Goal: Complete application form: Complete application form

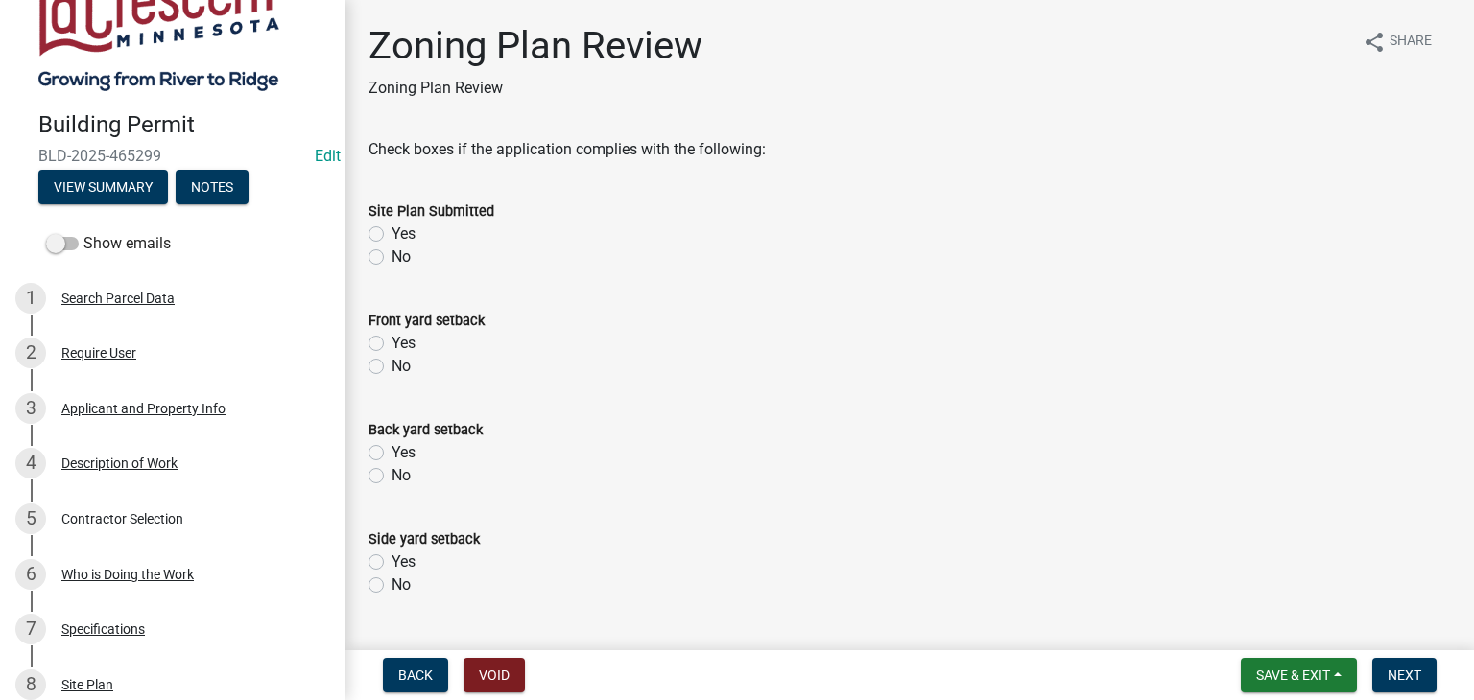
scroll to position [192, 0]
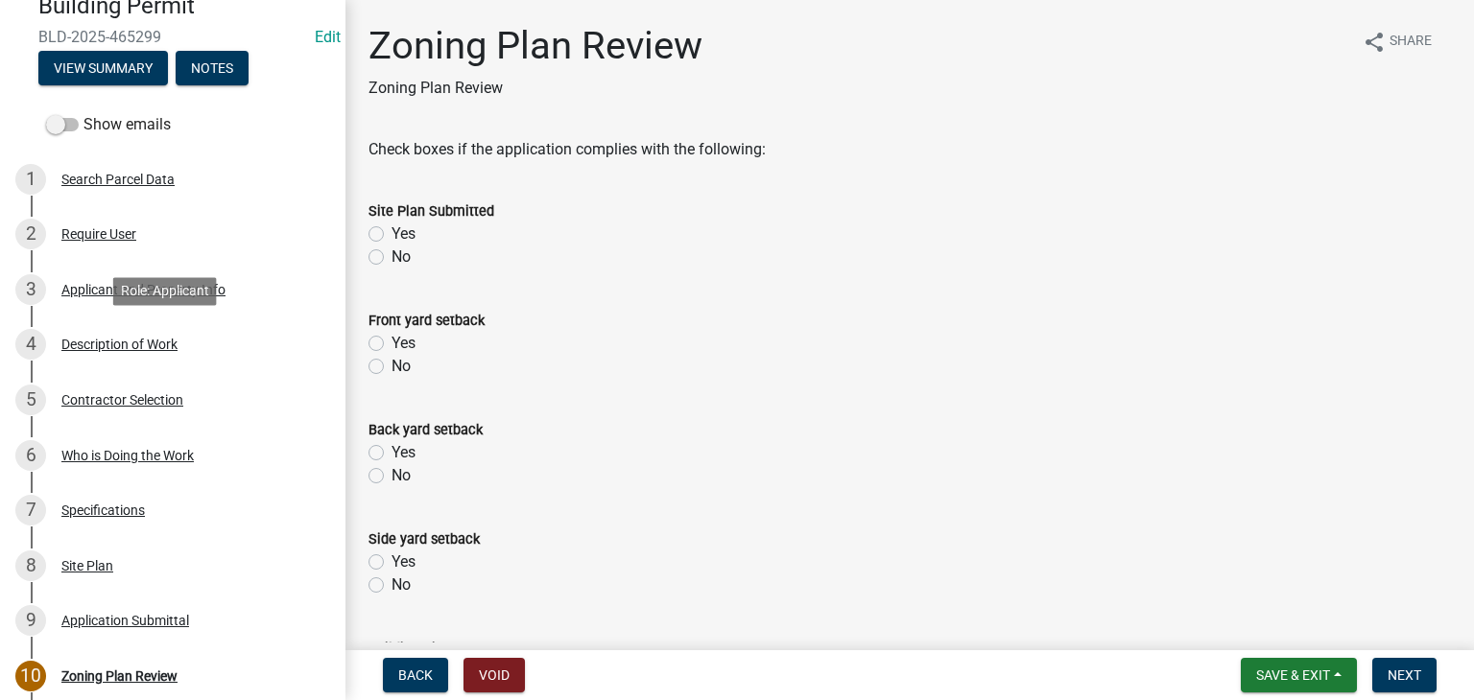
click at [125, 351] on div "Description of Work" at bounding box center [119, 344] width 116 height 13
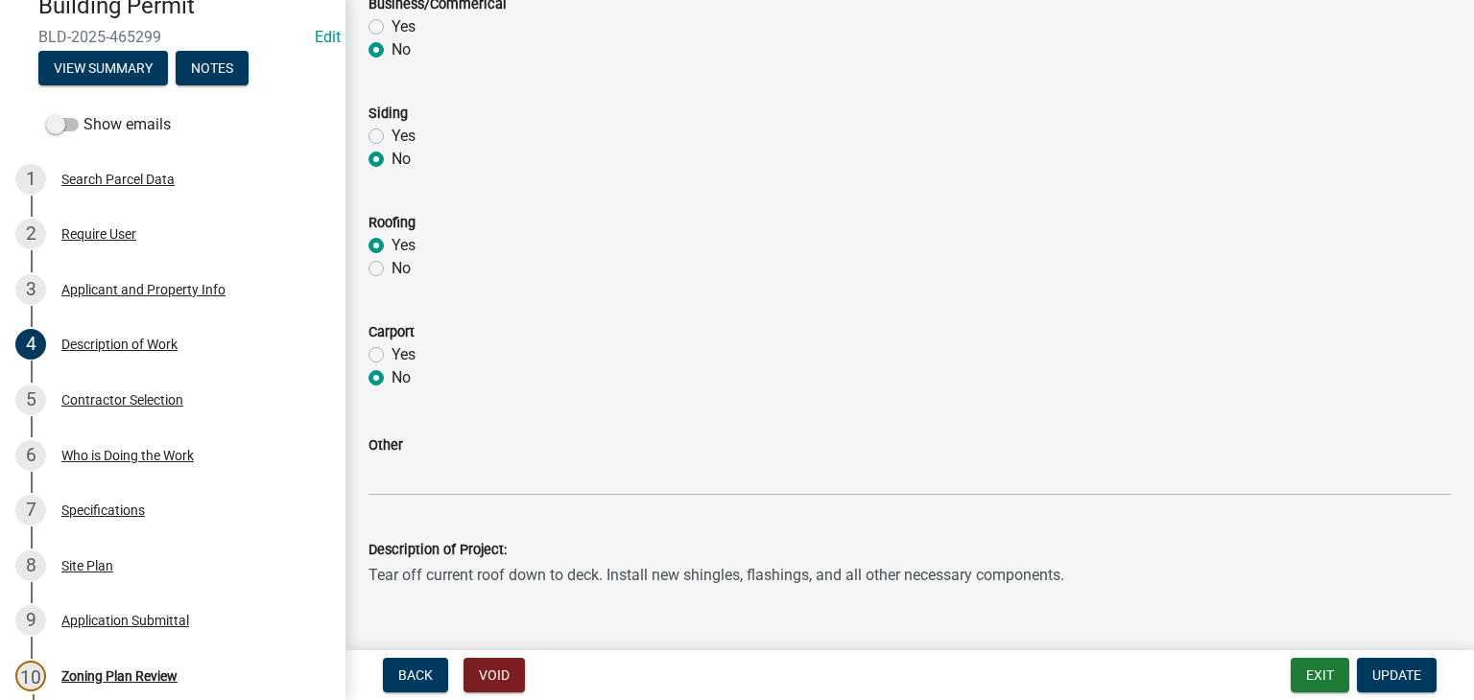
scroll to position [959, 0]
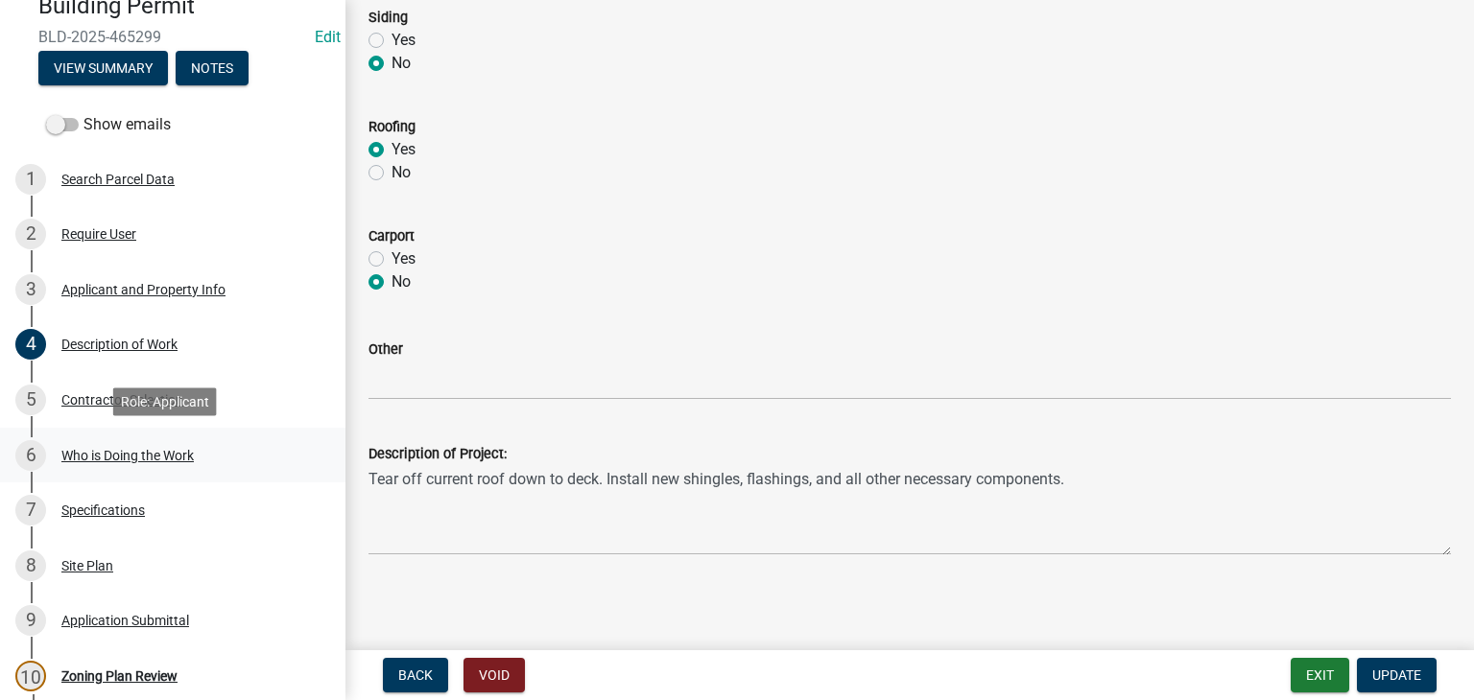
click at [130, 458] on div "Who is Doing the Work" at bounding box center [127, 455] width 132 height 13
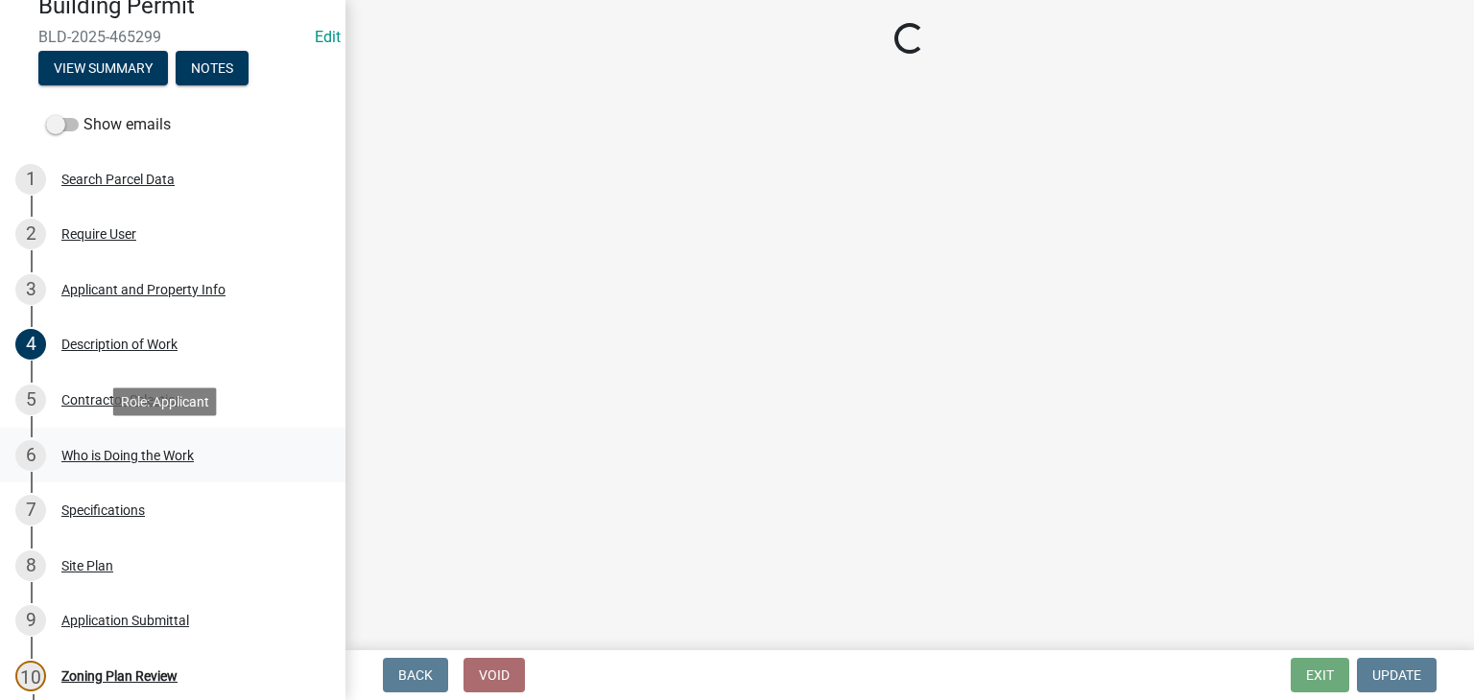
scroll to position [0, 0]
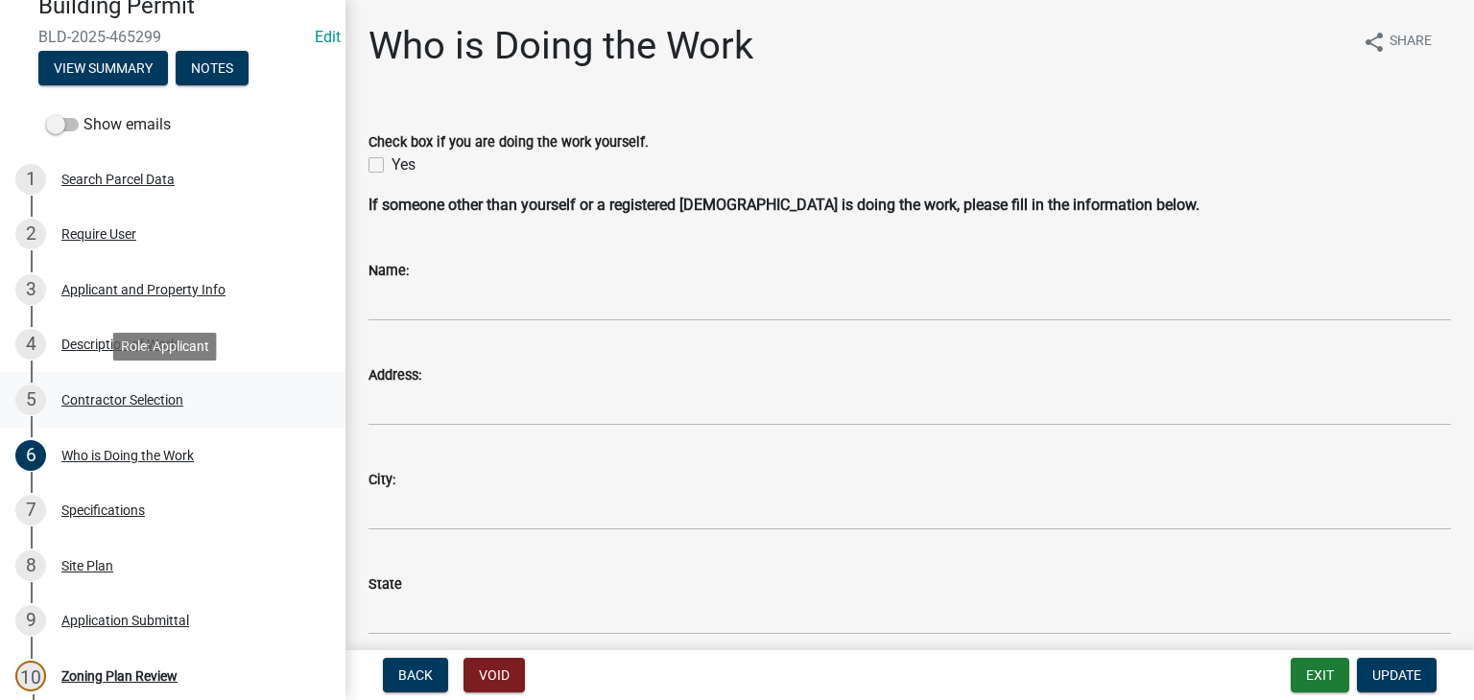
click at [106, 401] on div "Contractor Selection" at bounding box center [122, 399] width 122 height 13
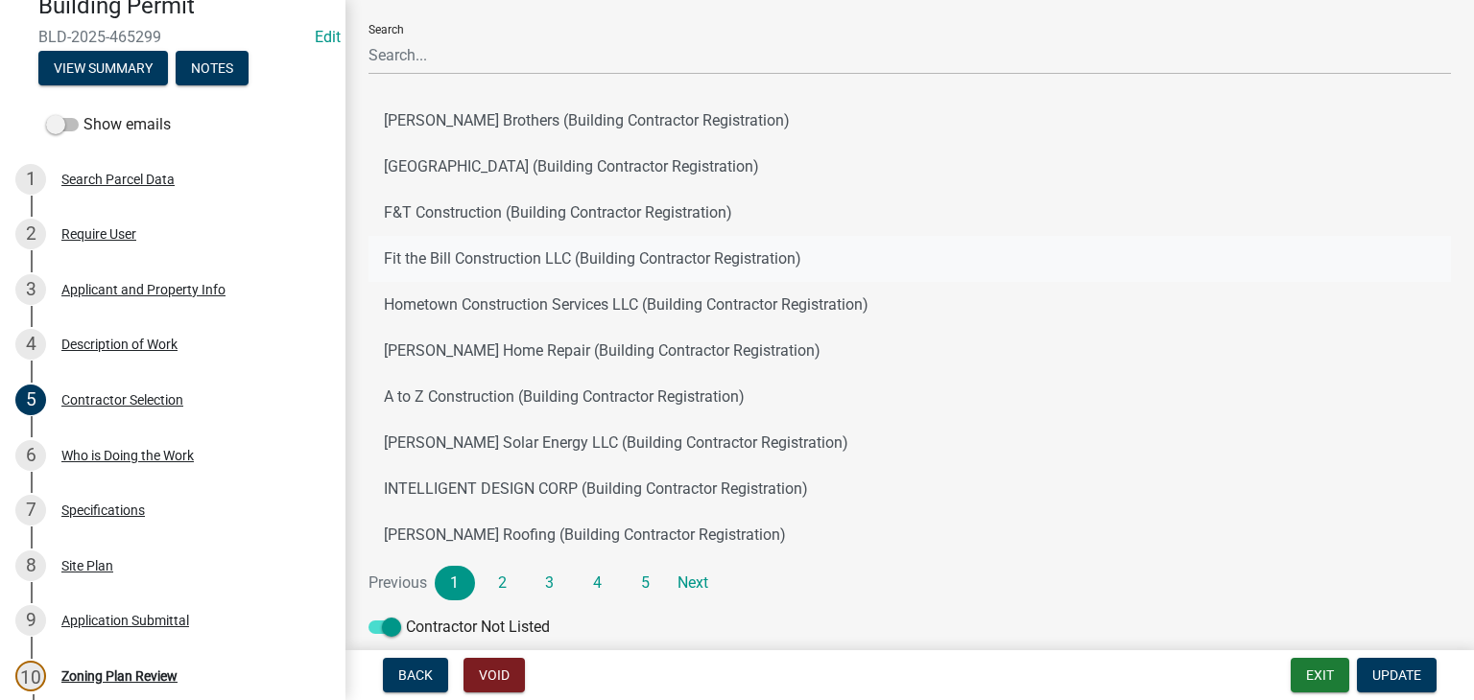
scroll to position [177, 0]
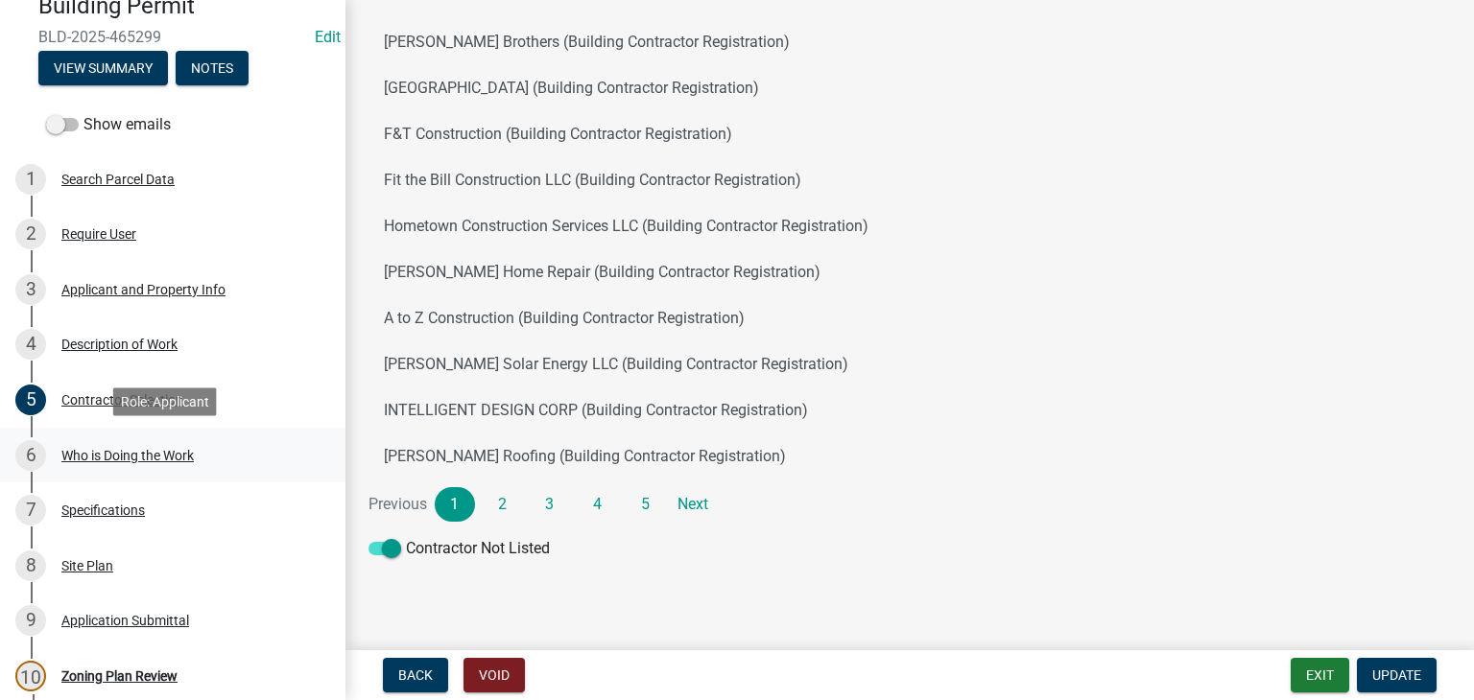
click at [127, 464] on div "6 Who is Doing the Work" at bounding box center [164, 455] width 299 height 31
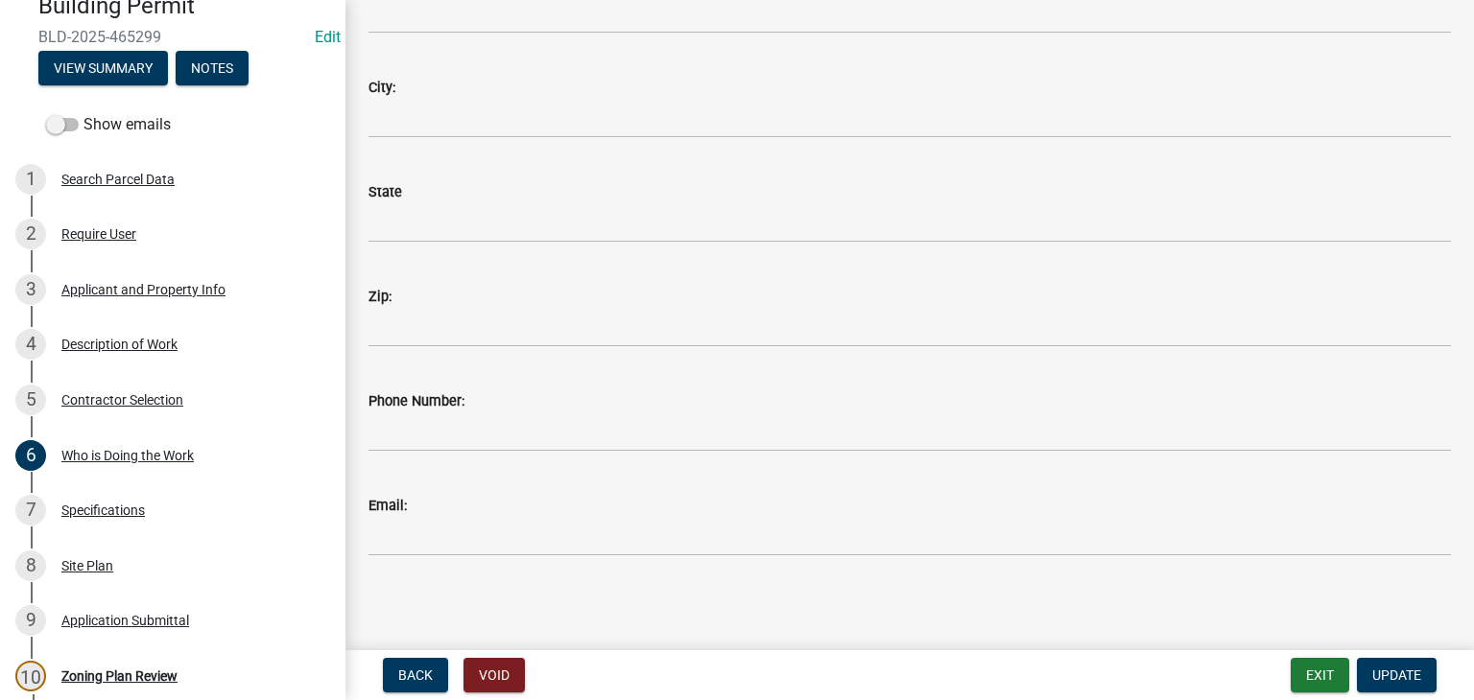
scroll to position [396, 0]
click at [115, 285] on div "Applicant and Property Info" at bounding box center [143, 289] width 164 height 13
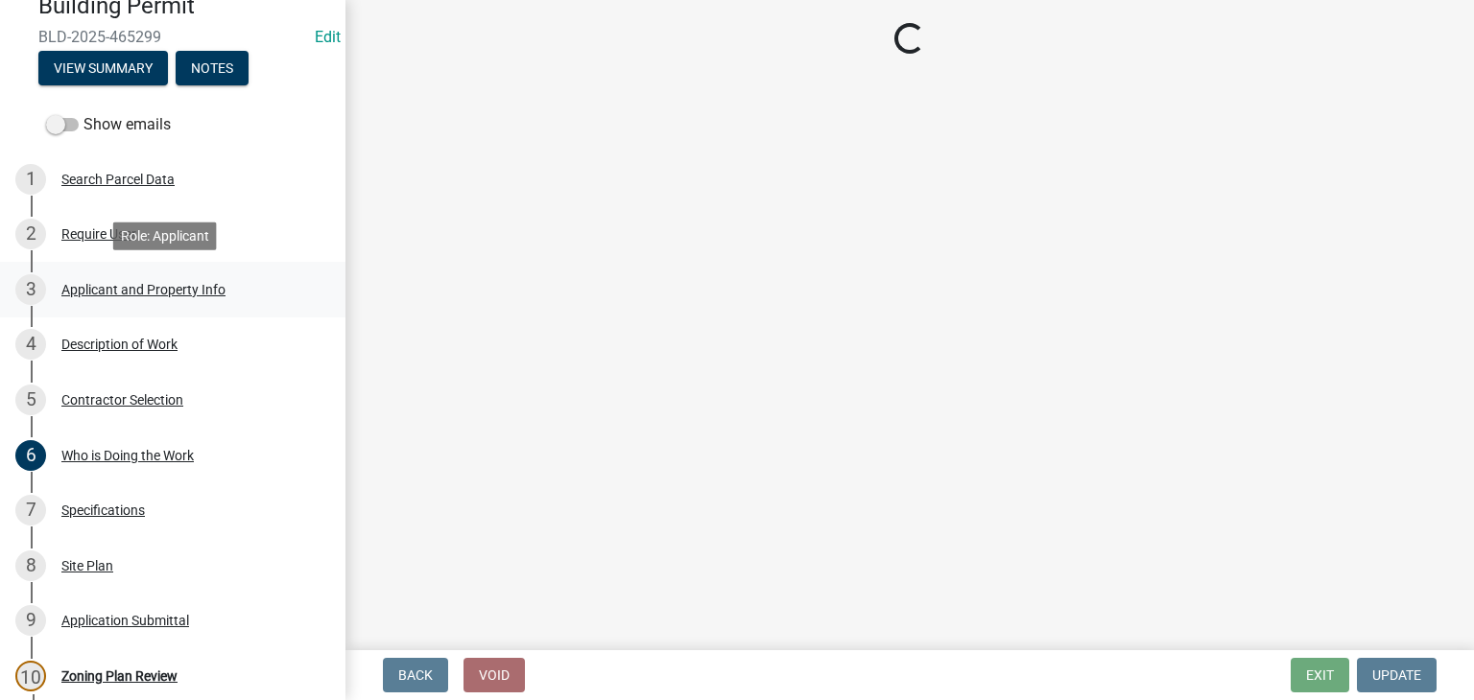
scroll to position [0, 0]
select select "e838c9e2-1e6e-4405-bddc-a3335cd38b08"
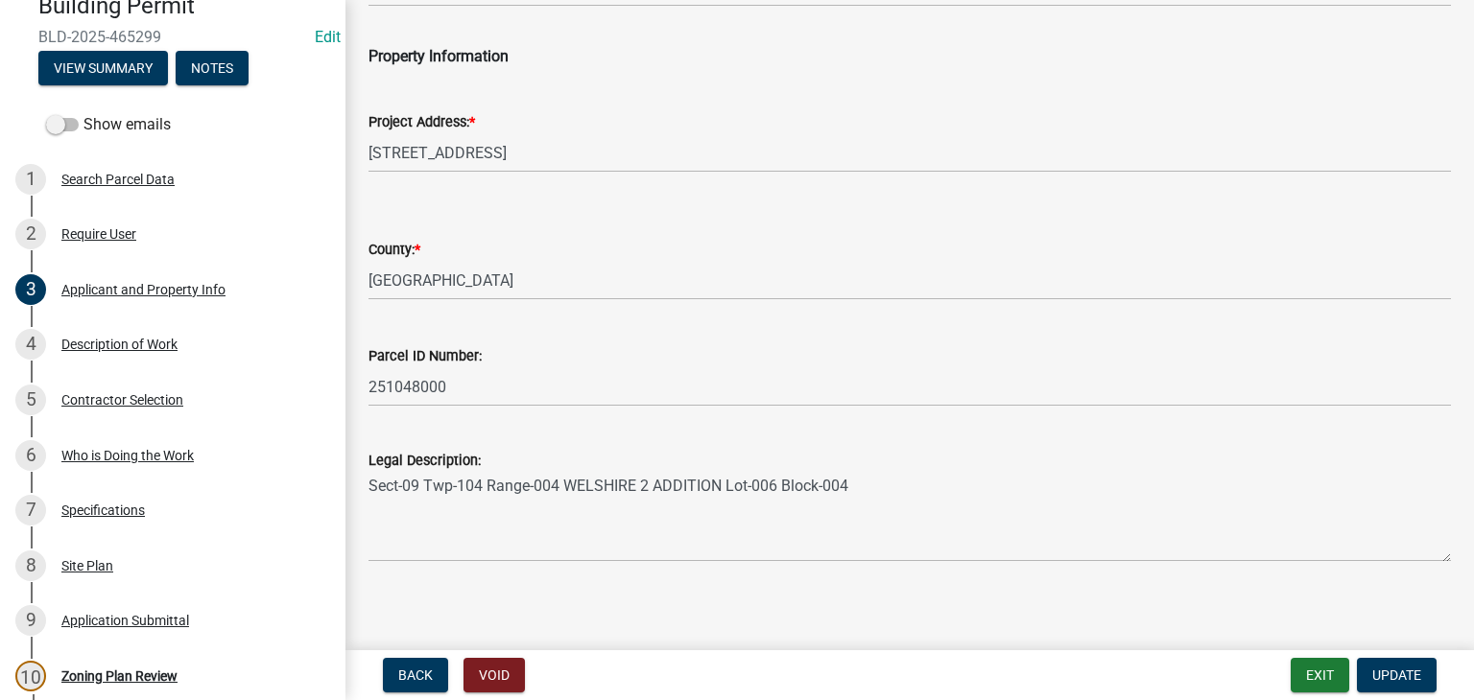
scroll to position [478, 0]
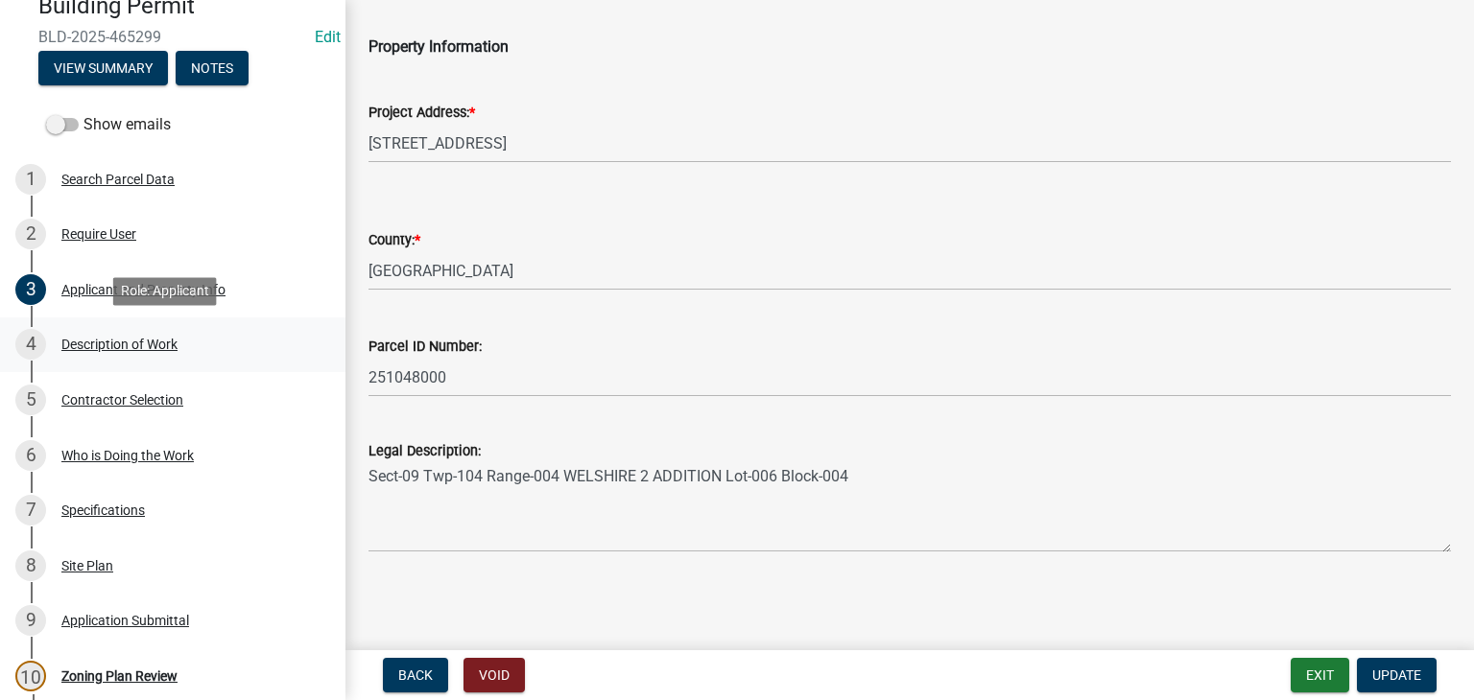
click at [119, 349] on div "Description of Work" at bounding box center [119, 344] width 116 height 13
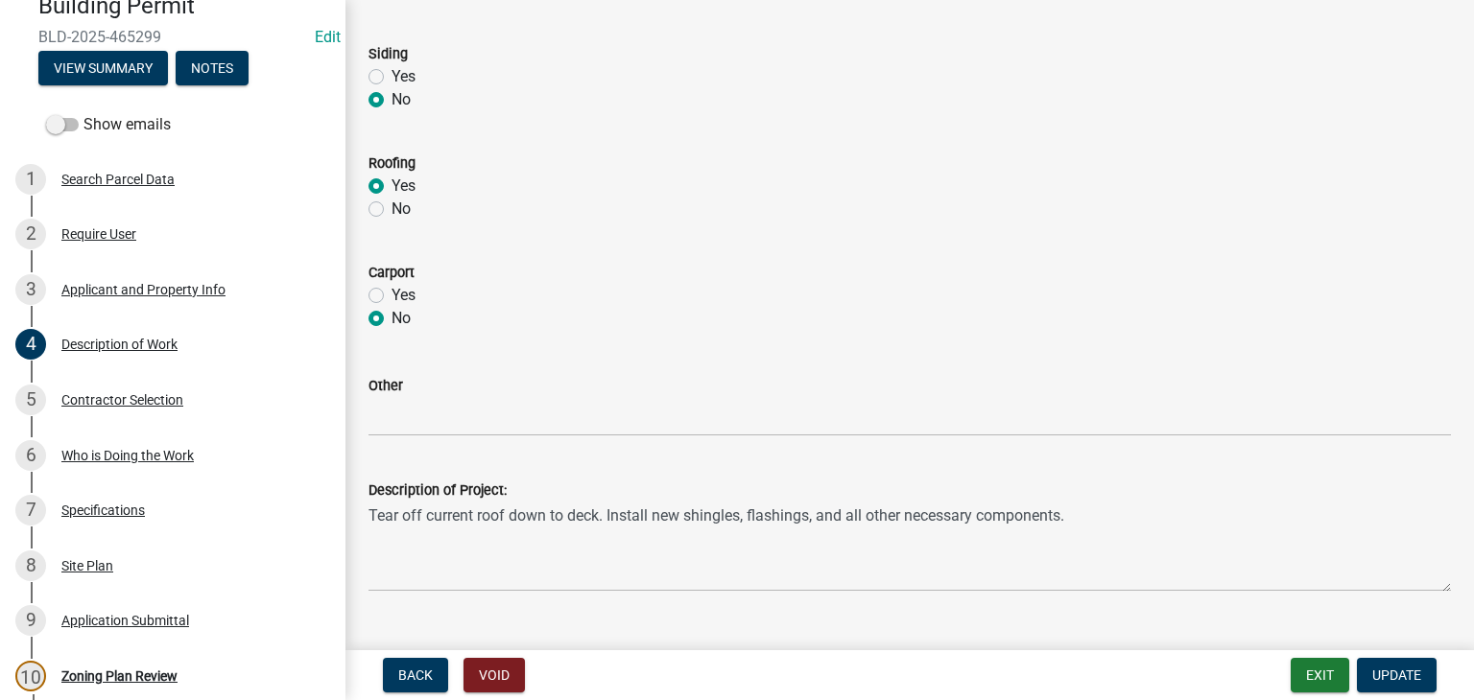
scroll to position [962, 0]
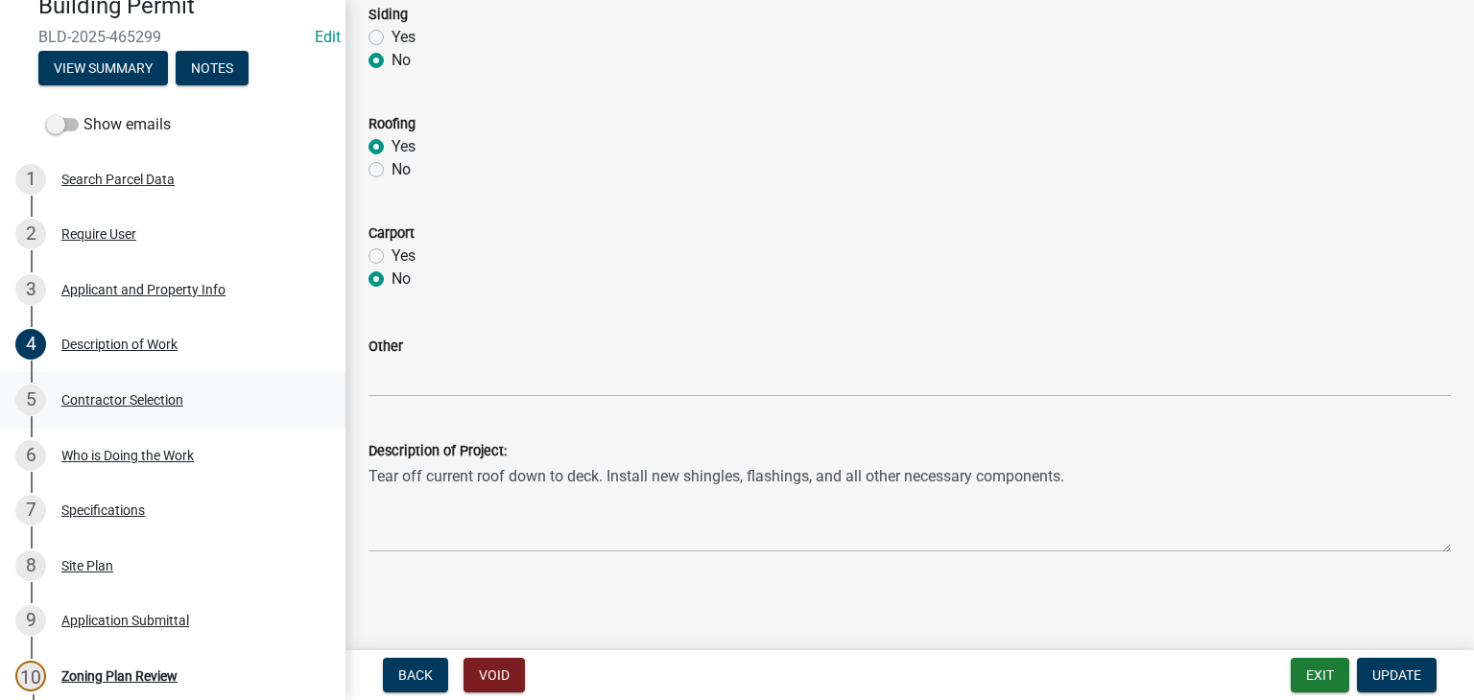
click at [116, 407] on div "Contractor Selection" at bounding box center [122, 399] width 122 height 13
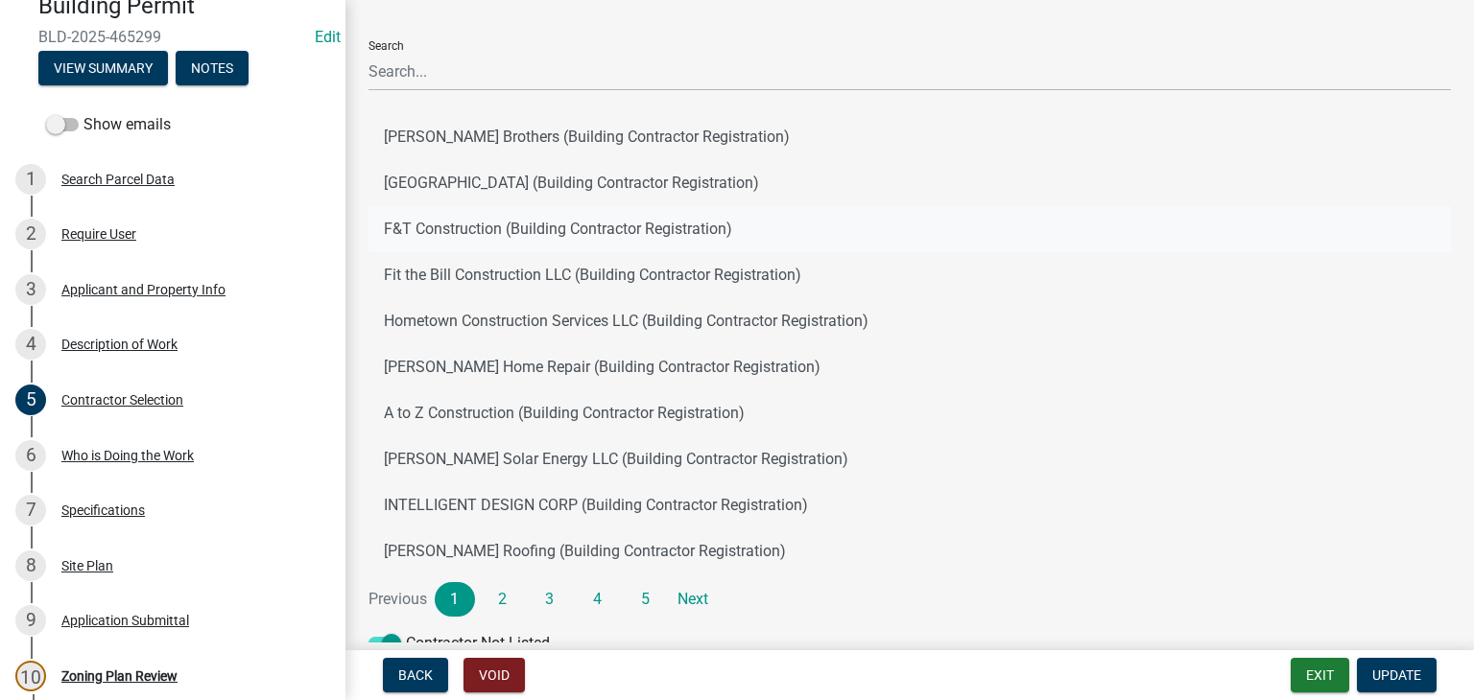
scroll to position [177, 0]
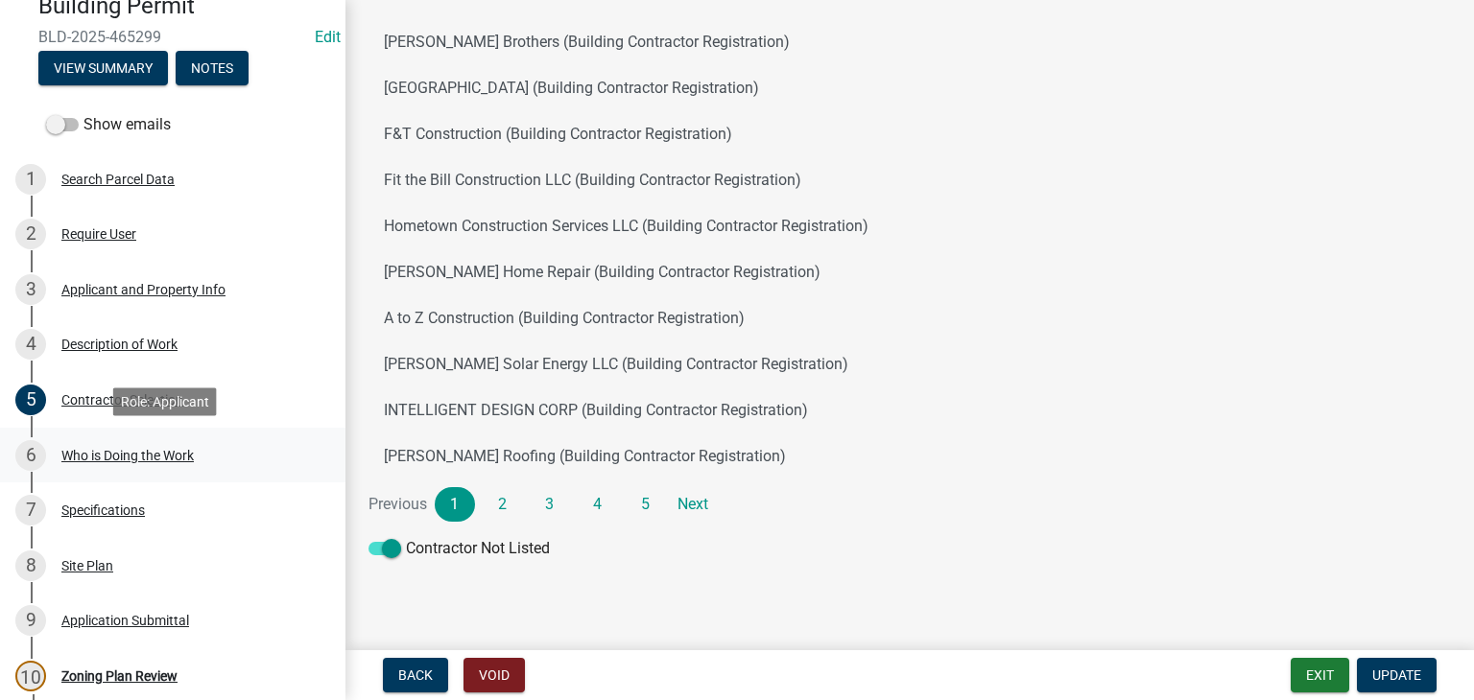
click at [124, 454] on div "Who is Doing the Work" at bounding box center [127, 455] width 132 height 13
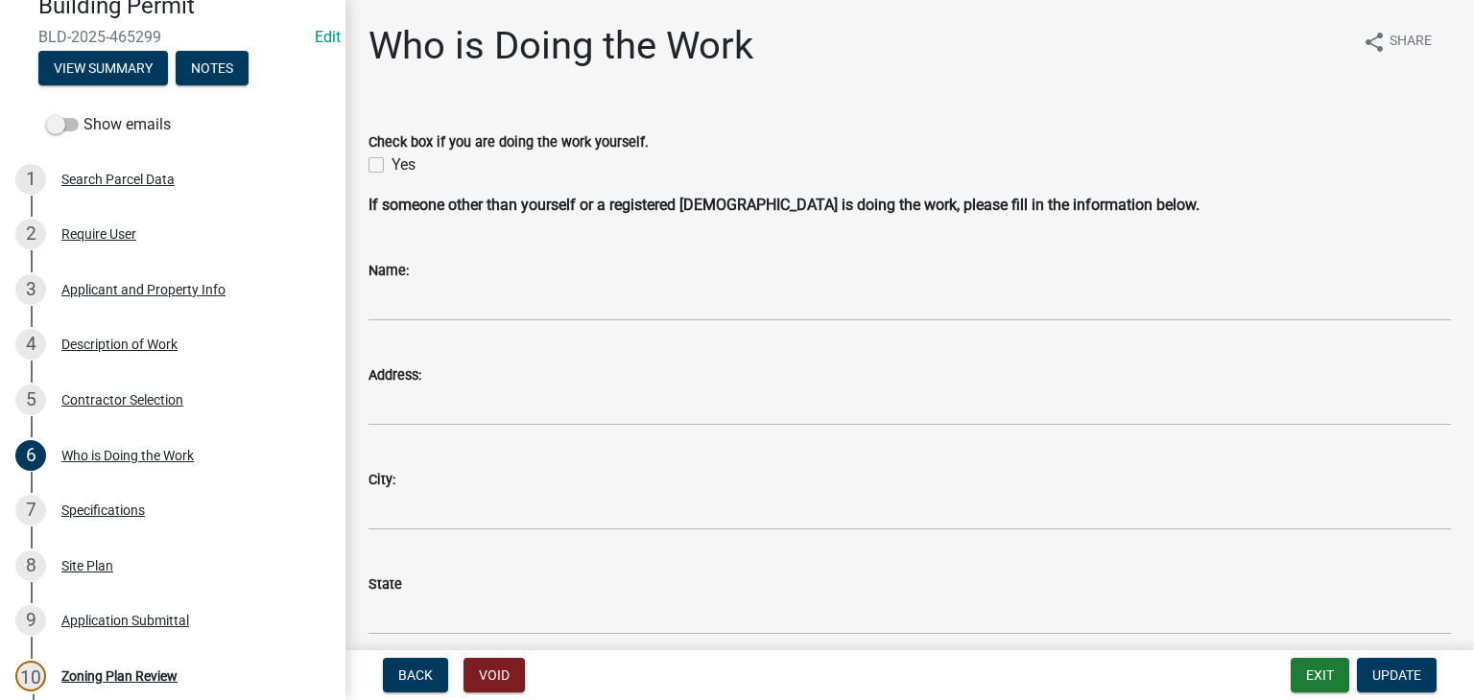
scroll to position [396, 0]
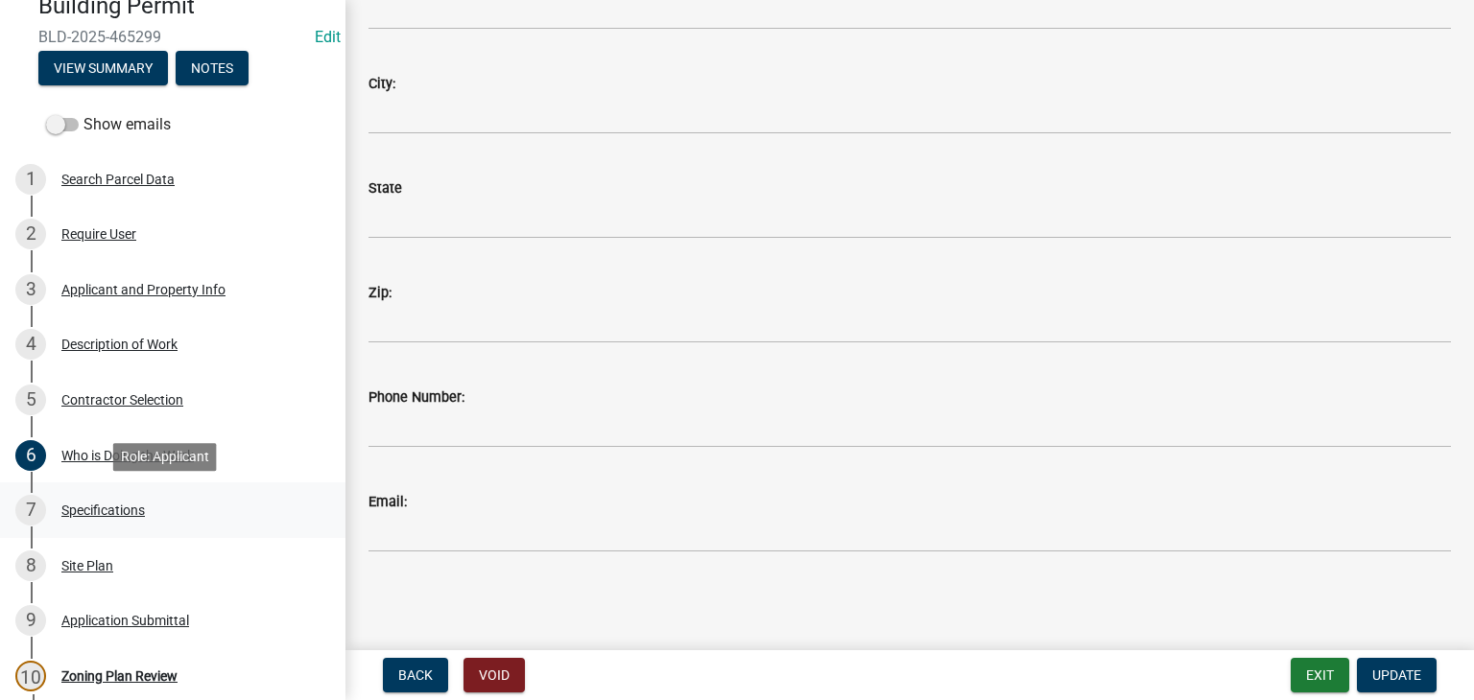
click at [116, 511] on div "Specifications" at bounding box center [102, 510] width 83 height 13
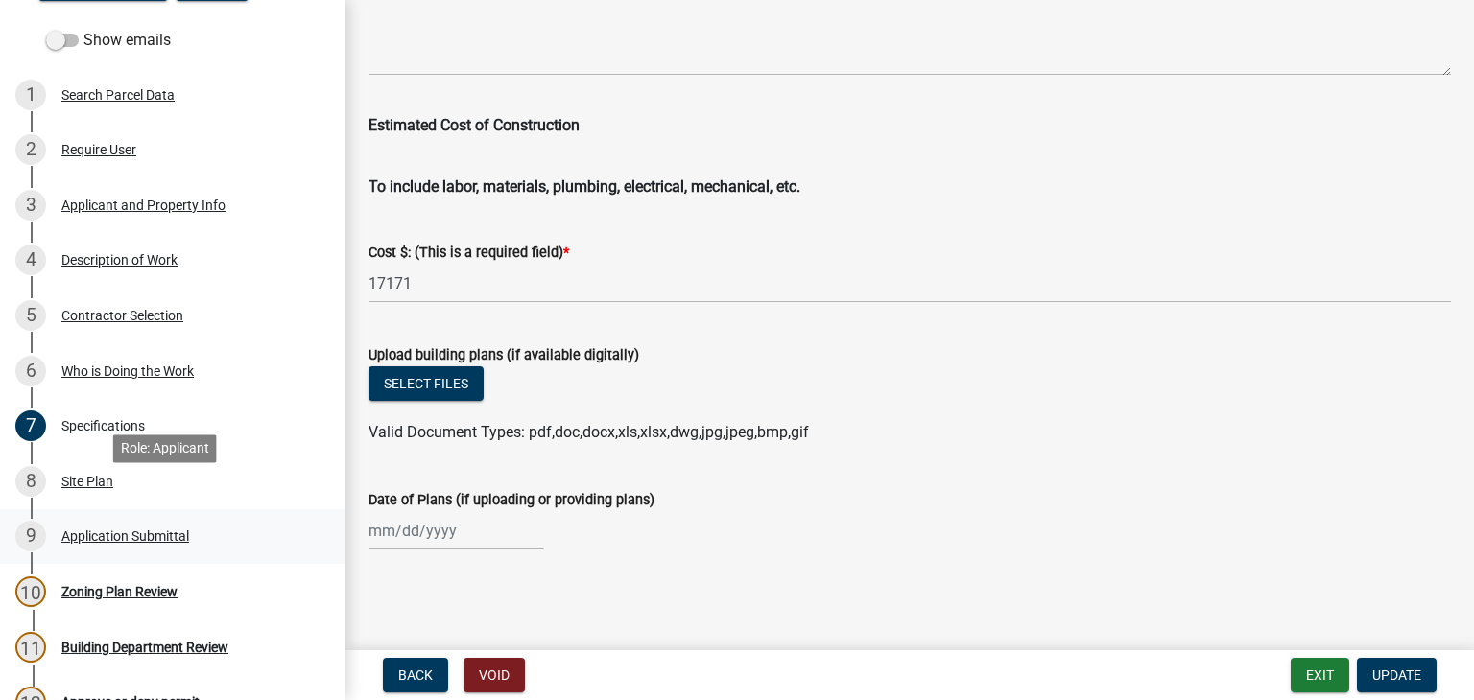
scroll to position [480, 0]
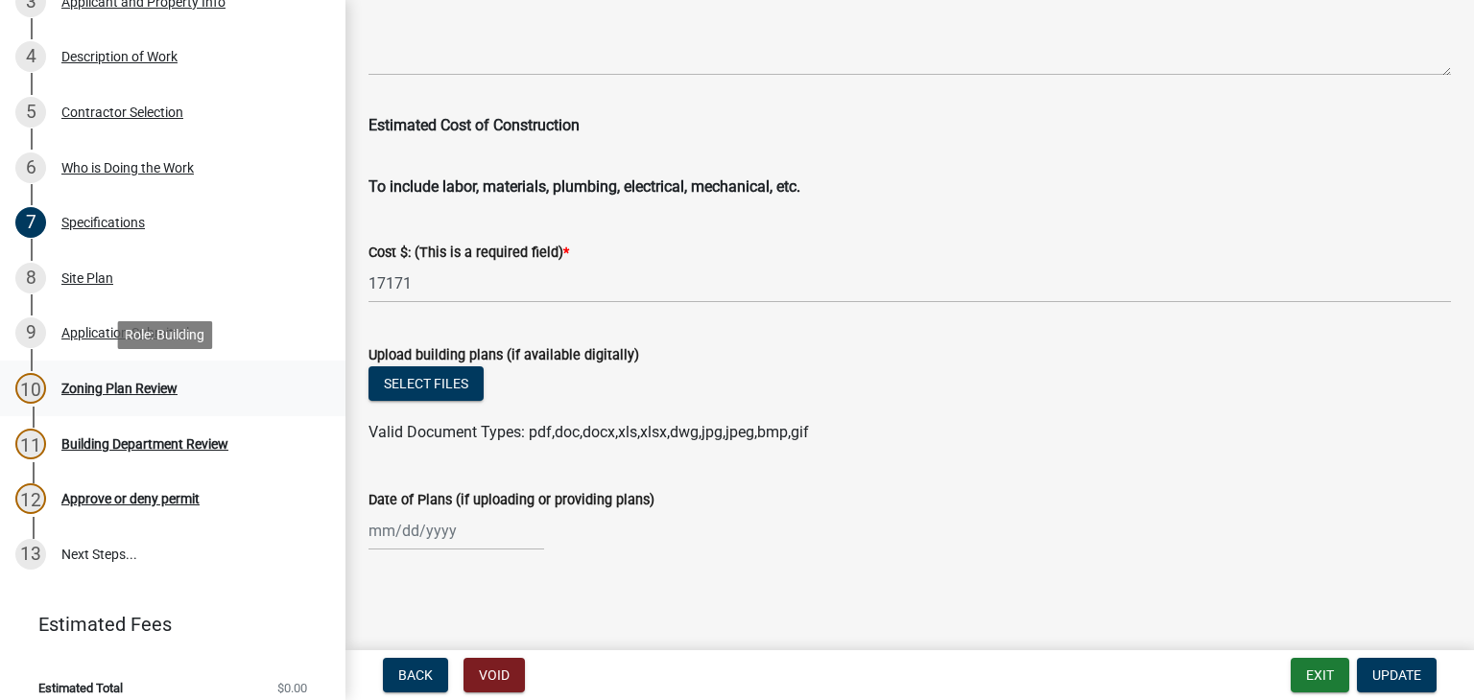
click at [107, 389] on div "Zoning Plan Review" at bounding box center [119, 388] width 116 height 13
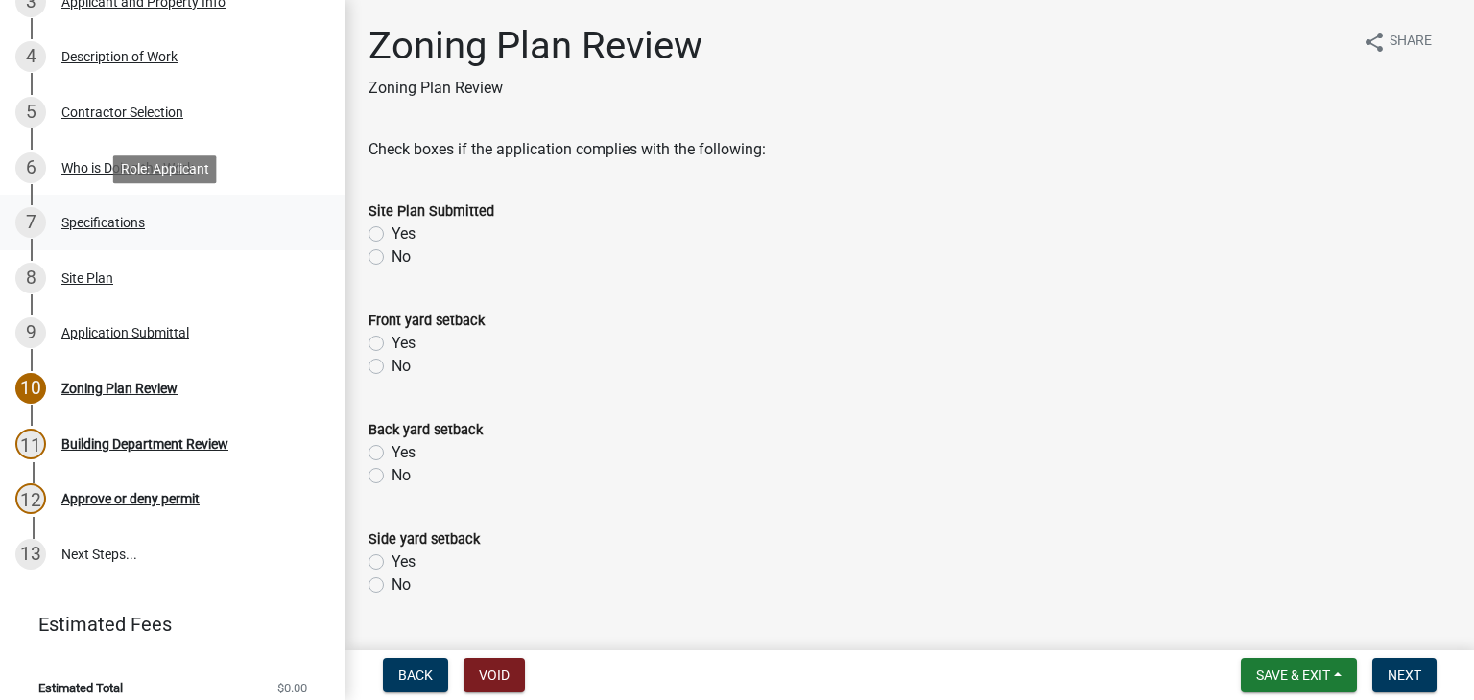
click at [96, 212] on div "7 Specifications" at bounding box center [164, 222] width 299 height 31
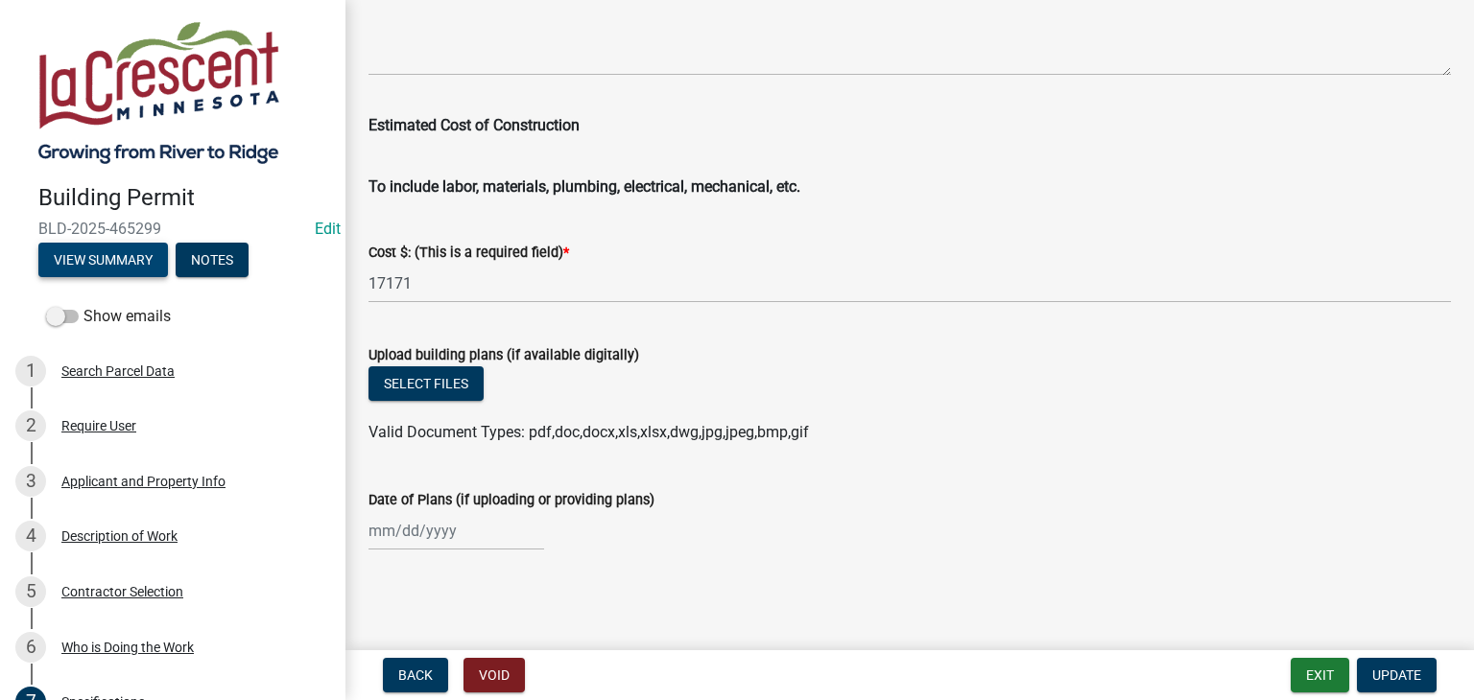
click at [83, 250] on button "View Summary" at bounding box center [103, 260] width 130 height 35
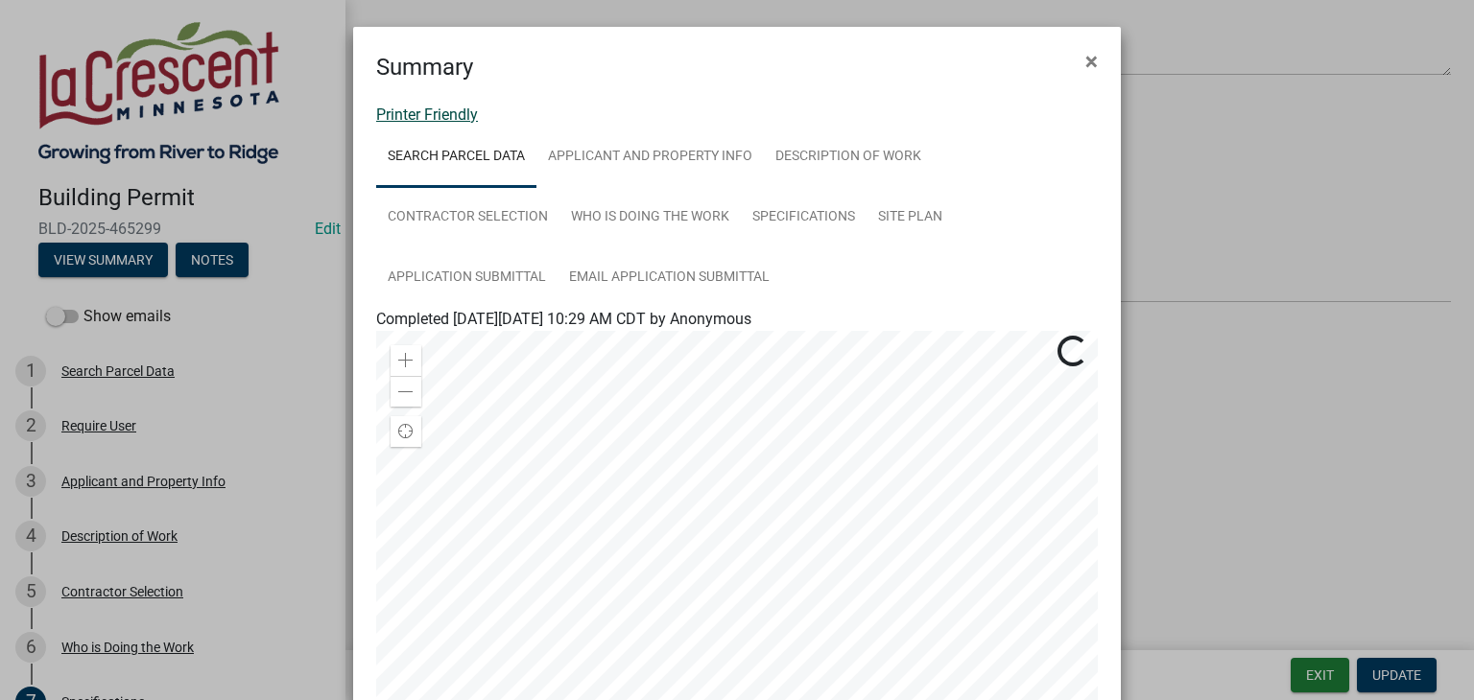
click at [457, 120] on link "Printer Friendly" at bounding box center [427, 115] width 102 height 18
click at [1085, 62] on span "×" at bounding box center [1091, 61] width 12 height 27
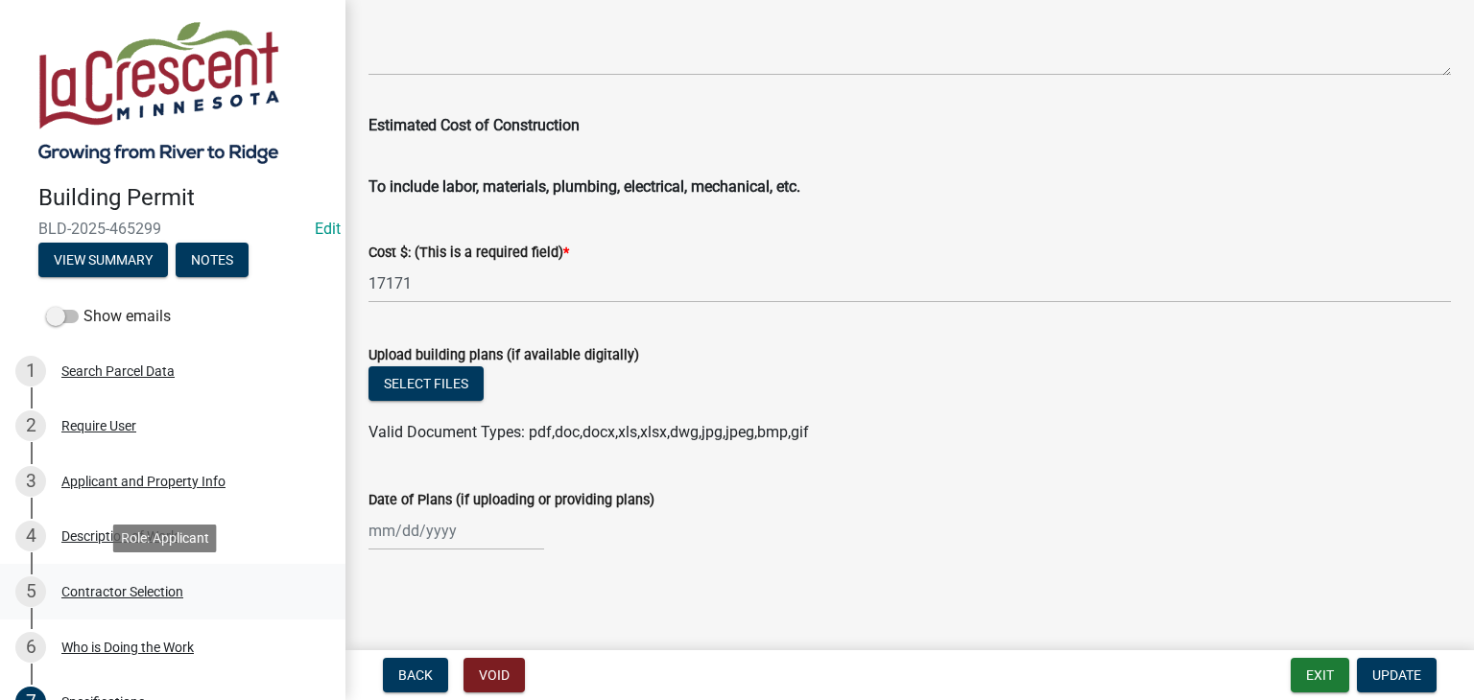
click at [173, 593] on div "Contractor Selection" at bounding box center [122, 591] width 122 height 13
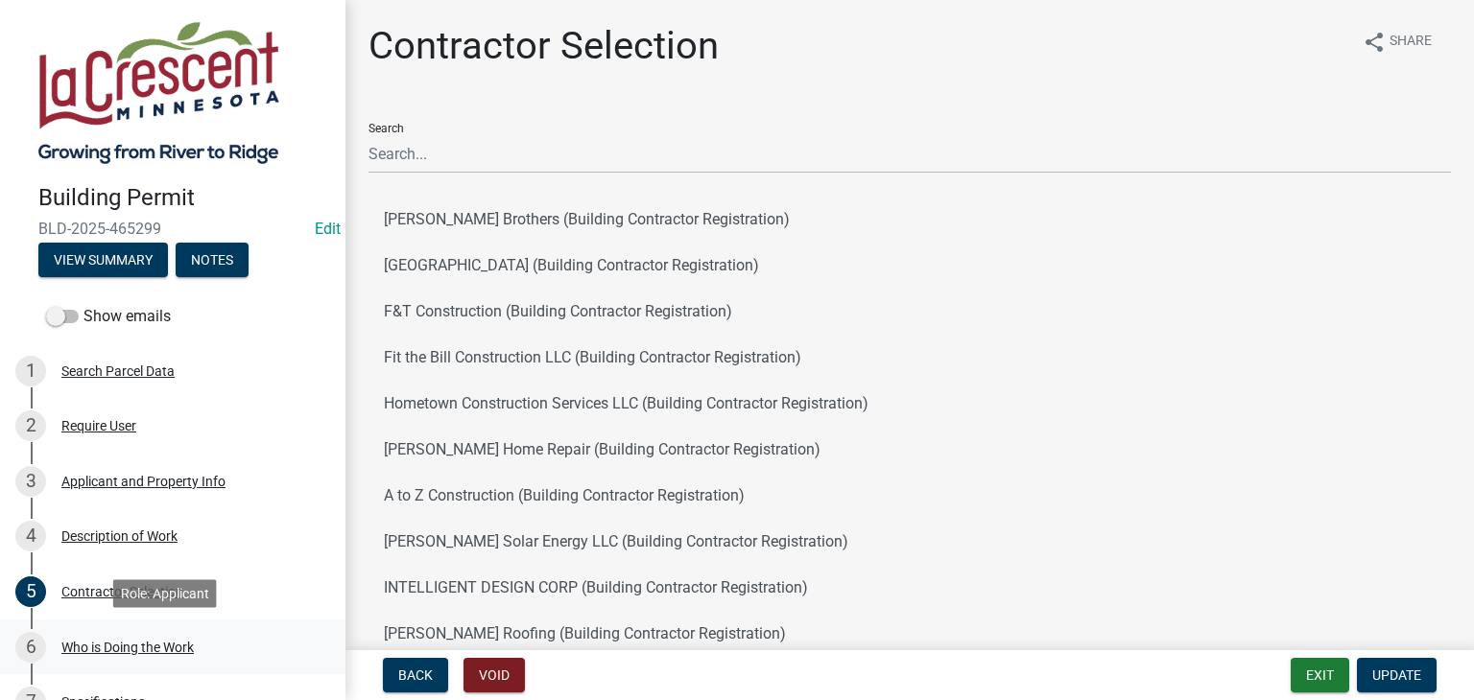
click at [121, 649] on div "Who is Doing the Work" at bounding box center [127, 647] width 132 height 13
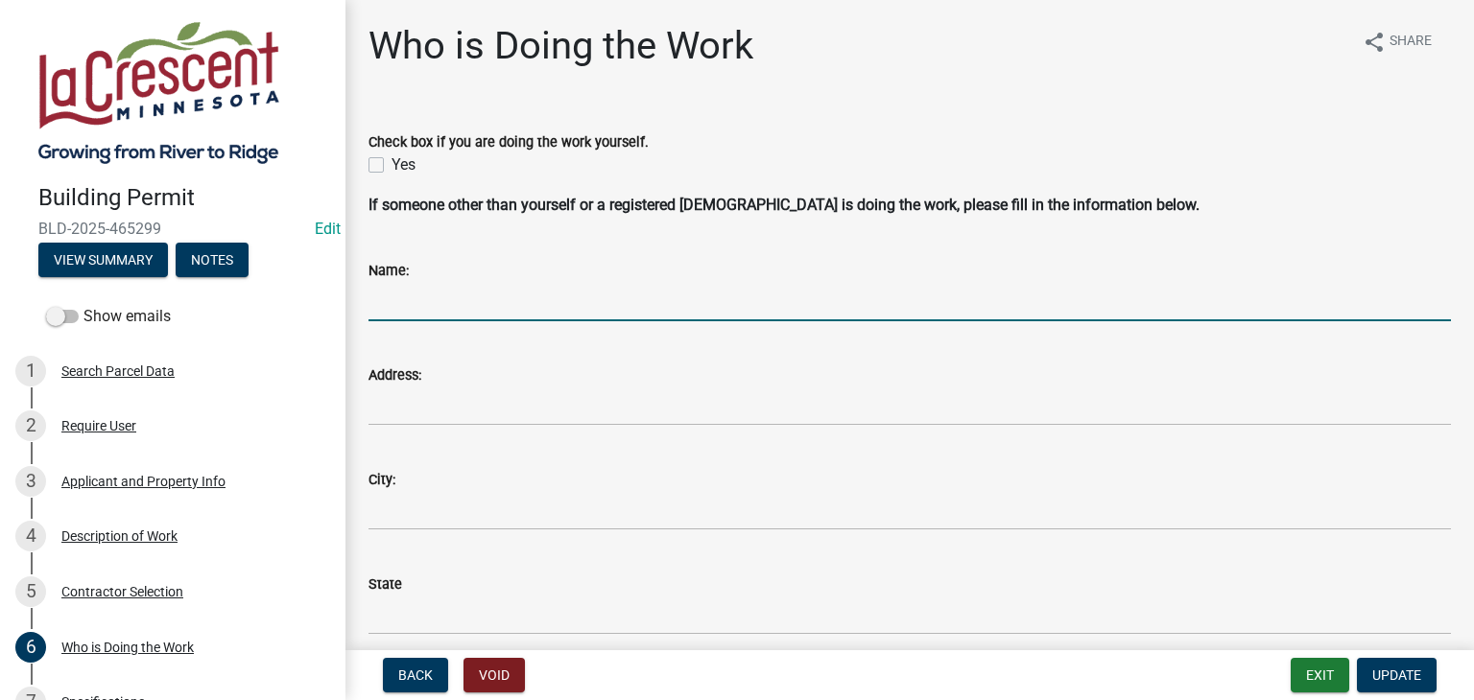
click at [376, 312] on input "Name:" at bounding box center [909, 301] width 1082 height 39
paste input "LEDEGAR ROOFING"
click at [514, 305] on input "LEDEGAR ROOFING" at bounding box center [909, 301] width 1082 height 39
paste input "RR549409"
type input "LEDEGAR ROOFING #RR549409"
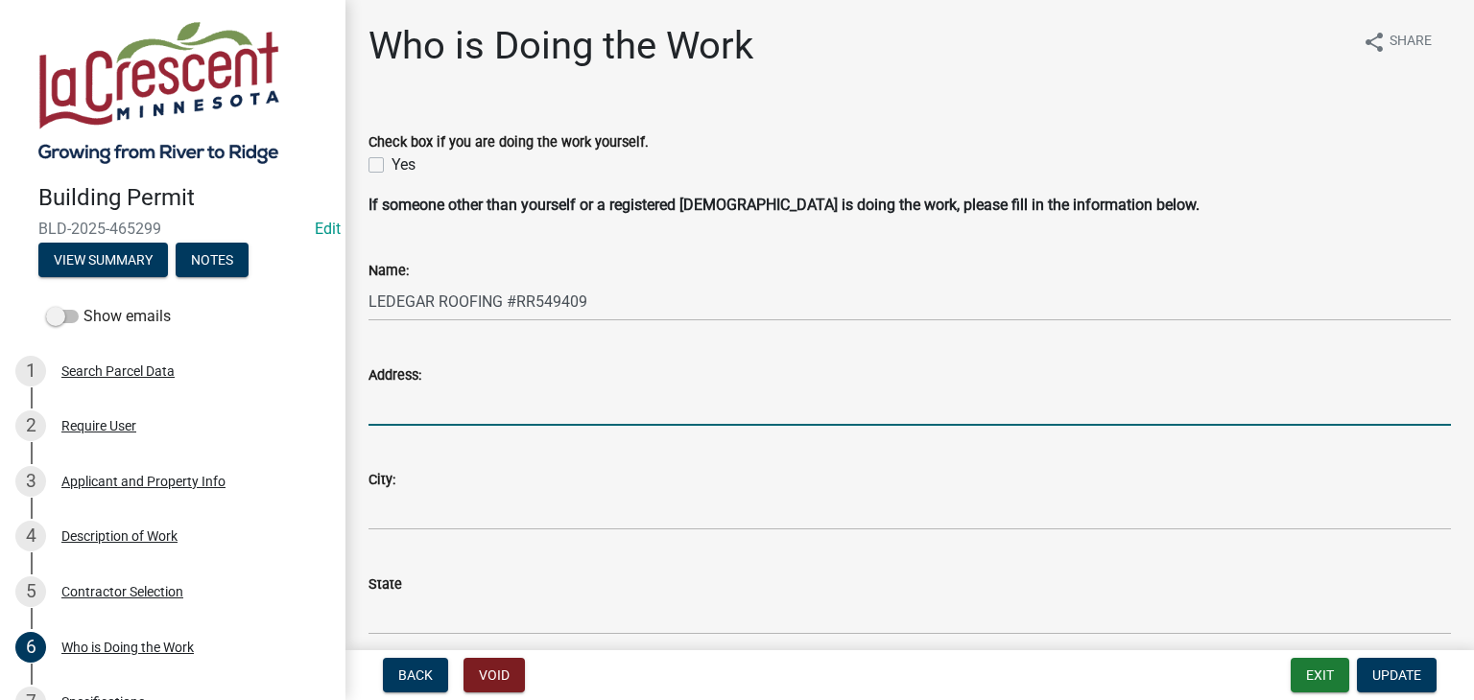
click at [476, 415] on input "Address:" at bounding box center [909, 406] width 1082 height 39
paste input "1701 [PERSON_NAME] ST"
type input "1701 [PERSON_NAME] ST"
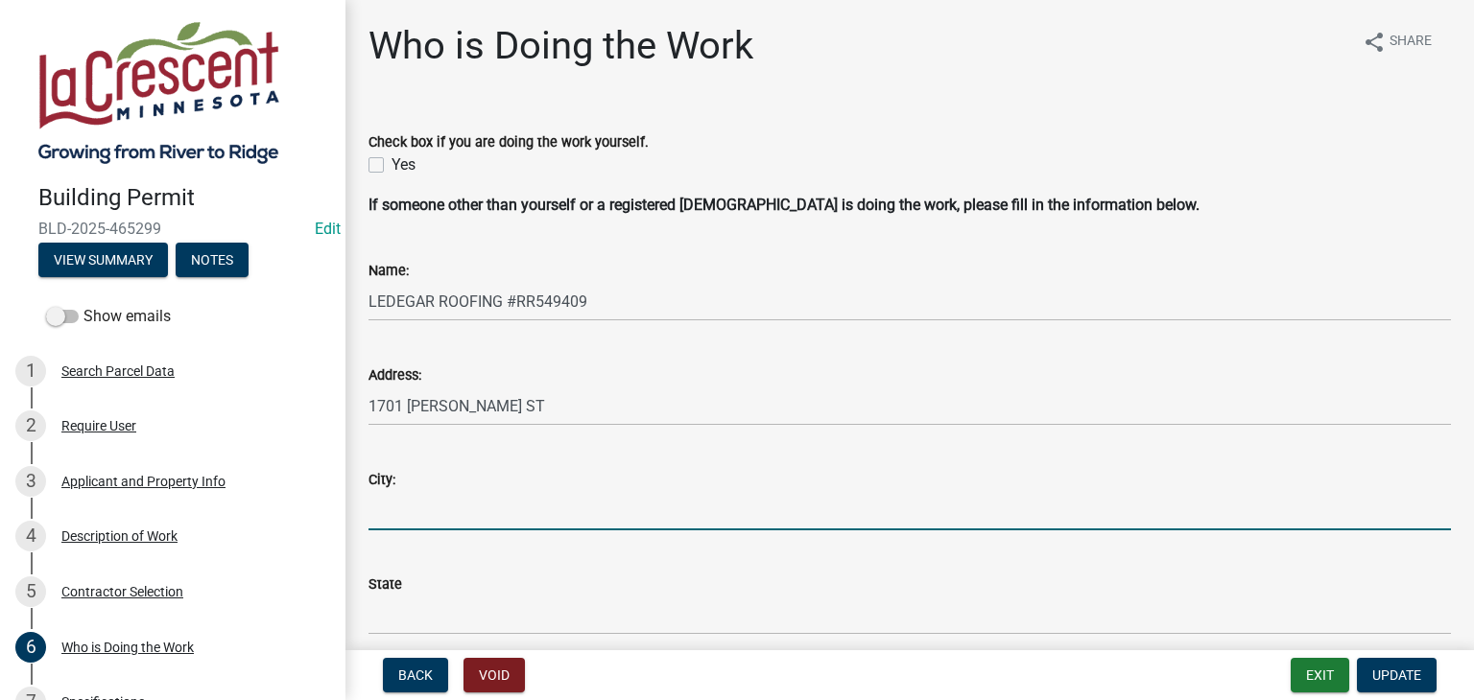
click at [418, 520] on input "City:" at bounding box center [909, 510] width 1082 height 39
paste input "[GEOGRAPHIC_DATA]"
type input "[GEOGRAPHIC_DATA]"
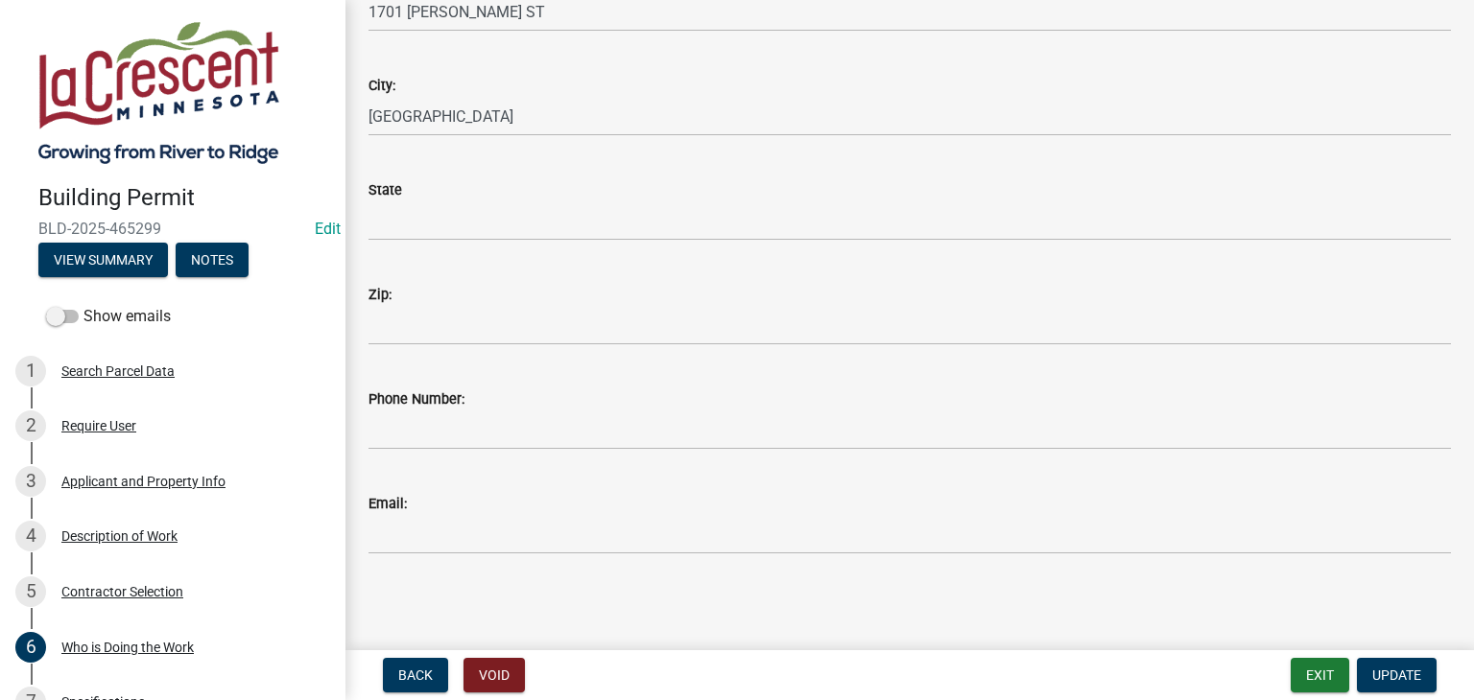
scroll to position [396, 0]
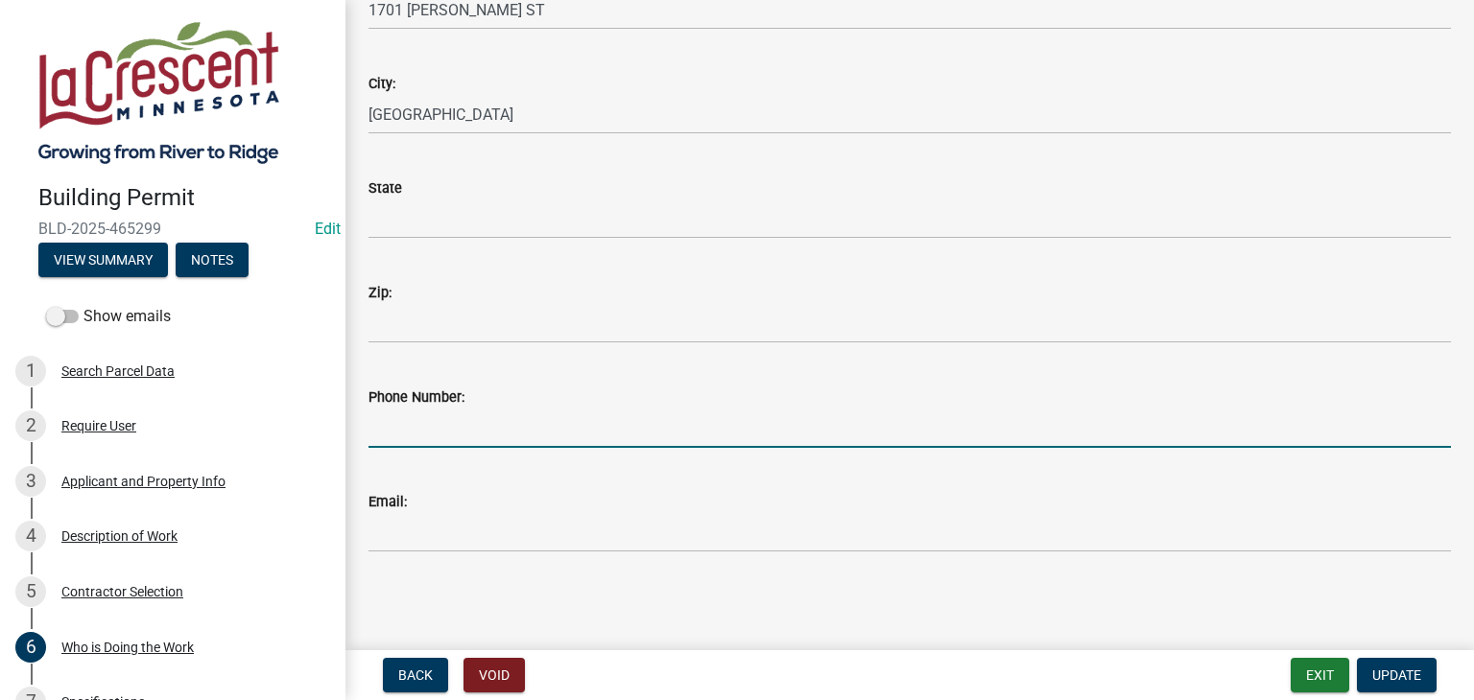
click at [416, 417] on input "Phone Number:" at bounding box center [909, 428] width 1082 height 39
paste input "[PHONE_NUMBER]"
type input "[PHONE_NUMBER]"
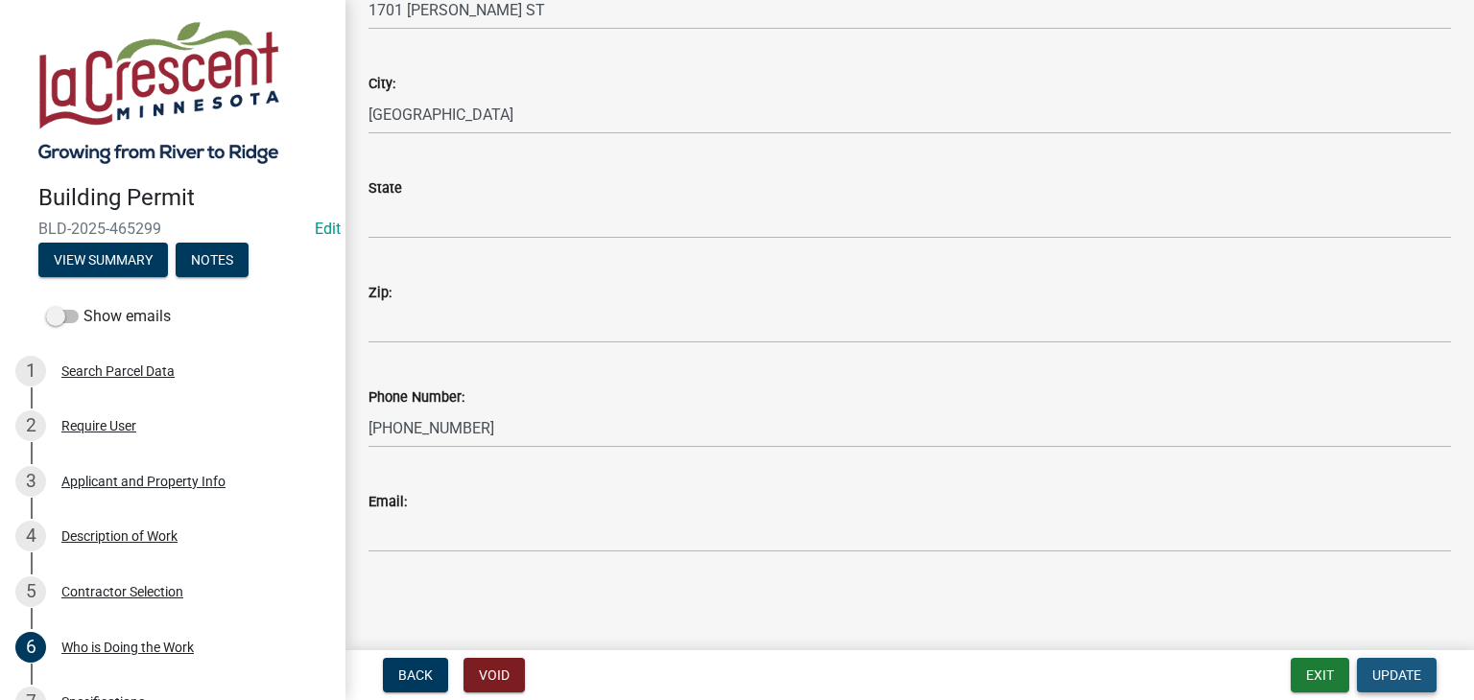
click at [1385, 670] on span "Update" at bounding box center [1396, 675] width 49 height 15
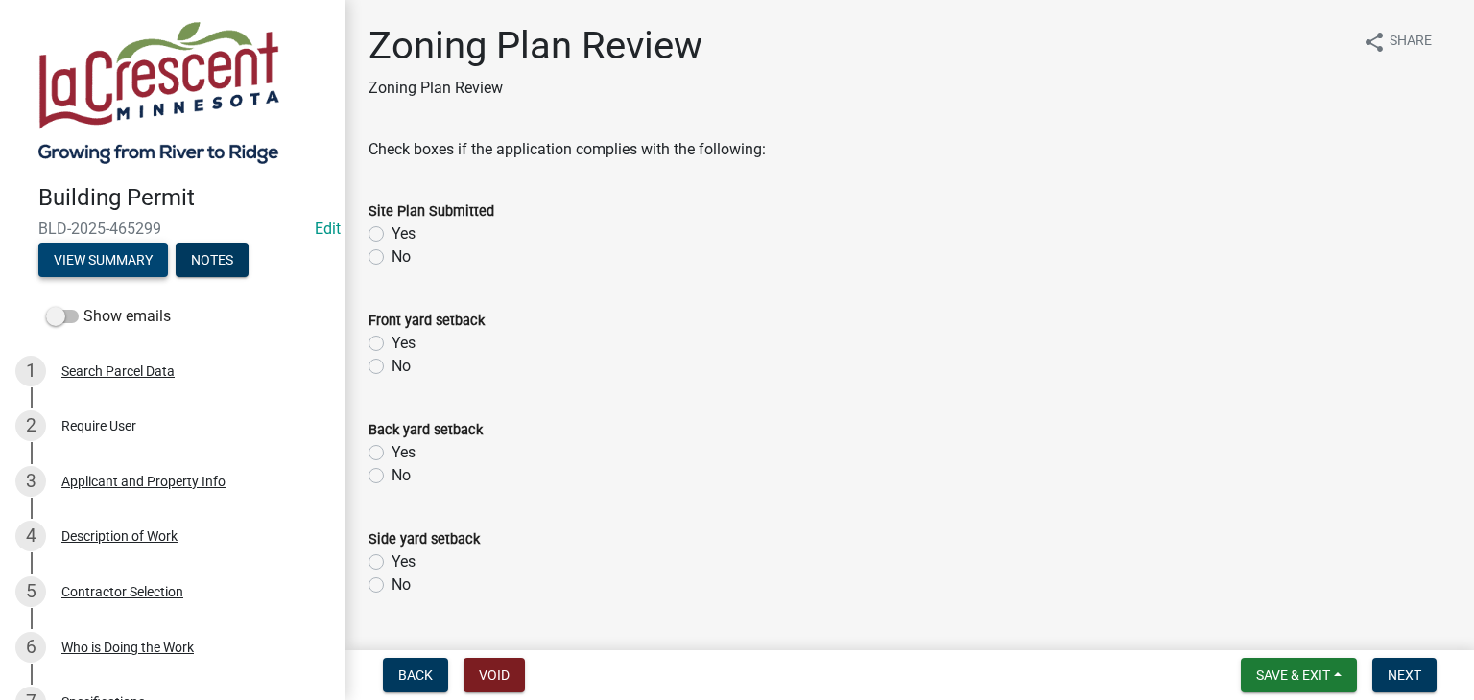
click at [109, 257] on button "View Summary" at bounding box center [103, 260] width 130 height 35
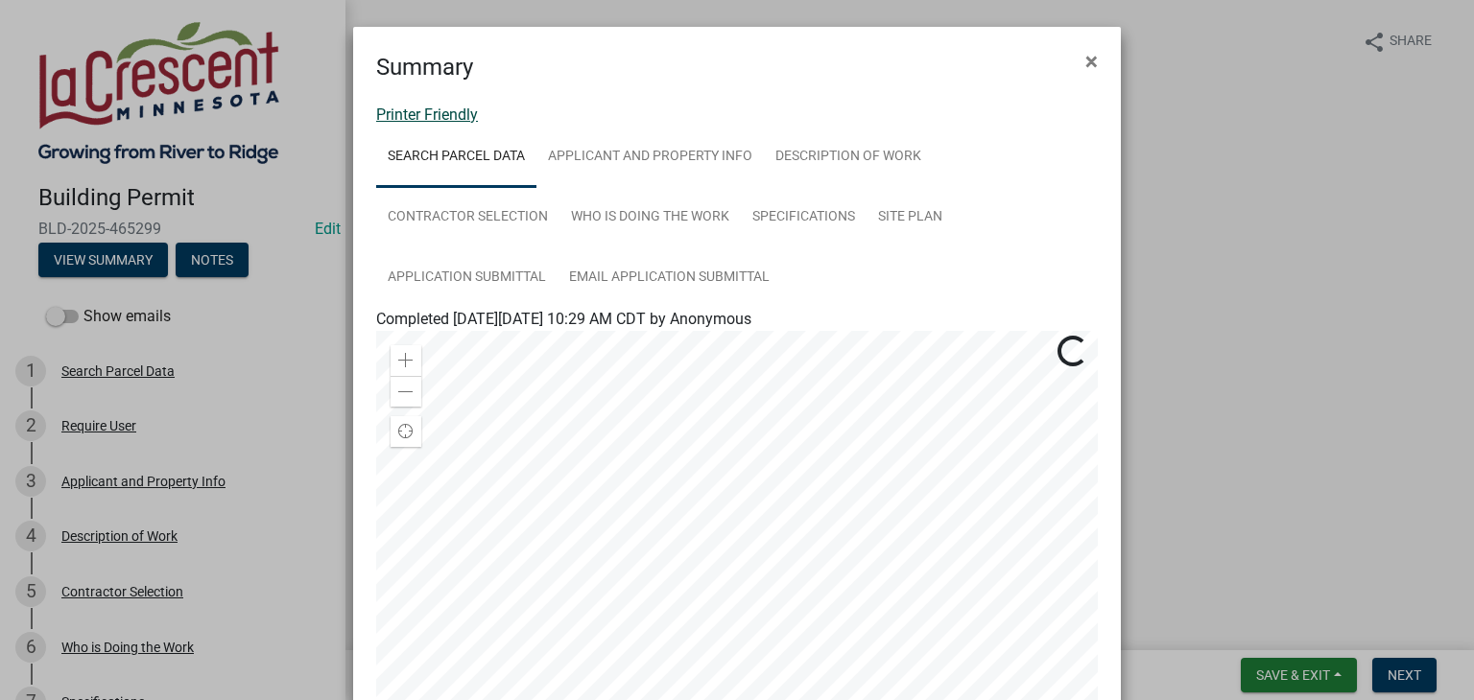
click at [459, 116] on link "Printer Friendly" at bounding box center [427, 115] width 102 height 18
click at [1085, 60] on span "×" at bounding box center [1091, 61] width 12 height 27
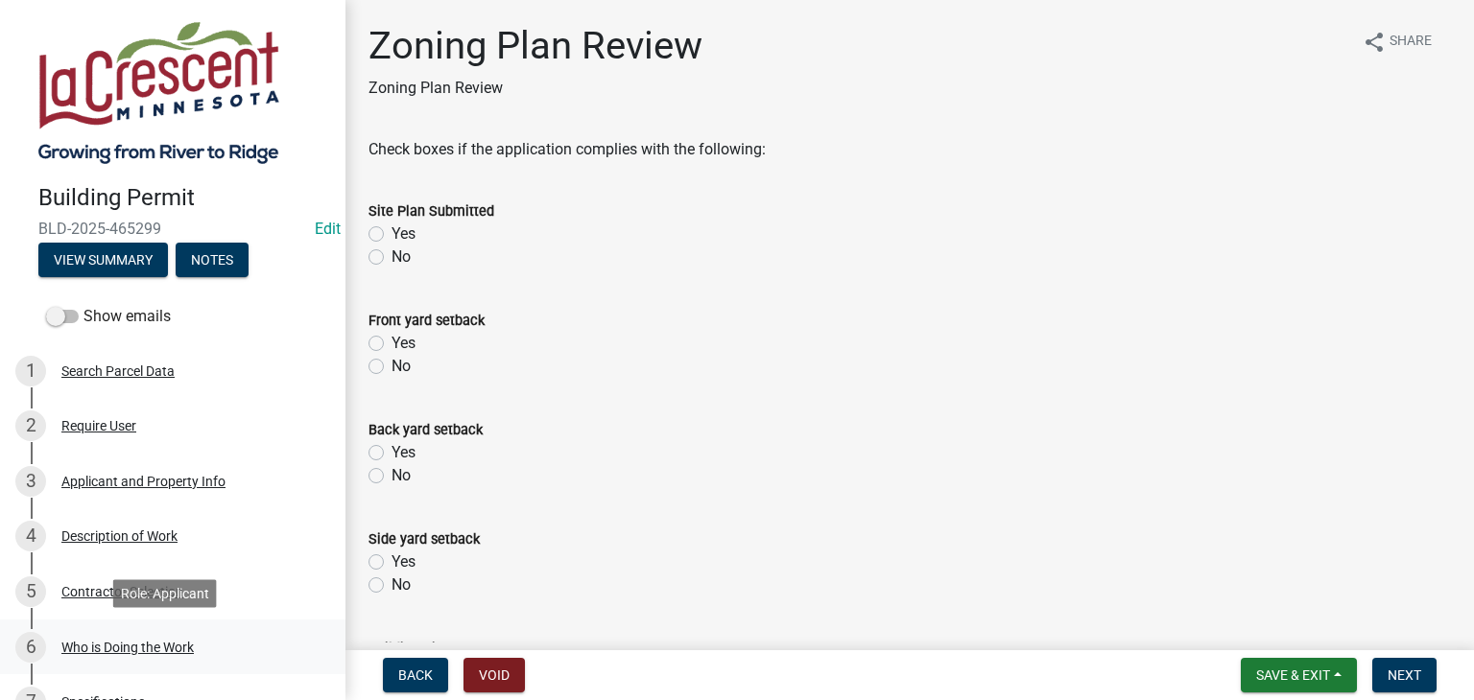
click at [97, 653] on div "Who is Doing the Work" at bounding box center [127, 647] width 132 height 13
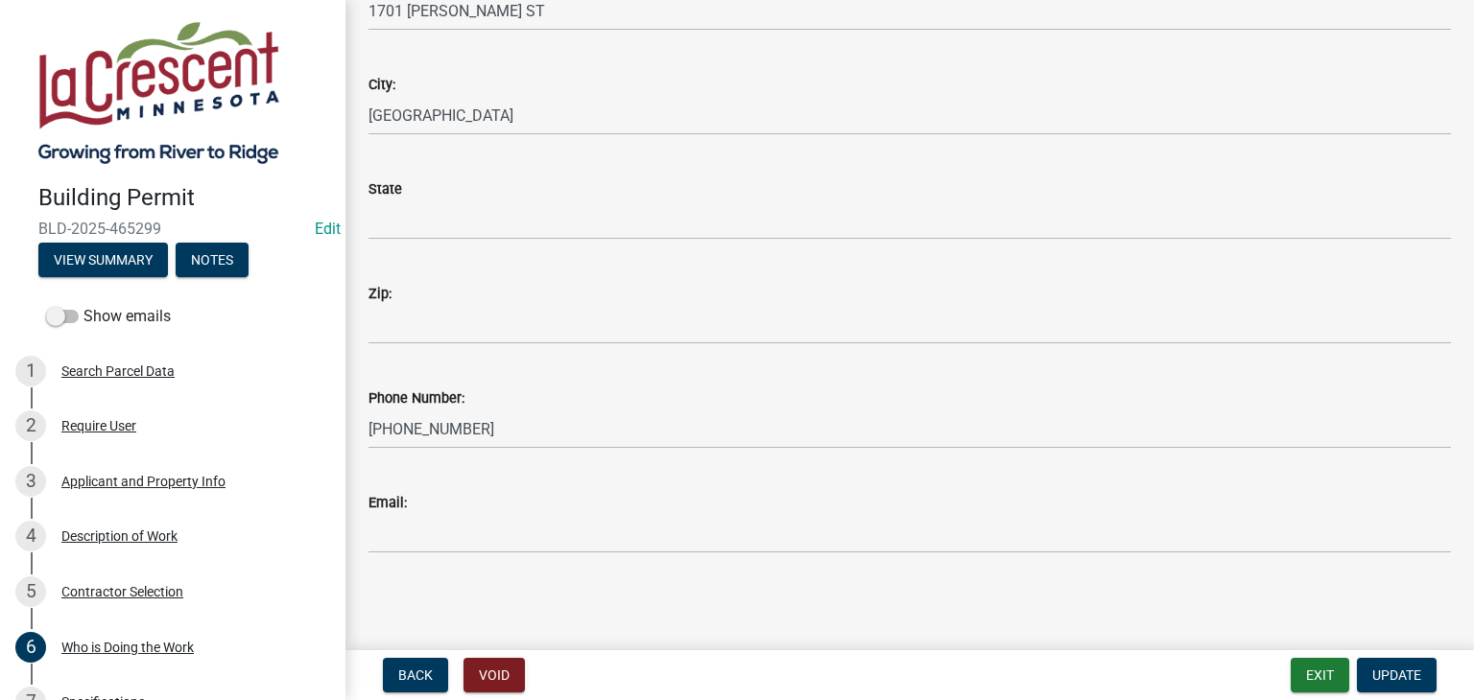
scroll to position [396, 0]
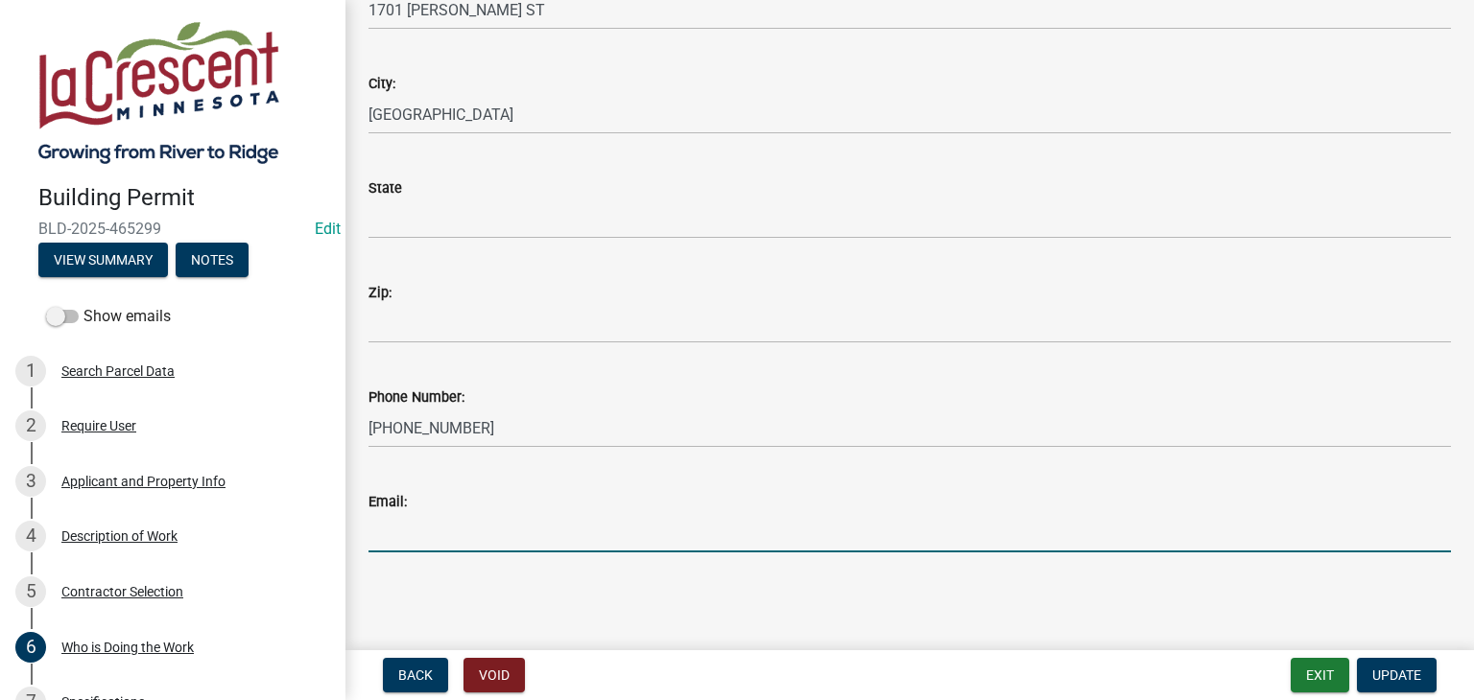
click at [423, 527] on input "Email:" at bounding box center [909, 532] width 1082 height 39
paste input "[EMAIL_ADDRESS][DOMAIN_NAME]"
type input "[EMAIL_ADDRESS][DOMAIN_NAME]"
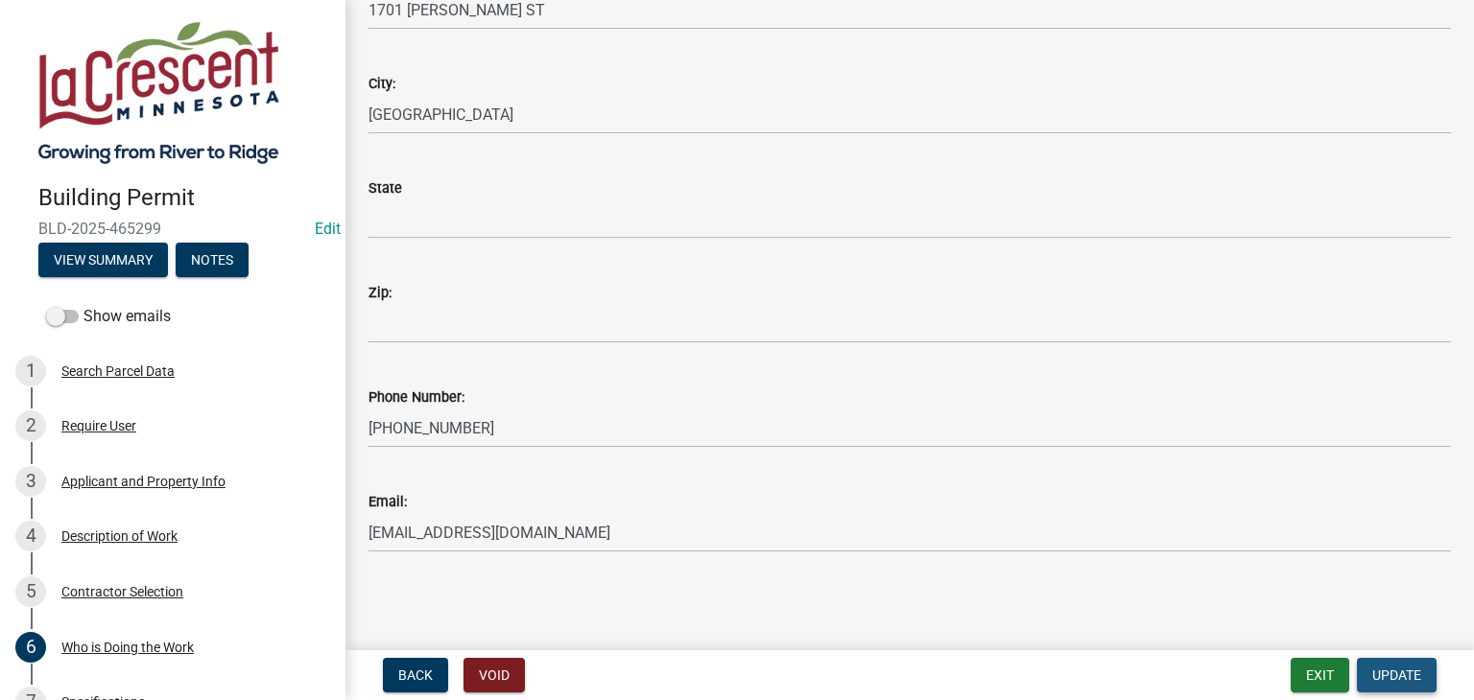
click at [1383, 669] on span "Update" at bounding box center [1396, 675] width 49 height 15
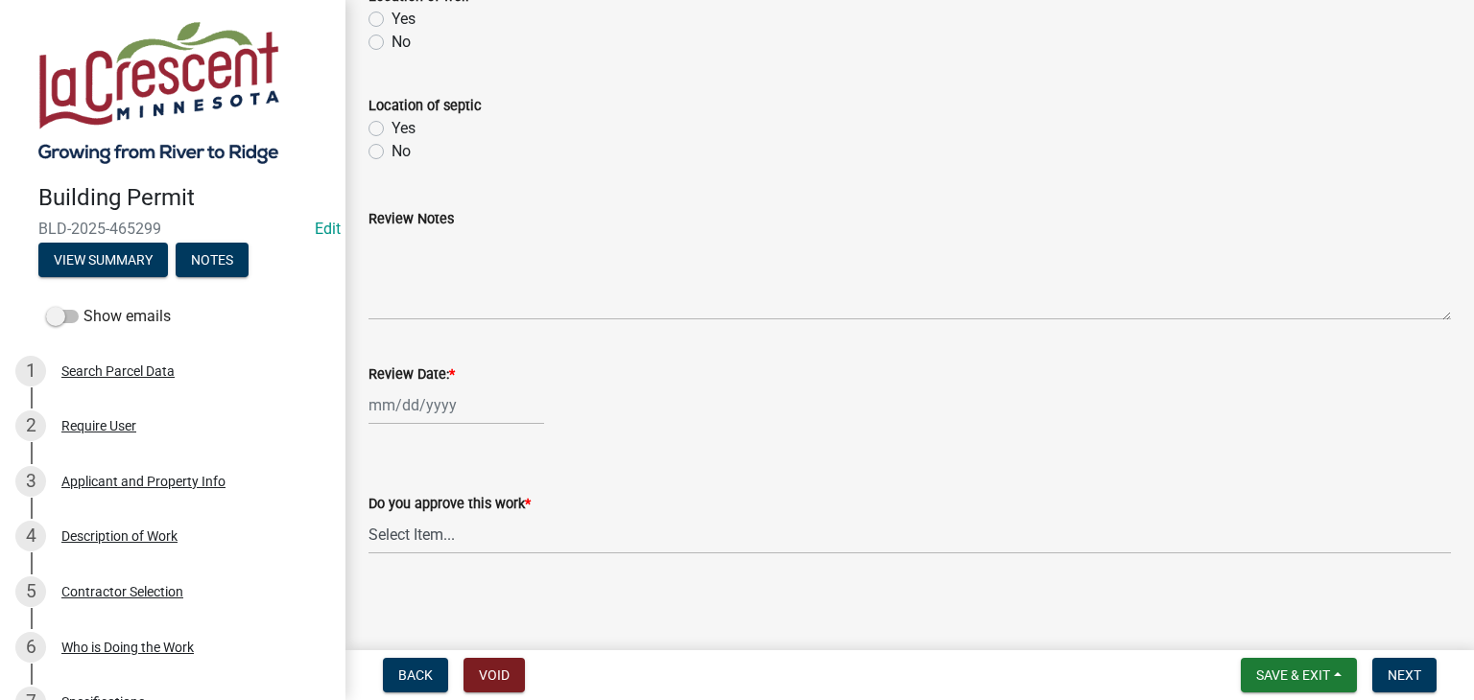
scroll to position [875, 0]
click at [434, 398] on div at bounding box center [456, 401] width 176 height 39
select select "8"
select select "2025"
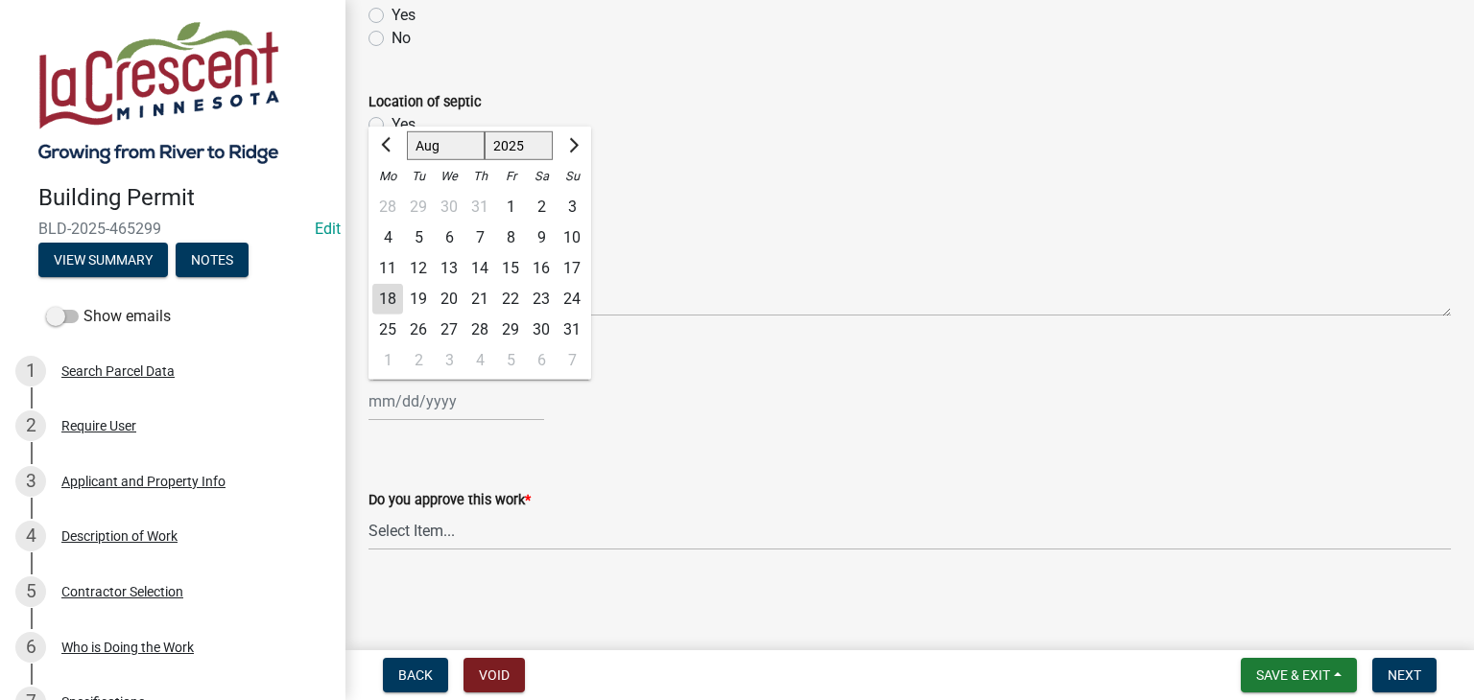
click at [378, 295] on div "18" at bounding box center [387, 299] width 31 height 31
type input "[DATE]"
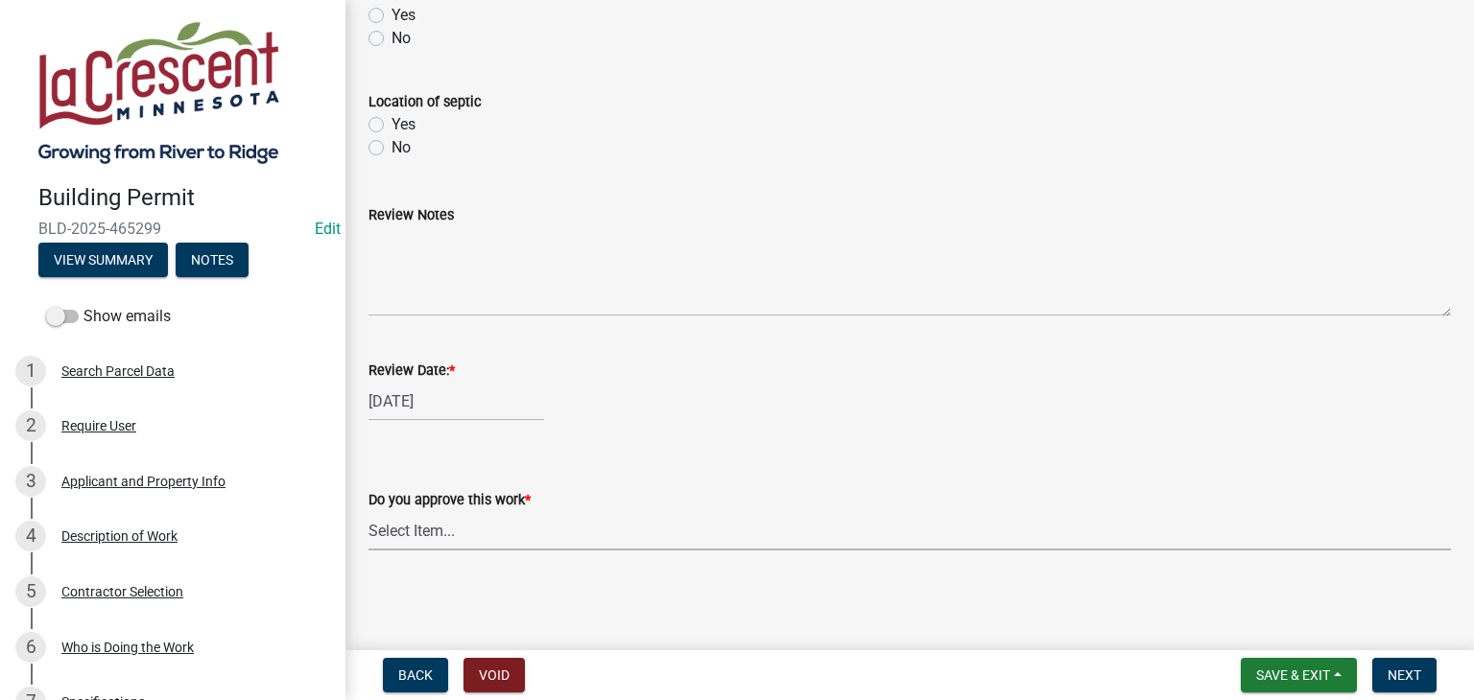
click at [428, 529] on select "Select Item... Yes No" at bounding box center [909, 530] width 1082 height 39
click at [368, 511] on select "Select Item... Yes No" at bounding box center [909, 530] width 1082 height 39
select select "90a60f2d-528c-4c9a-9c39-f00b3f6598b9"
click at [1409, 673] on span "Next" at bounding box center [1404, 675] width 34 height 15
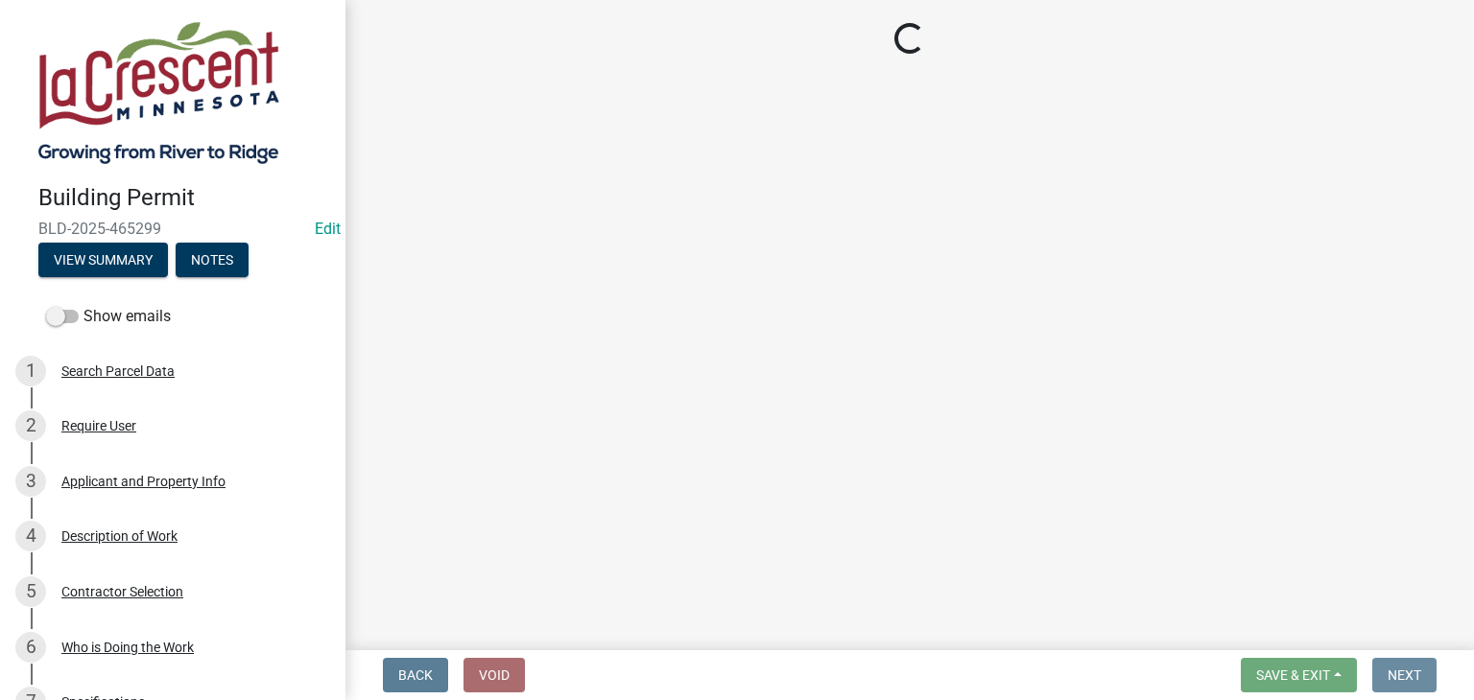
scroll to position [0, 0]
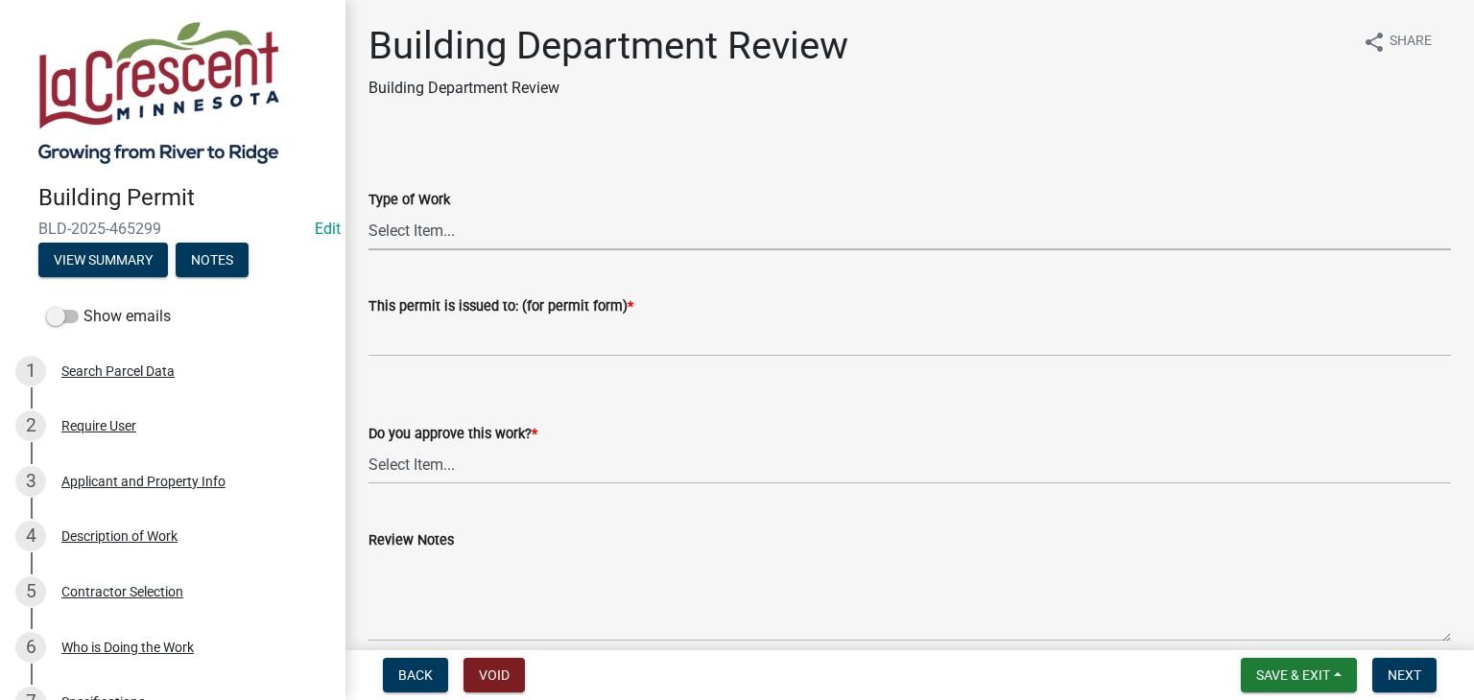
click at [418, 234] on select "Select Item... Roofing Siding Deck Other" at bounding box center [909, 230] width 1082 height 39
click at [368, 211] on select "Select Item... Roofing Siding Deck Other" at bounding box center [909, 230] width 1082 height 39
select select "72392aa3-23d4-479e-98aa-d58f318b6154"
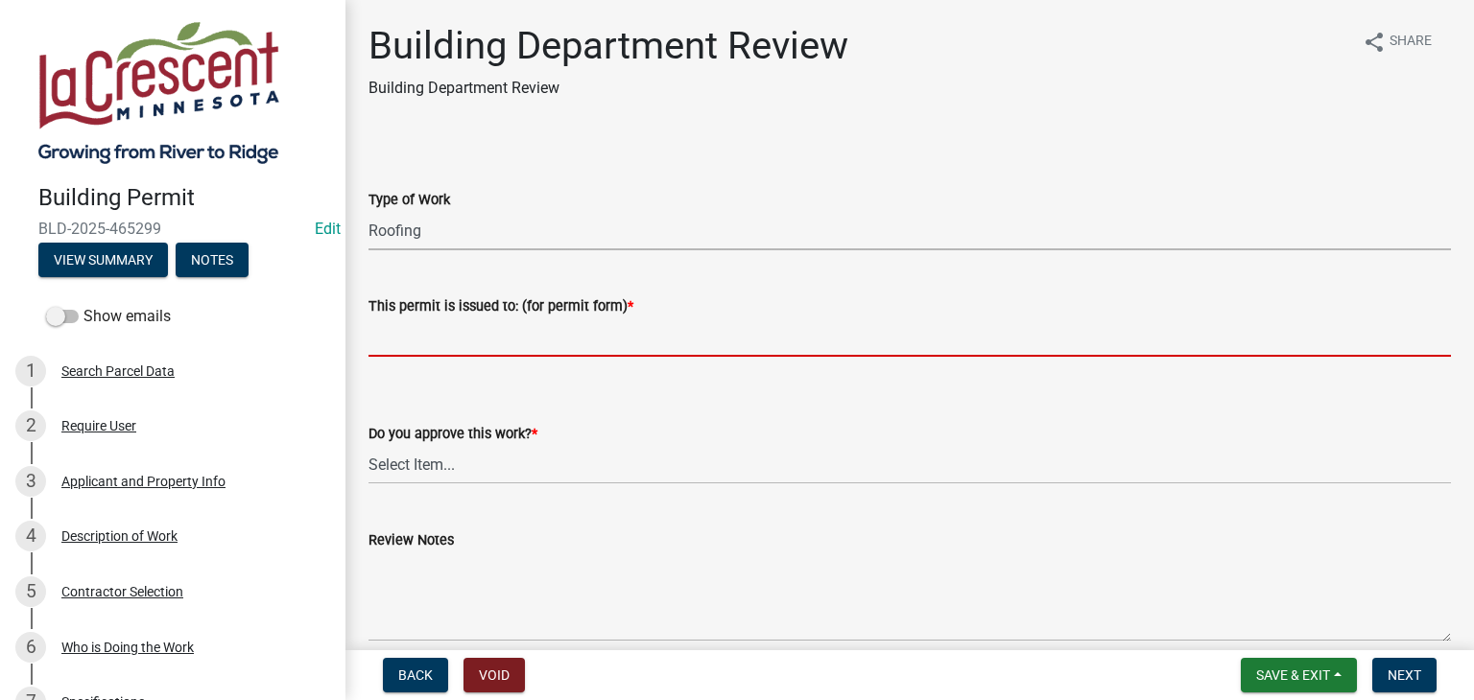
click at [401, 347] on input "This permit is issued to: (for permit form) *" at bounding box center [909, 337] width 1082 height 39
type input "Replace existing shingles"
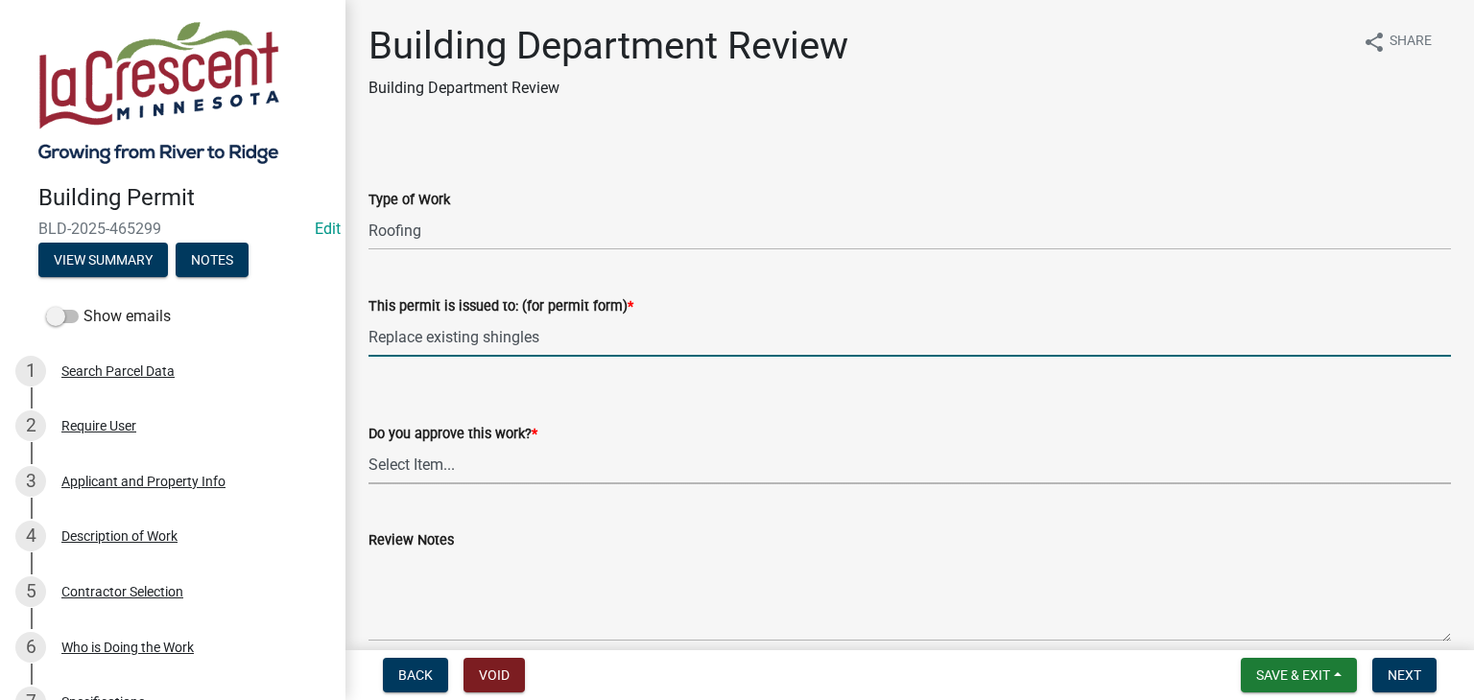
click at [430, 463] on select "Select Item... Yes No" at bounding box center [909, 464] width 1082 height 39
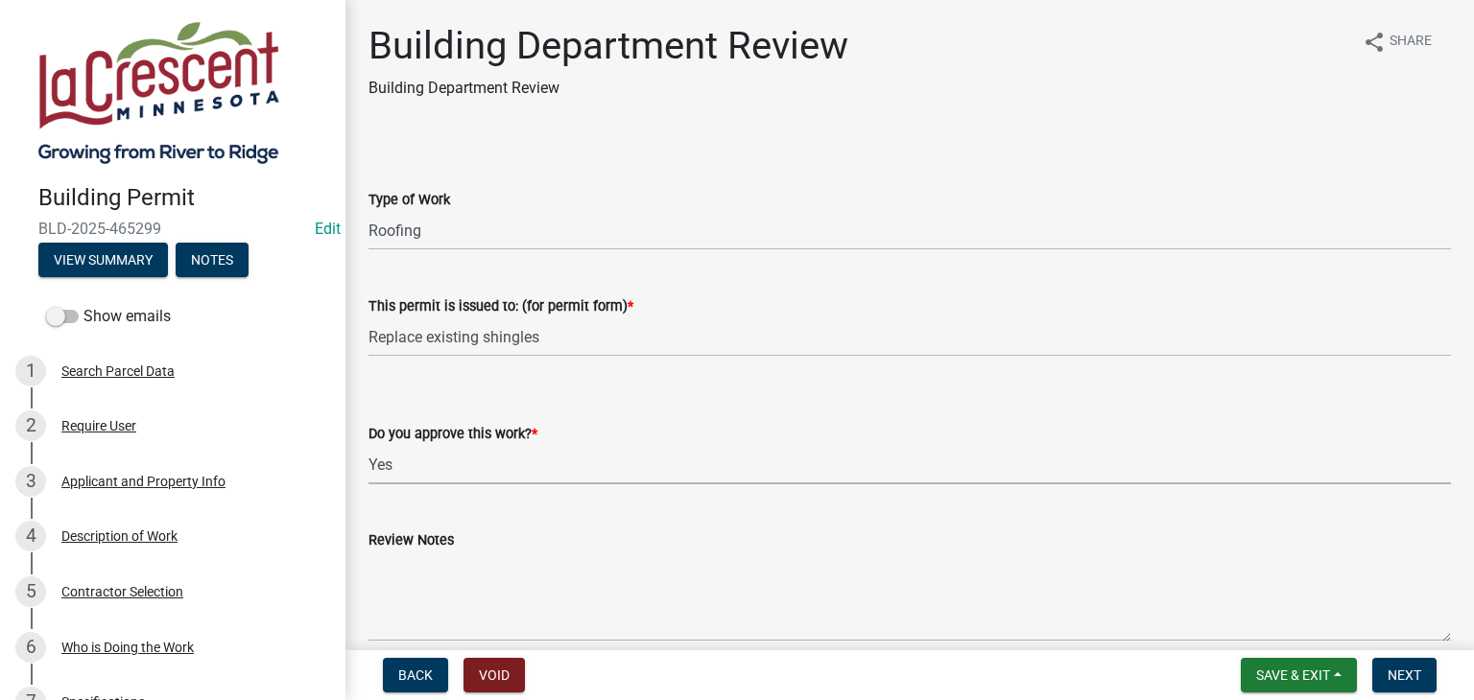
click at [368, 445] on select "Select Item... Yes No" at bounding box center [909, 464] width 1082 height 39
select select "689549b3-38a5-47de-8a89-287a50612ed0"
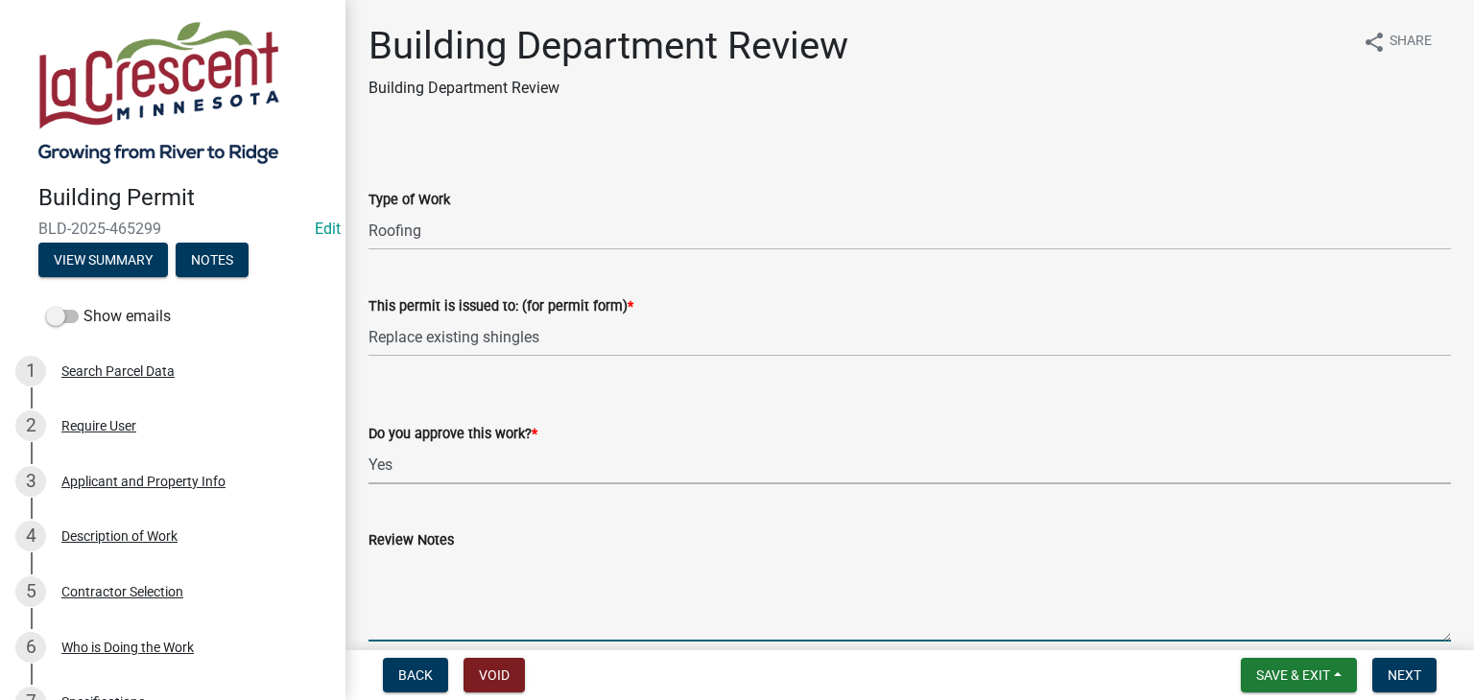
click at [407, 561] on textarea "Review Notes" at bounding box center [909, 597] width 1082 height 90
click at [368, 563] on textarea "all for ice and water shield inspection" at bounding box center [909, 597] width 1082 height 90
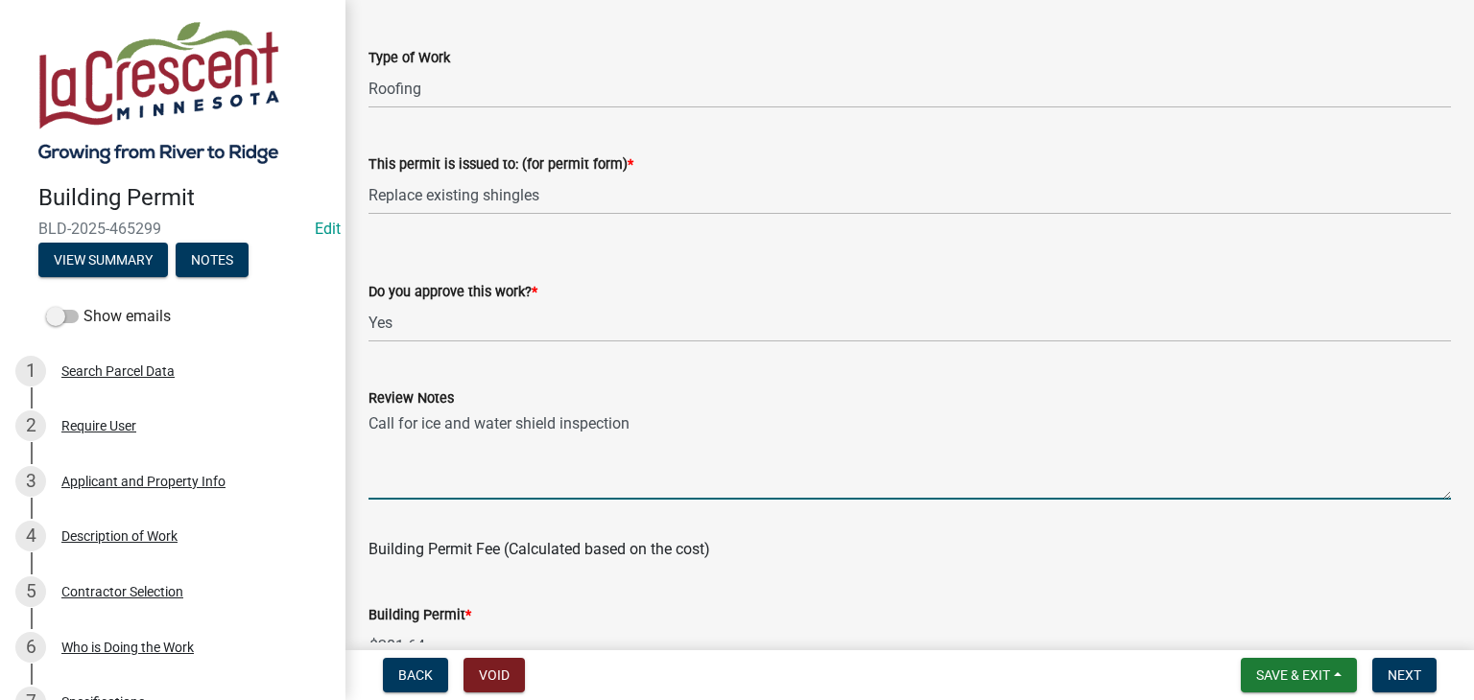
scroll to position [384, 0]
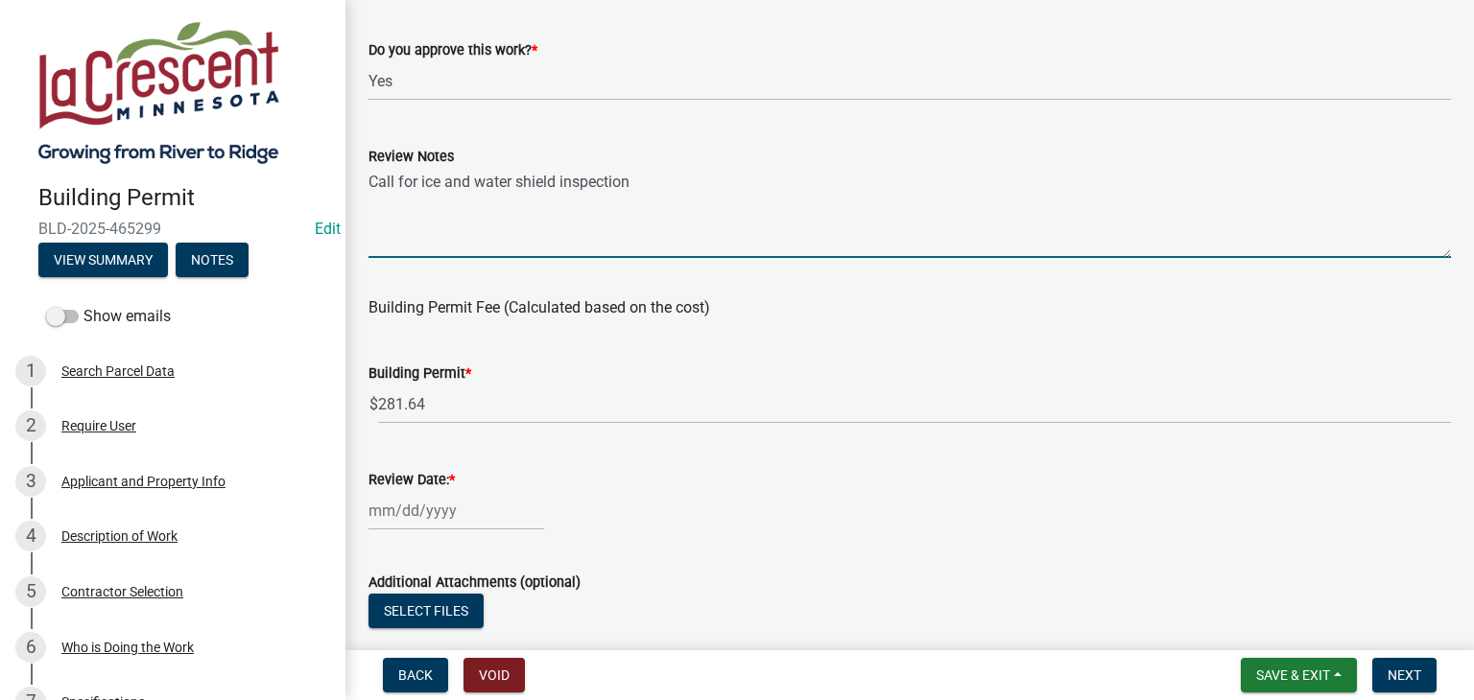
type textarea "Call for ice and water shield inspection"
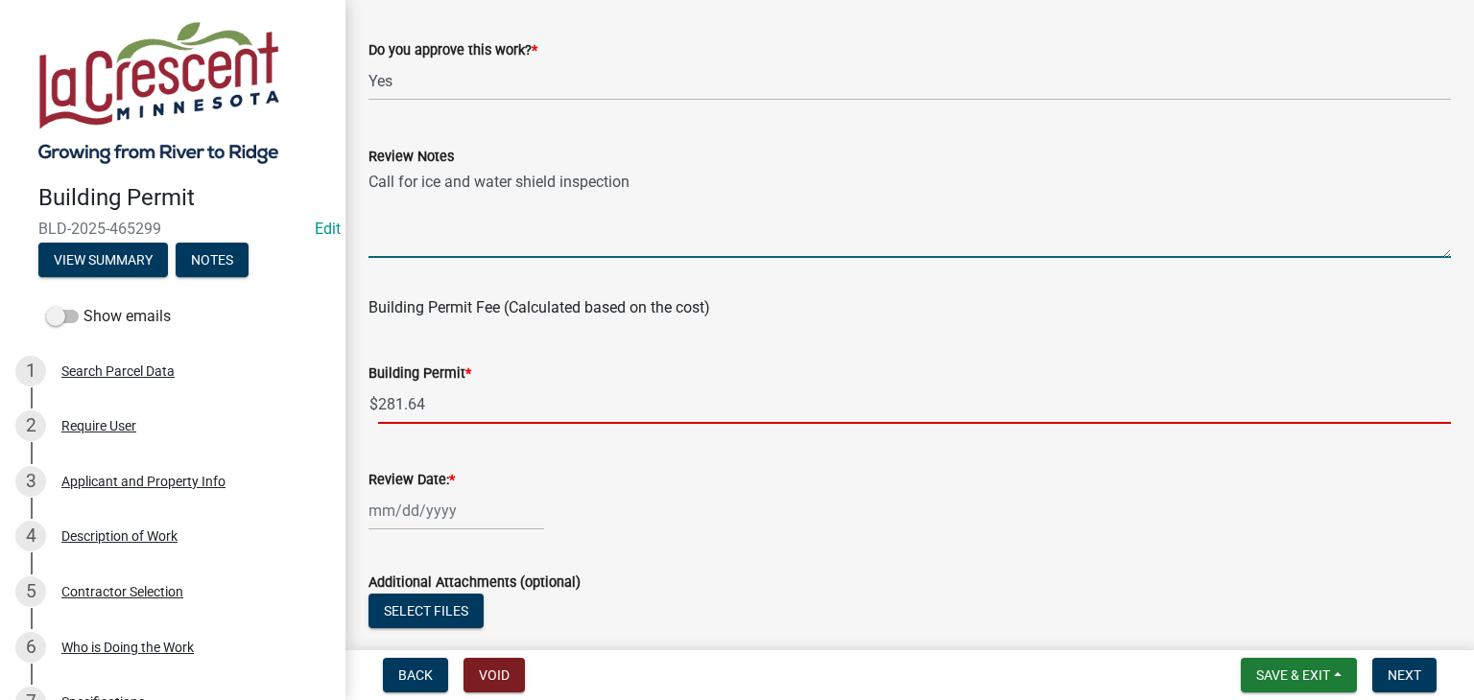
click at [428, 404] on input "281.64" at bounding box center [914, 404] width 1073 height 39
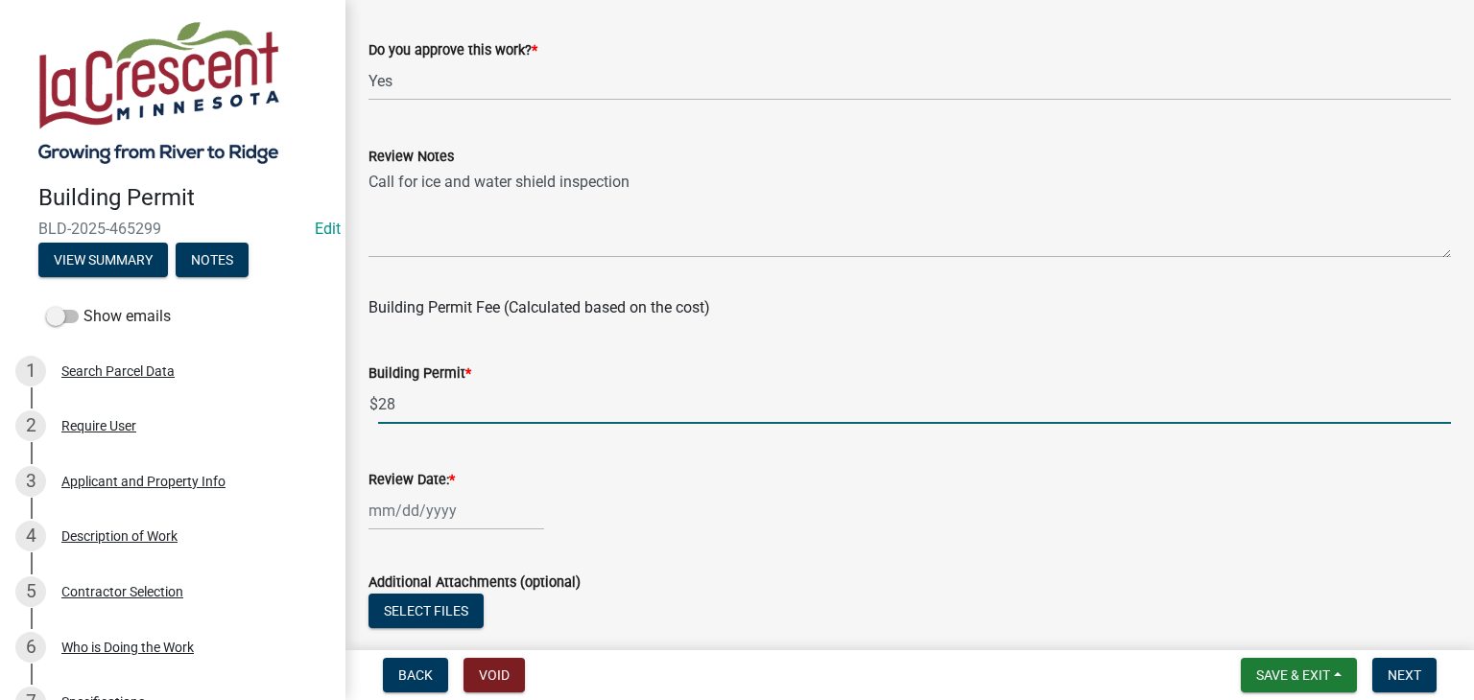
type input "2"
type input "50"
click at [414, 509] on div at bounding box center [456, 510] width 176 height 39
select select "8"
select select "2025"
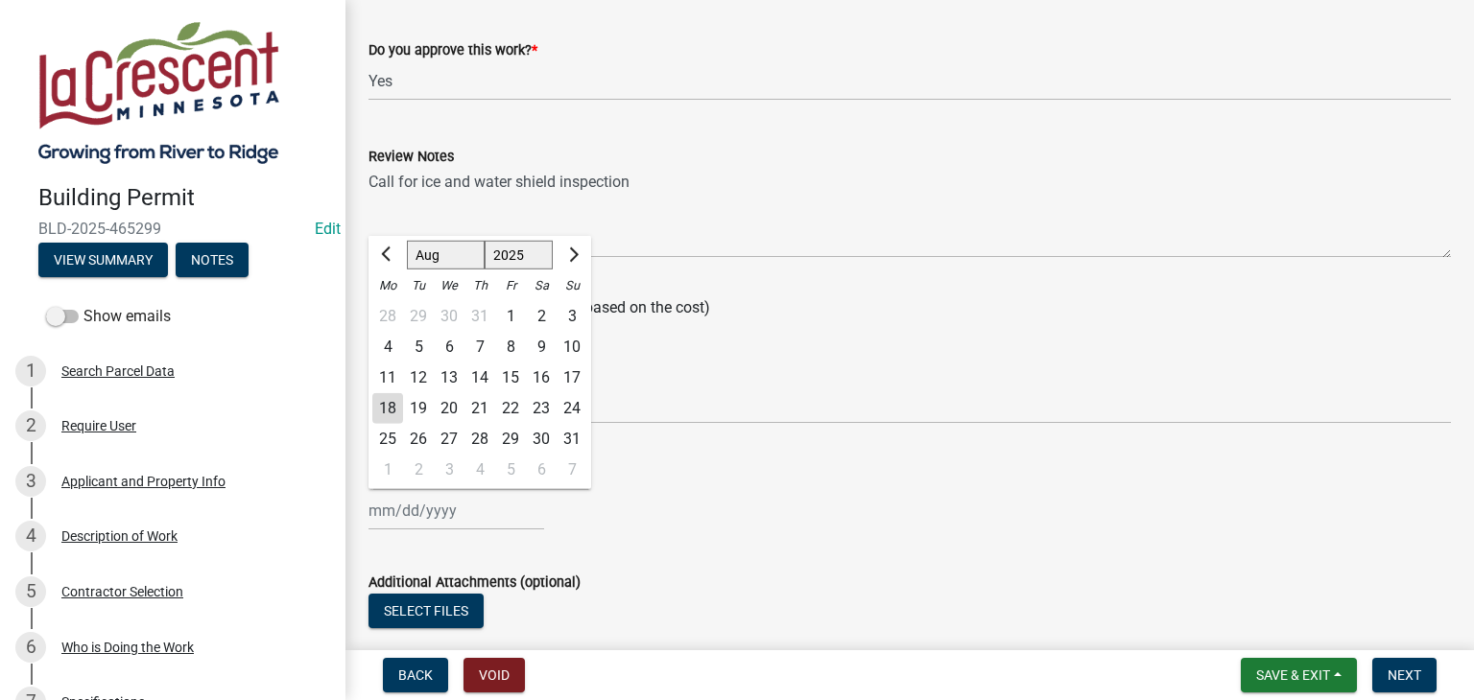
click at [386, 409] on div "18" at bounding box center [387, 408] width 31 height 31
type input "[DATE]"
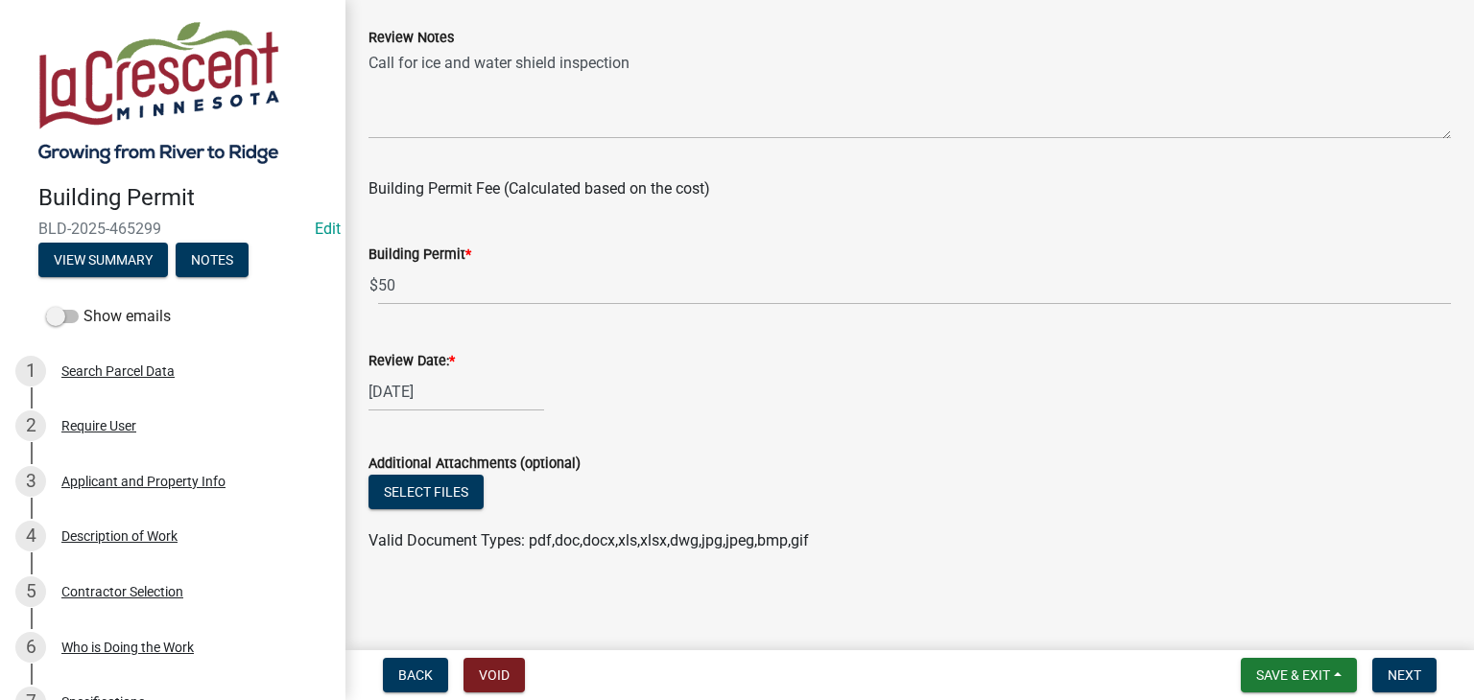
scroll to position [505, 0]
click at [1381, 674] on button "Next" at bounding box center [1404, 675] width 64 height 35
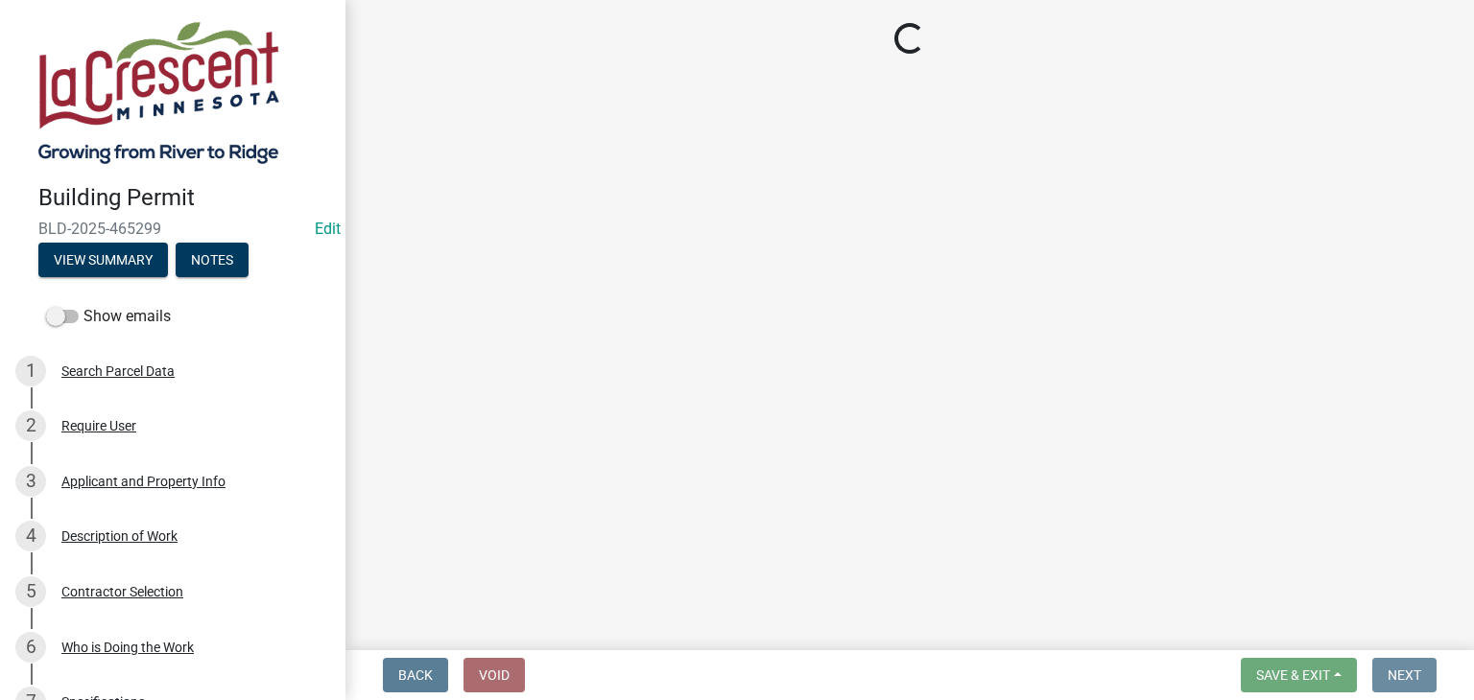
scroll to position [0, 0]
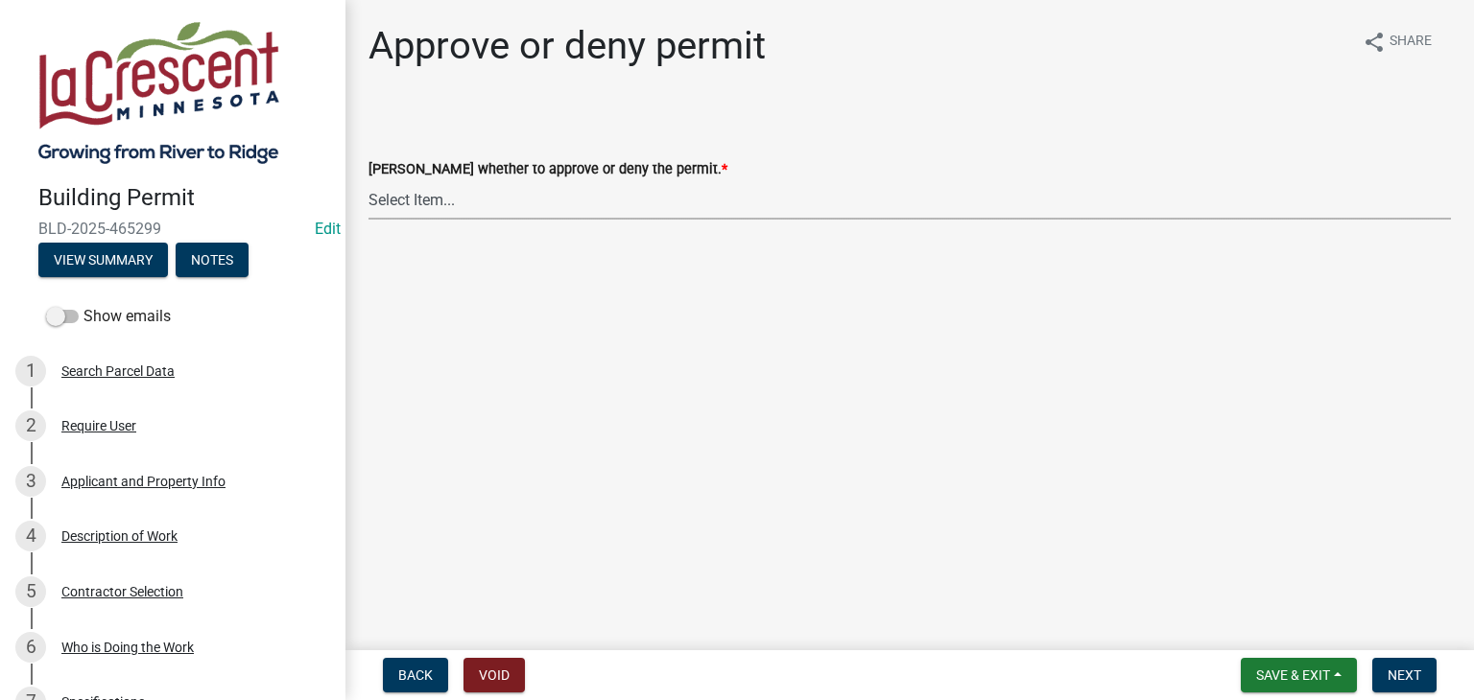
click at [388, 194] on select "Select Item... Approve Deny" at bounding box center [909, 199] width 1082 height 39
click at [368, 180] on select "Select Item... Approve Deny" at bounding box center [909, 199] width 1082 height 39
select select "d6055423-832b-4dbf-8b87-0bb94d1ae5d3"
click at [1401, 670] on span "Next" at bounding box center [1404, 675] width 34 height 15
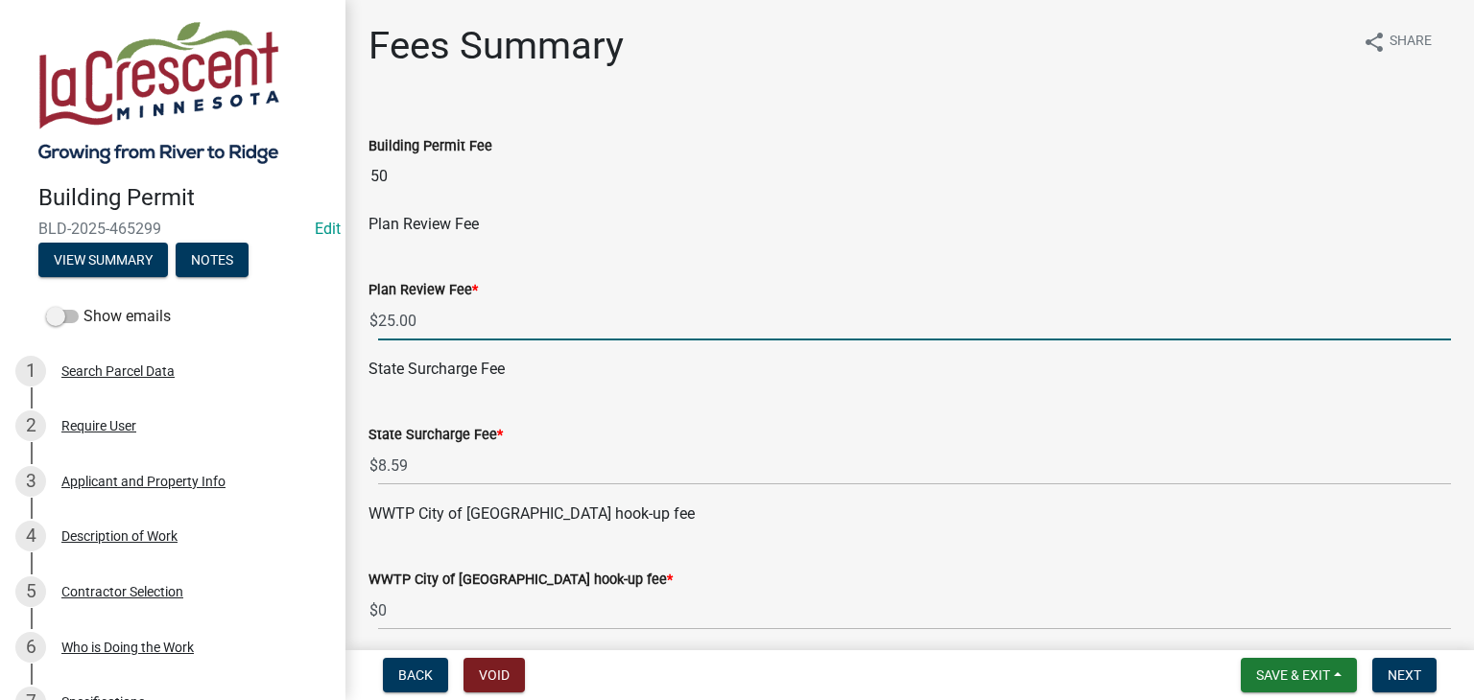
click at [445, 329] on input "25.00" at bounding box center [914, 320] width 1073 height 39
type input "2"
type input "0"
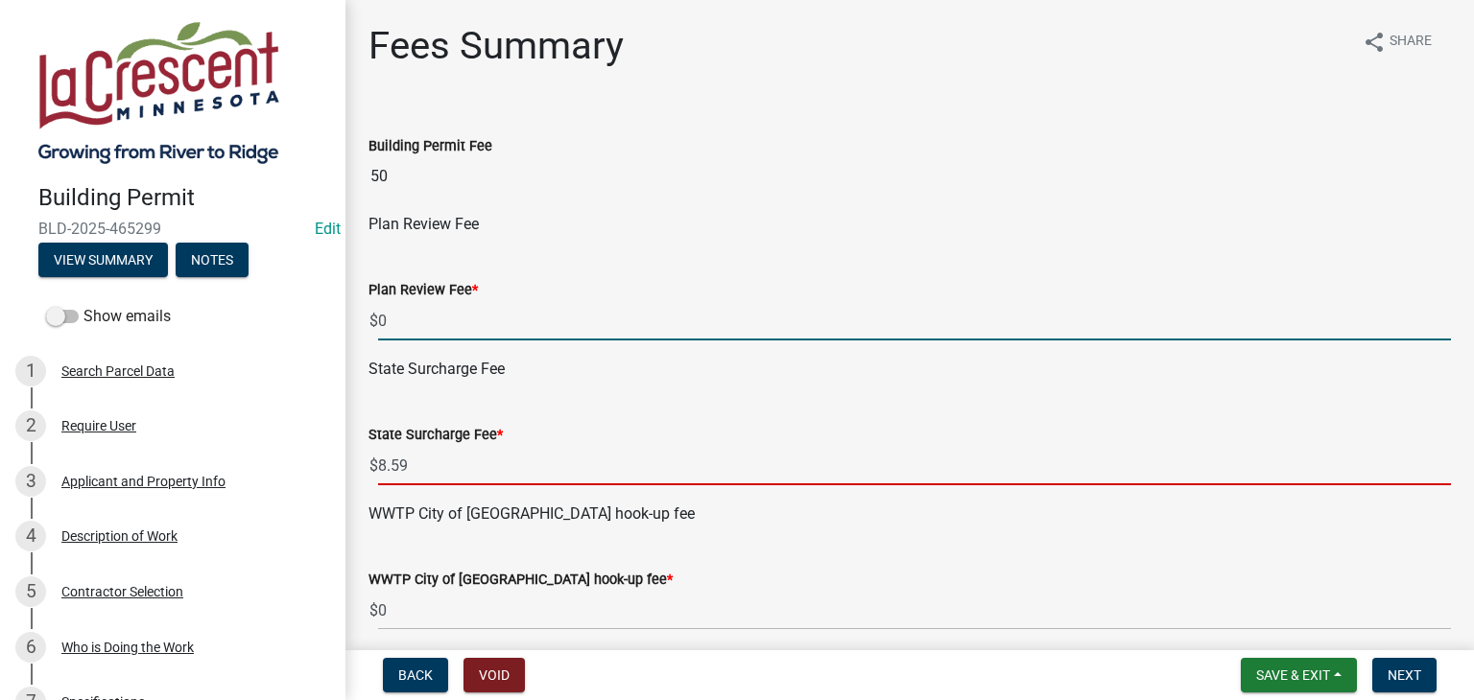
click at [414, 468] on input "8.59" at bounding box center [914, 465] width 1073 height 39
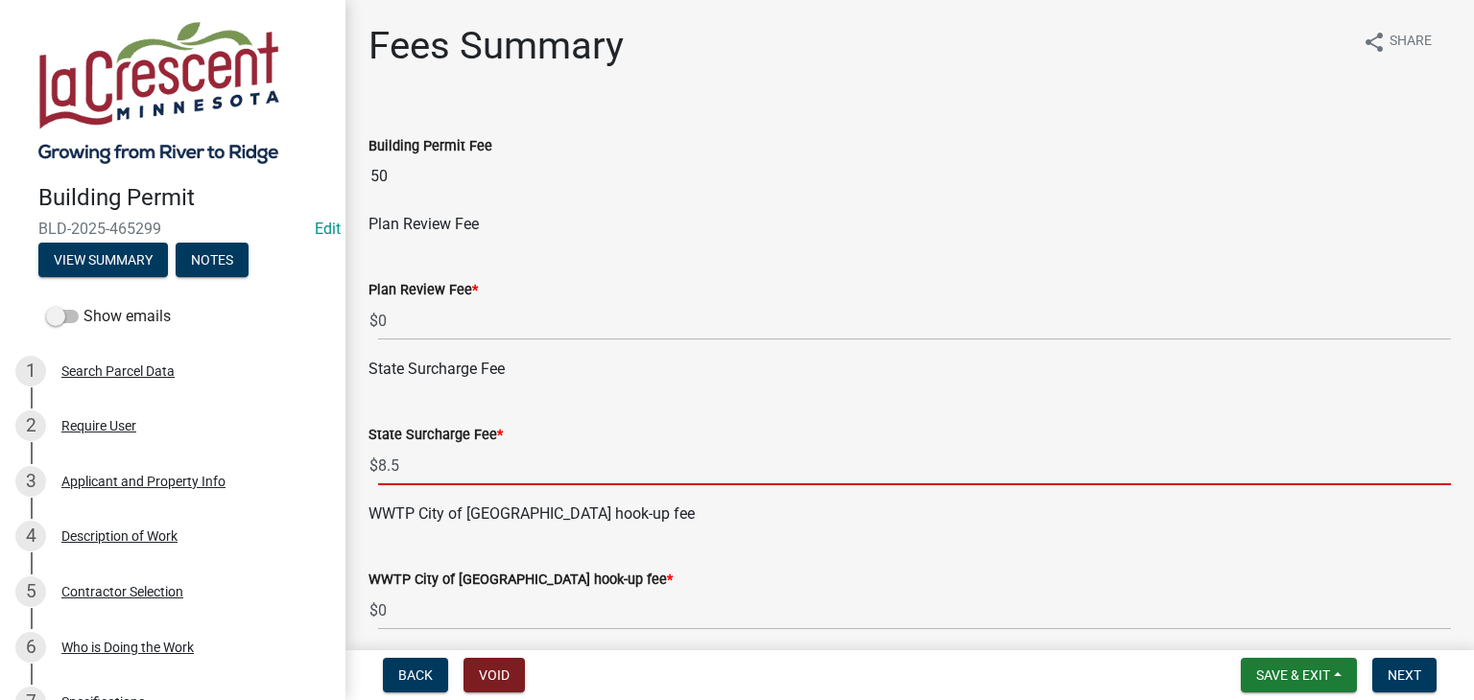
type input "8"
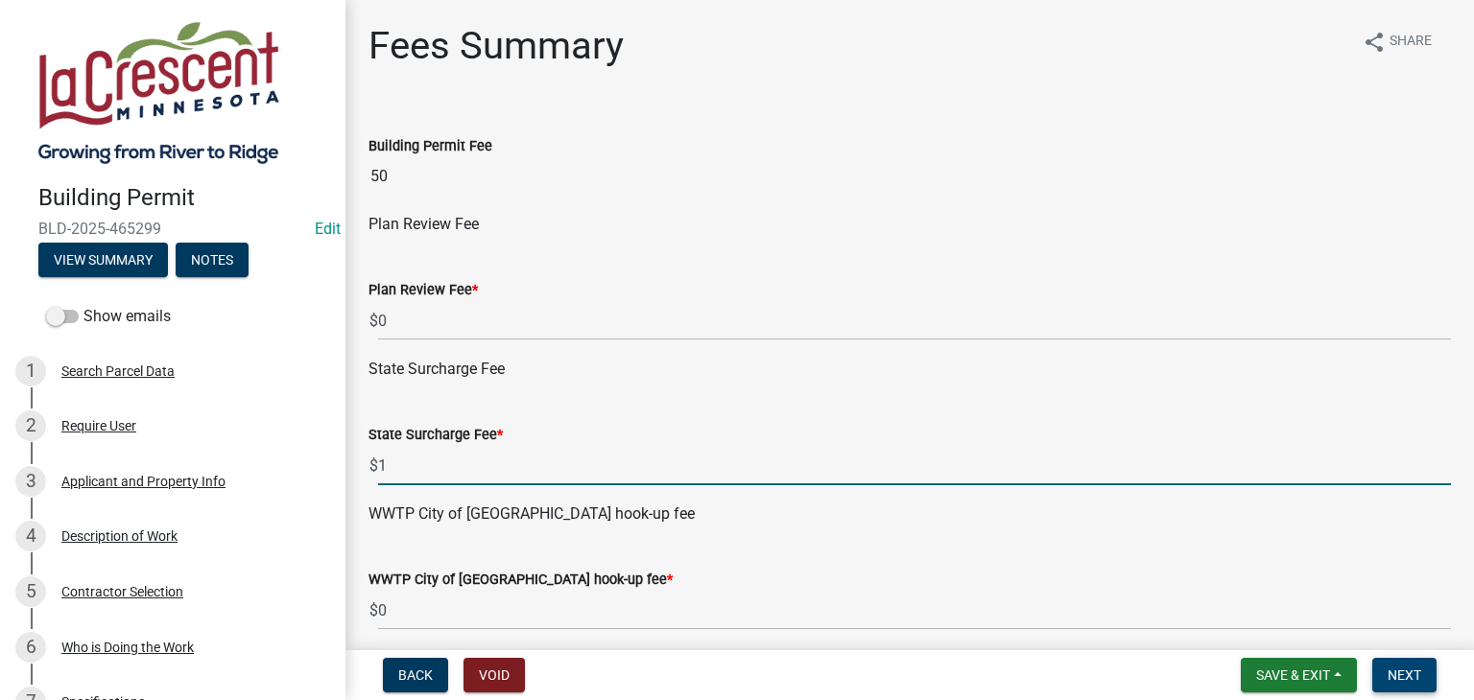
type input "1"
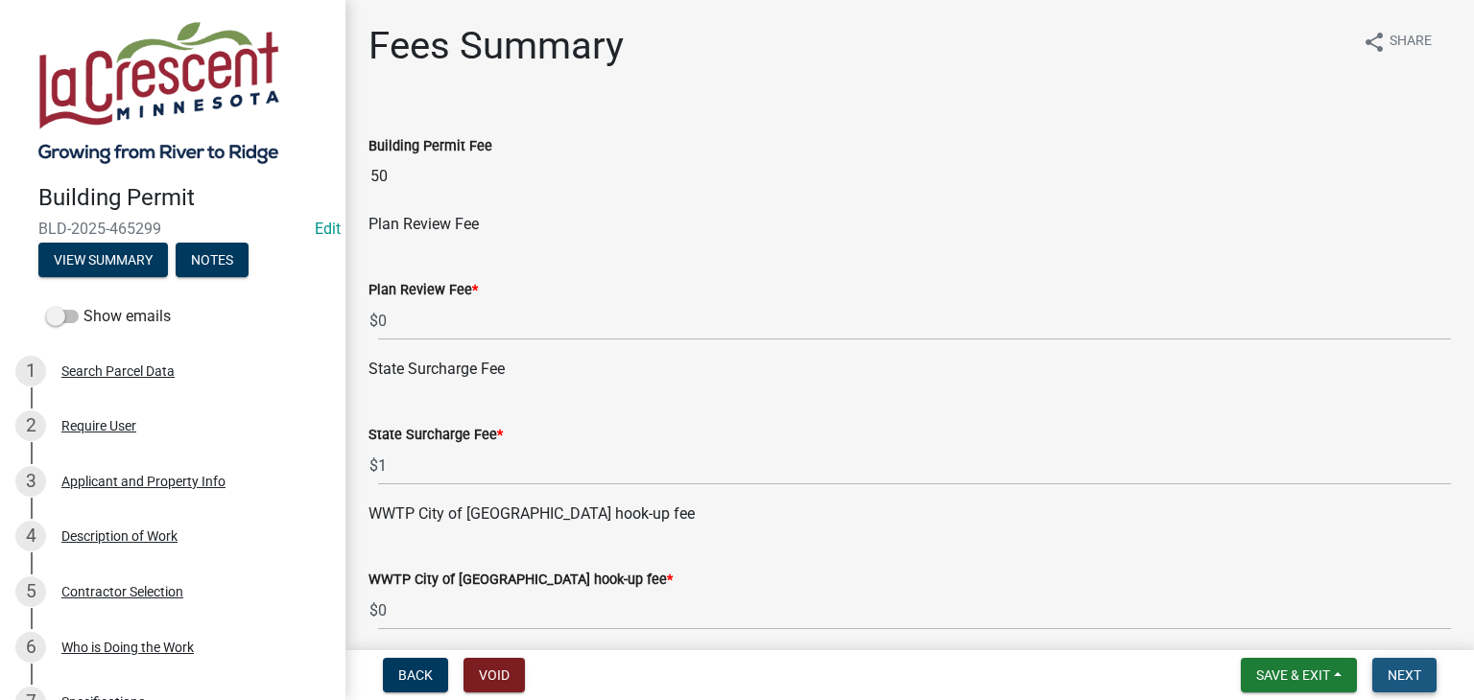
click at [1408, 672] on span "Next" at bounding box center [1404, 675] width 34 height 15
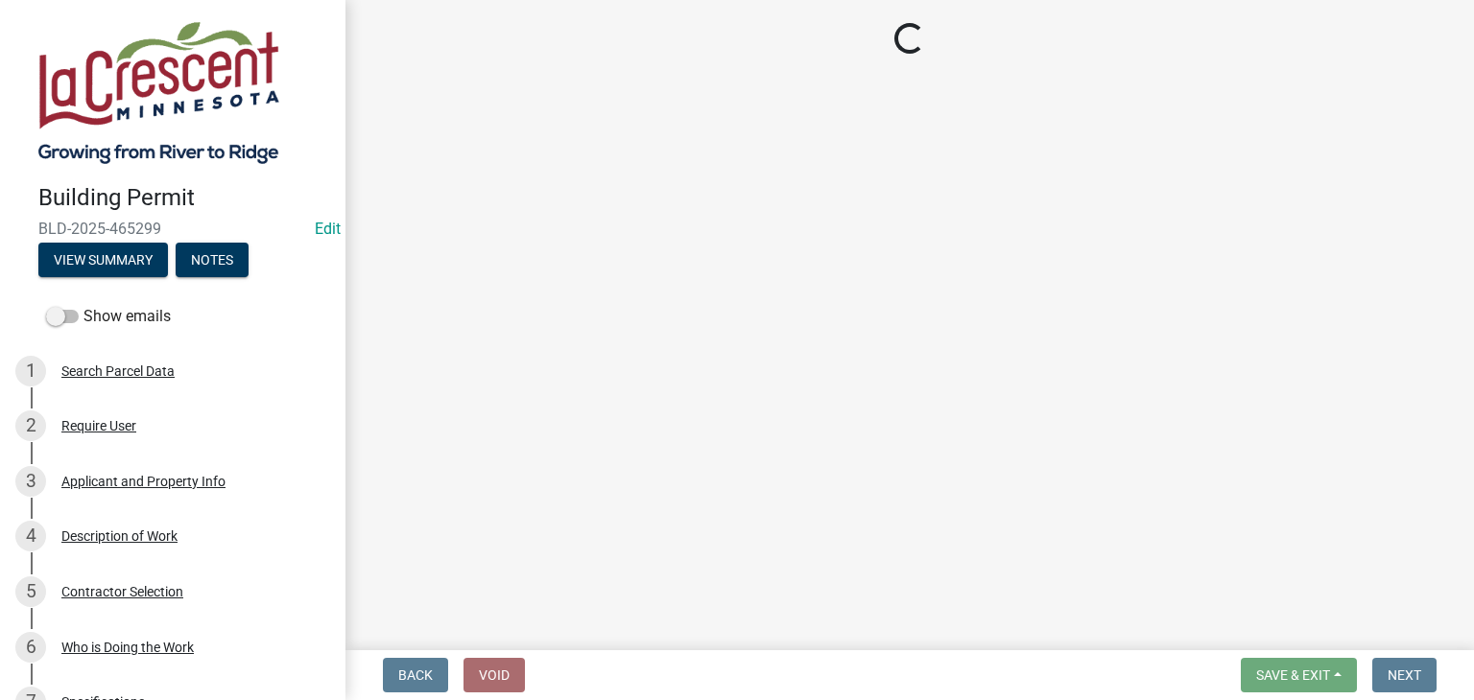
select select "3: 3"
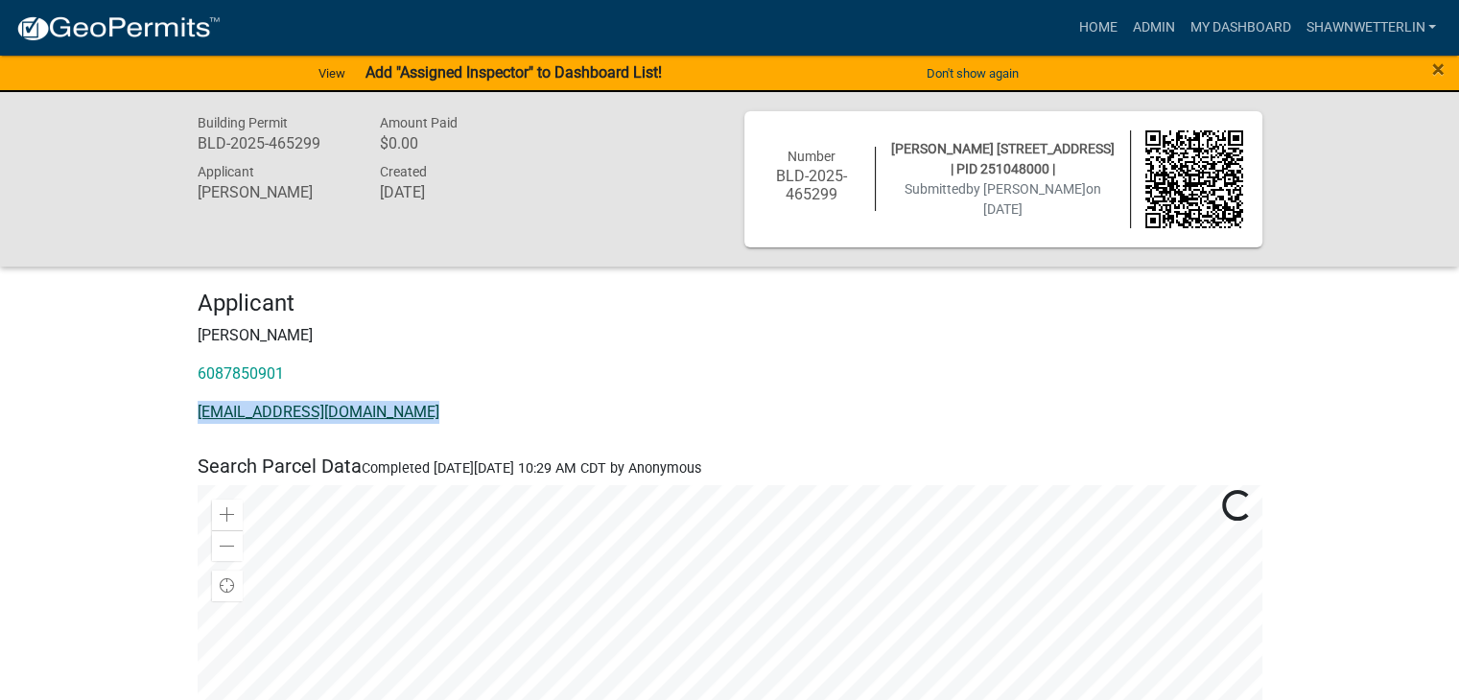
drag, startPoint x: 420, startPoint y: 413, endPoint x: 199, endPoint y: 411, distance: 221.6
click at [199, 411] on p "[EMAIL_ADDRESS][DOMAIN_NAME]" at bounding box center [730, 412] width 1065 height 23
copy link "[EMAIL_ADDRESS][DOMAIN_NAME]"
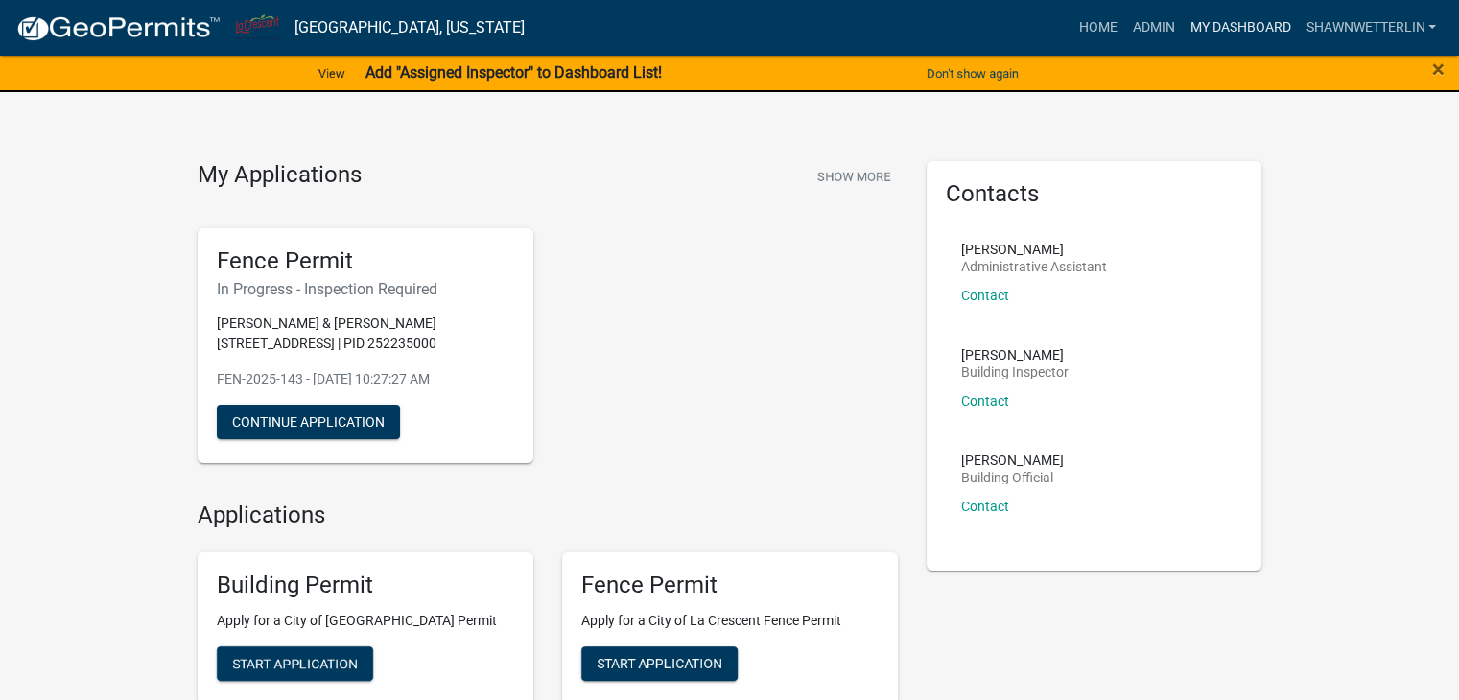
click at [851, 29] on link "My Dashboard" at bounding box center [1240, 28] width 116 height 36
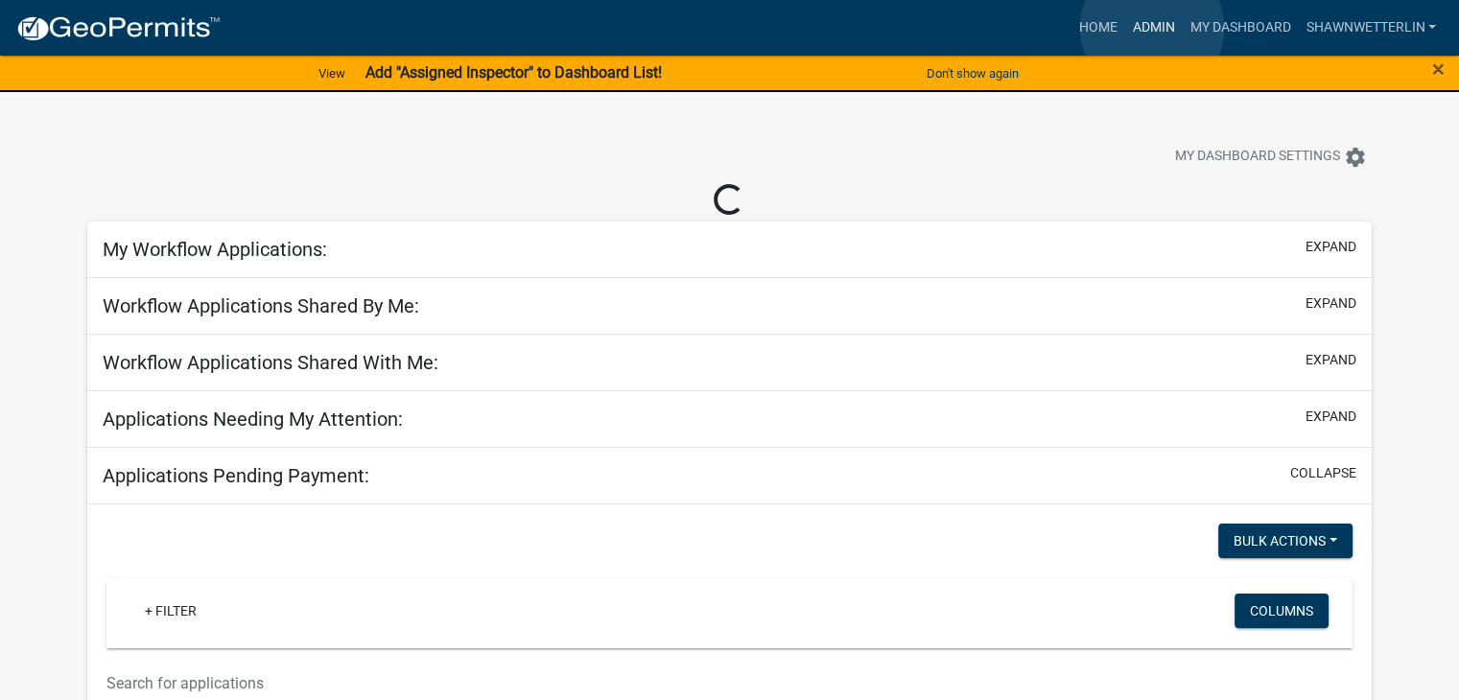
click at [851, 28] on link "Admin" at bounding box center [1153, 28] width 58 height 36
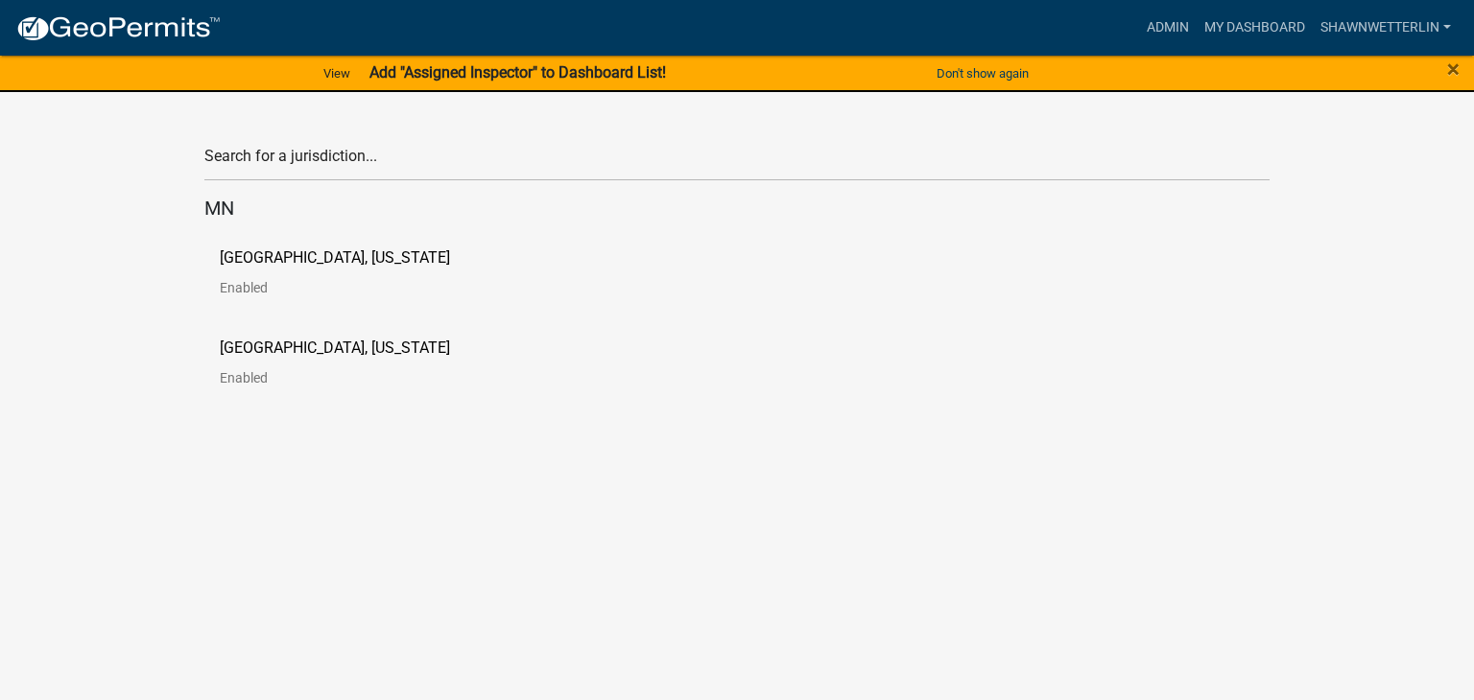
click at [342, 253] on p "City of La Crescent, Minnesota" at bounding box center [335, 257] width 230 height 15
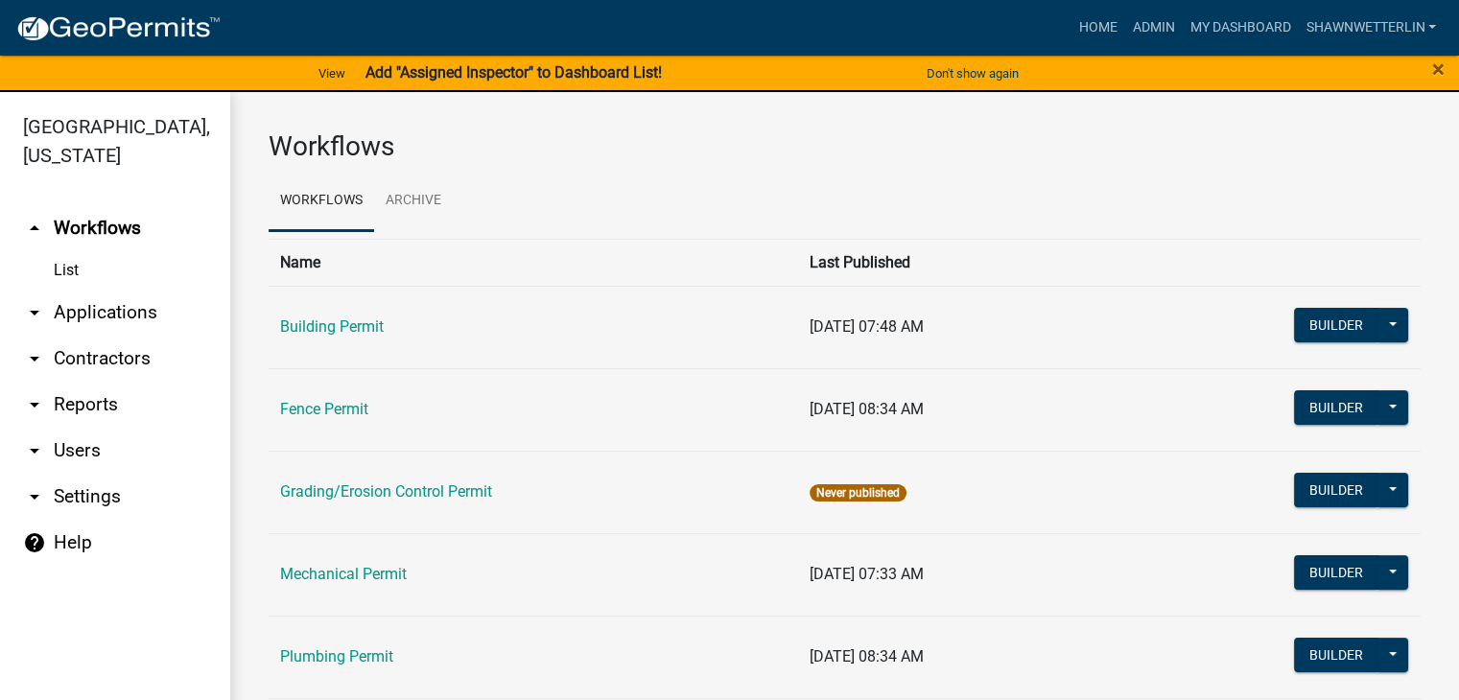
click at [99, 315] on link "arrow_drop_down Applications" at bounding box center [115, 313] width 230 height 46
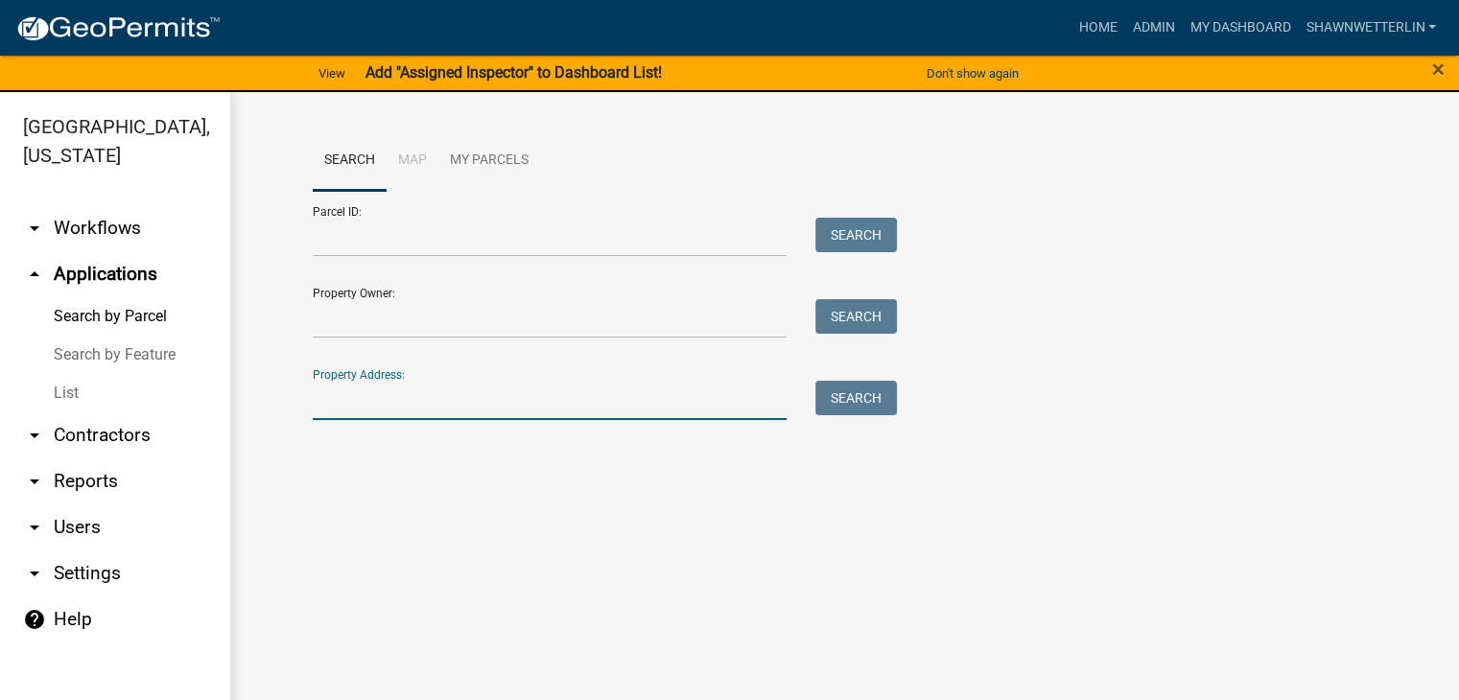
click at [340, 401] on input "Property Address:" at bounding box center [550, 400] width 475 height 39
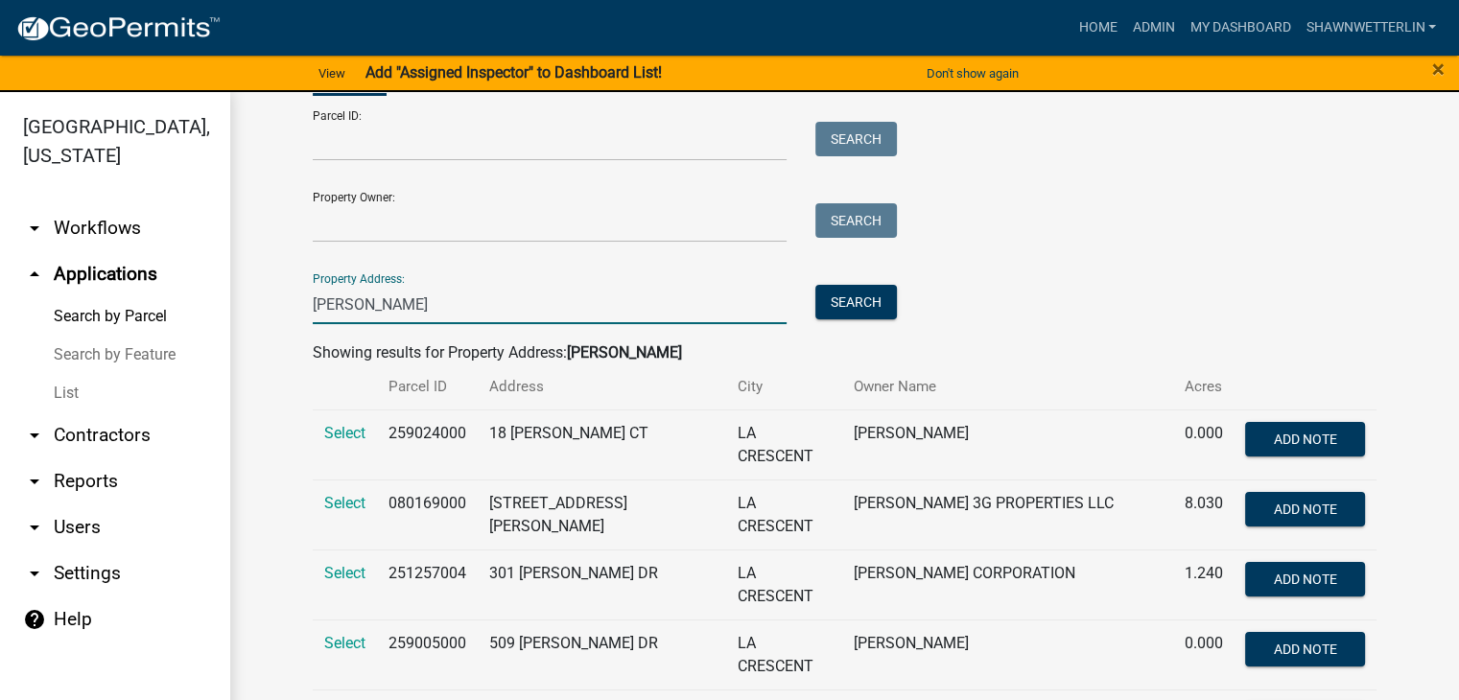
scroll to position [192, 0]
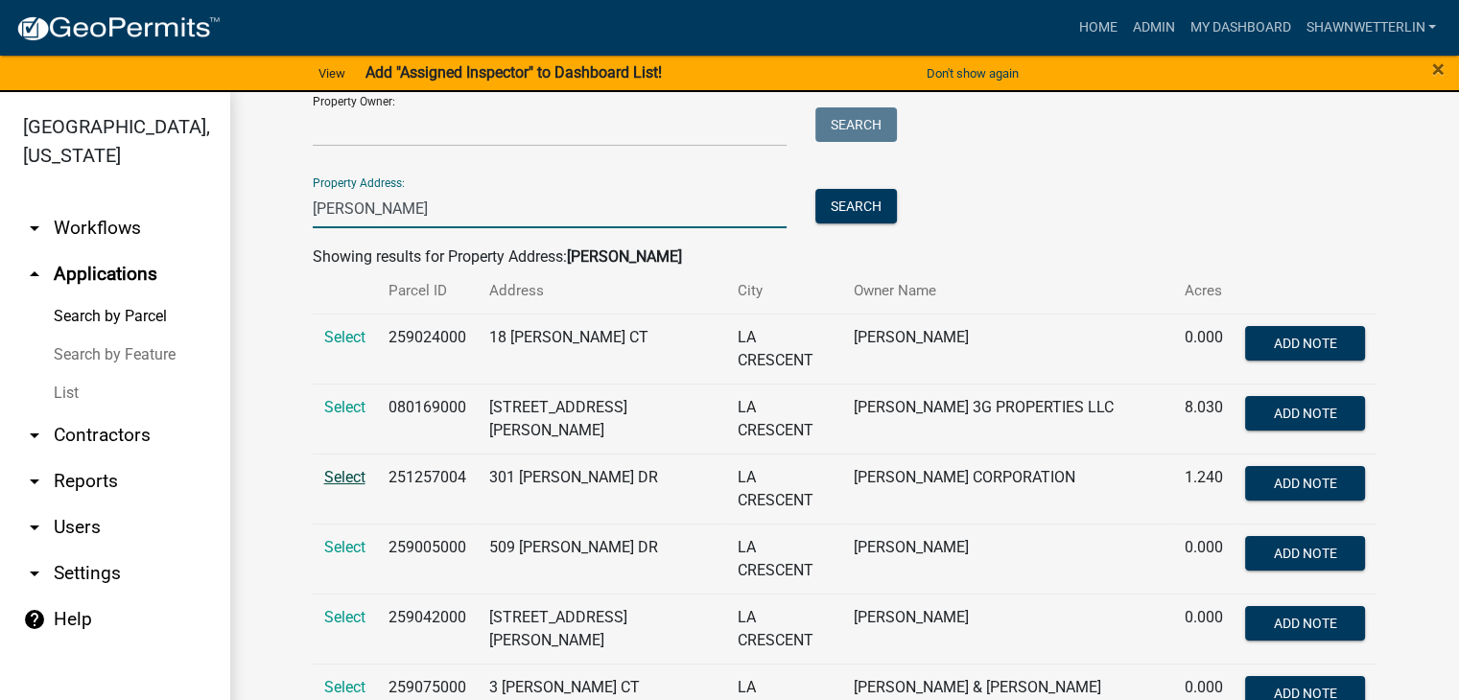
type input "kistler"
click at [334, 459] on span "Select" at bounding box center [344, 477] width 41 height 18
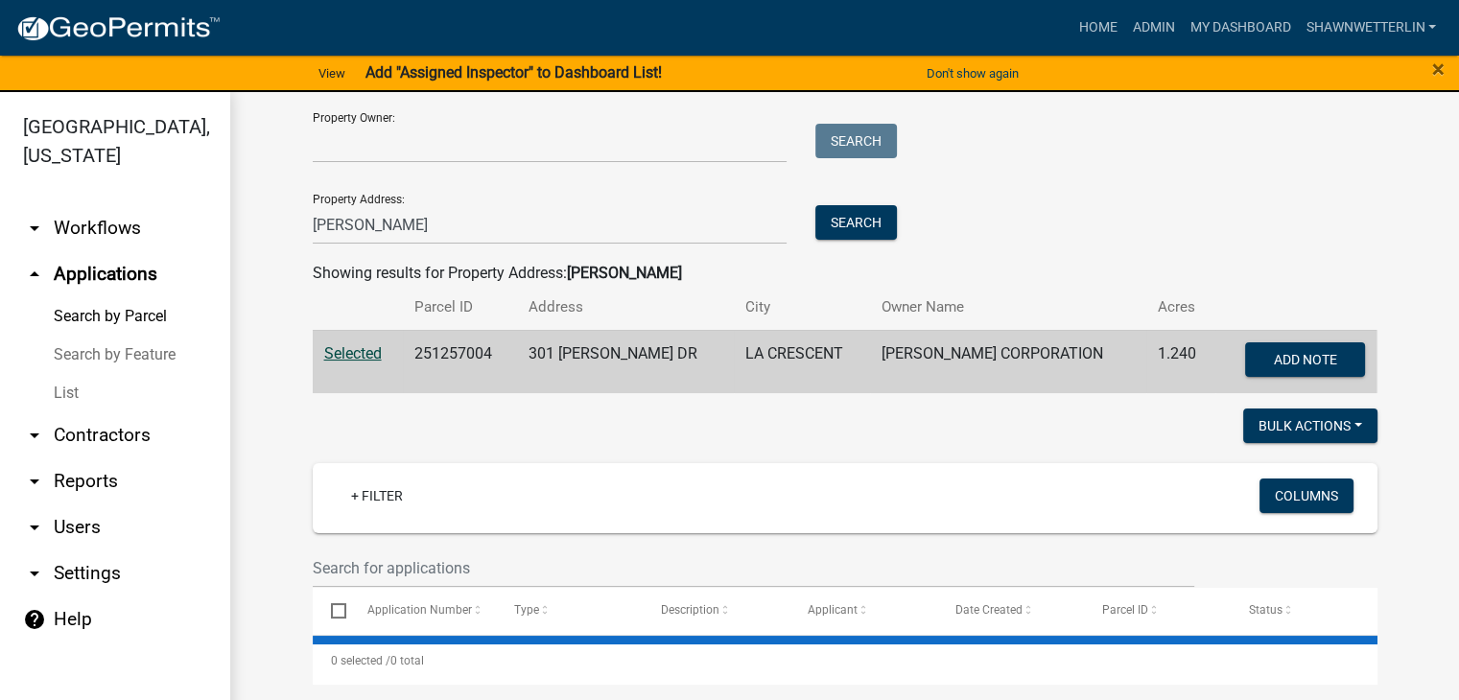
scroll to position [176, 0]
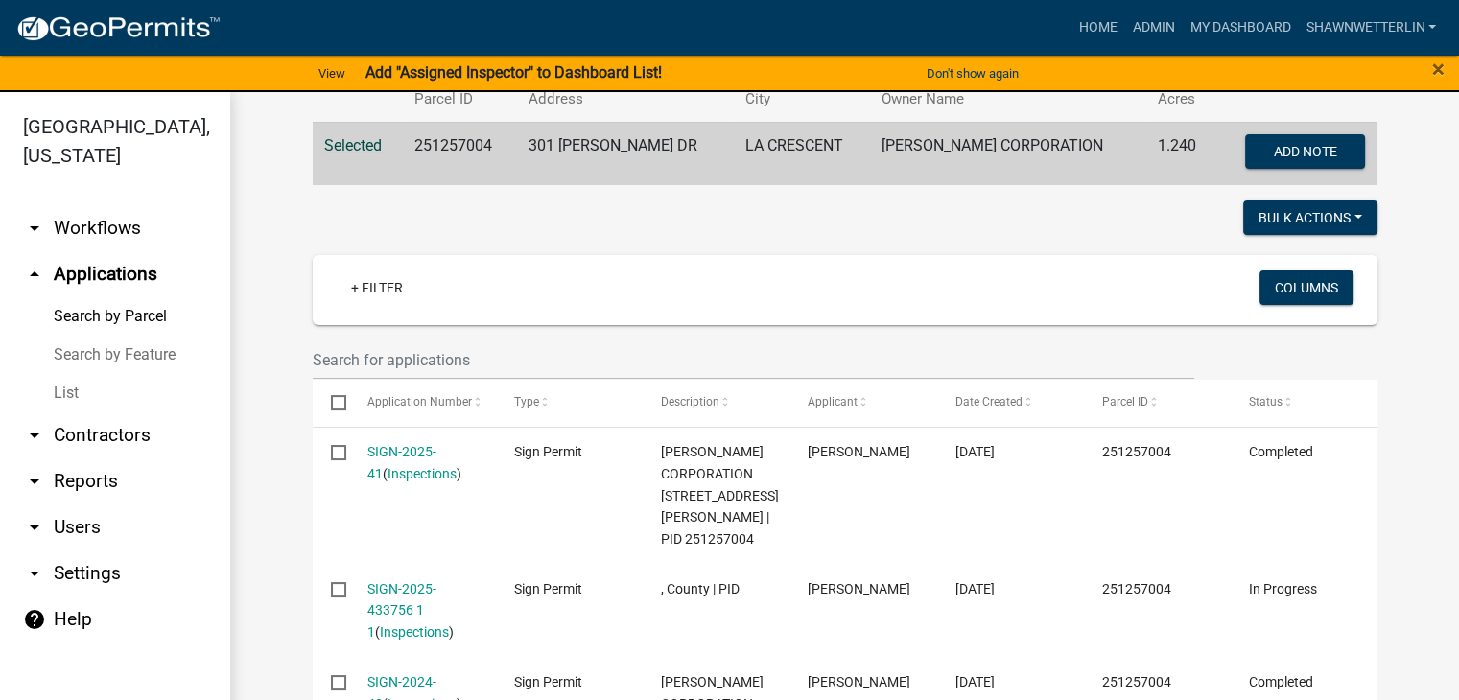
scroll to position [480, 0]
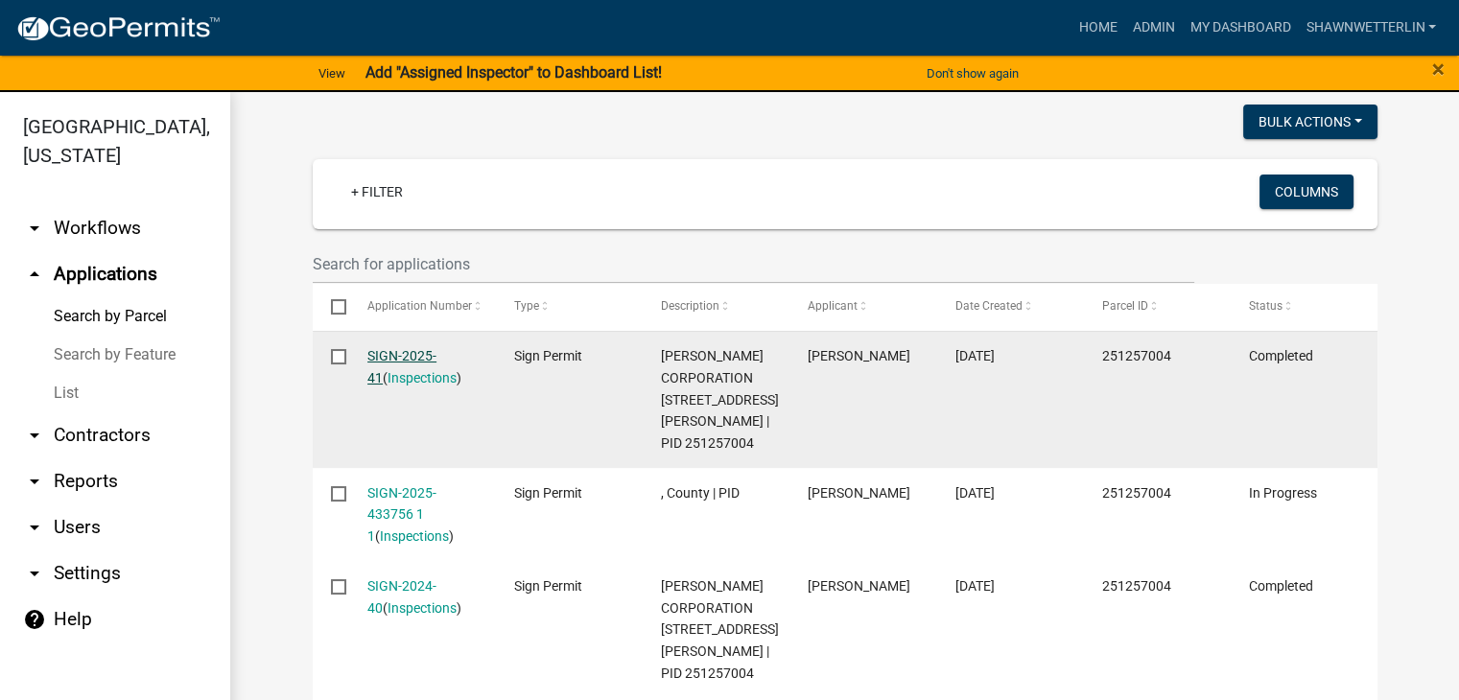
click at [396, 357] on link "SIGN-2025-41" at bounding box center [401, 366] width 69 height 37
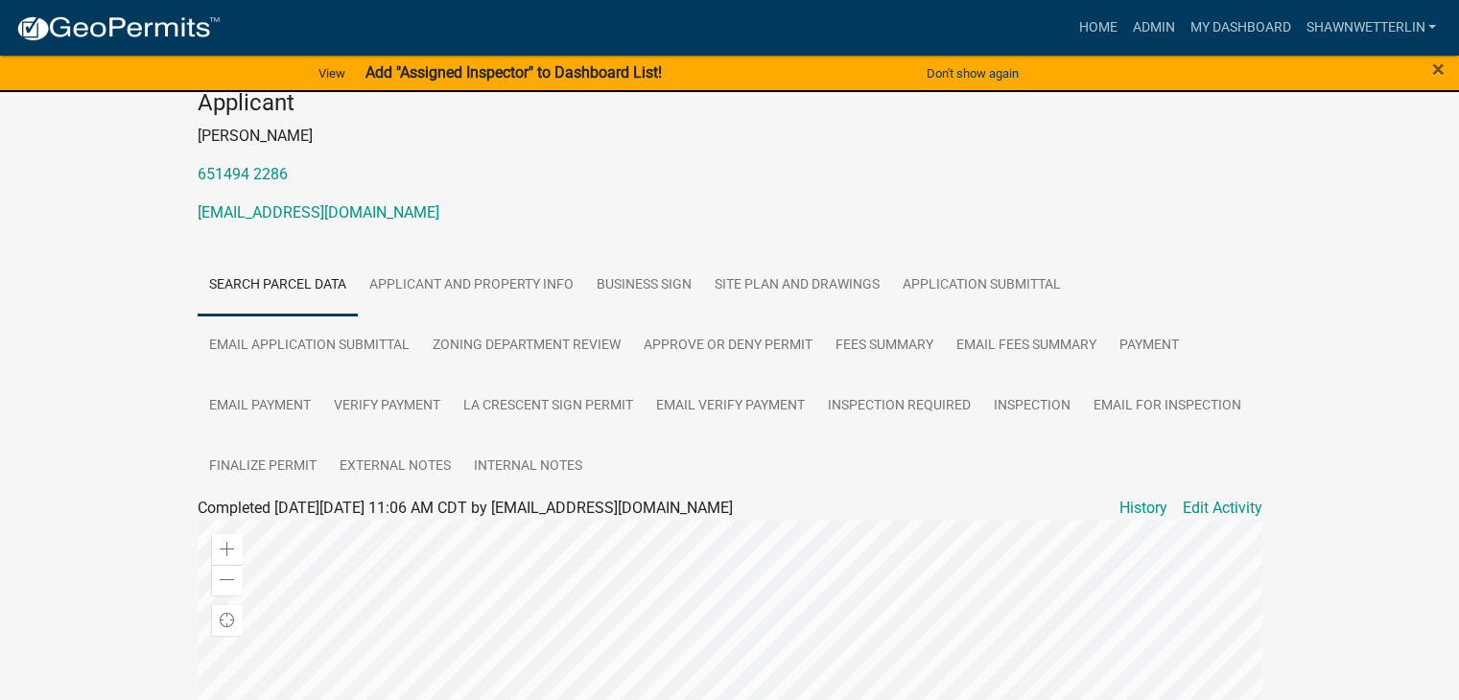
scroll to position [192, 0]
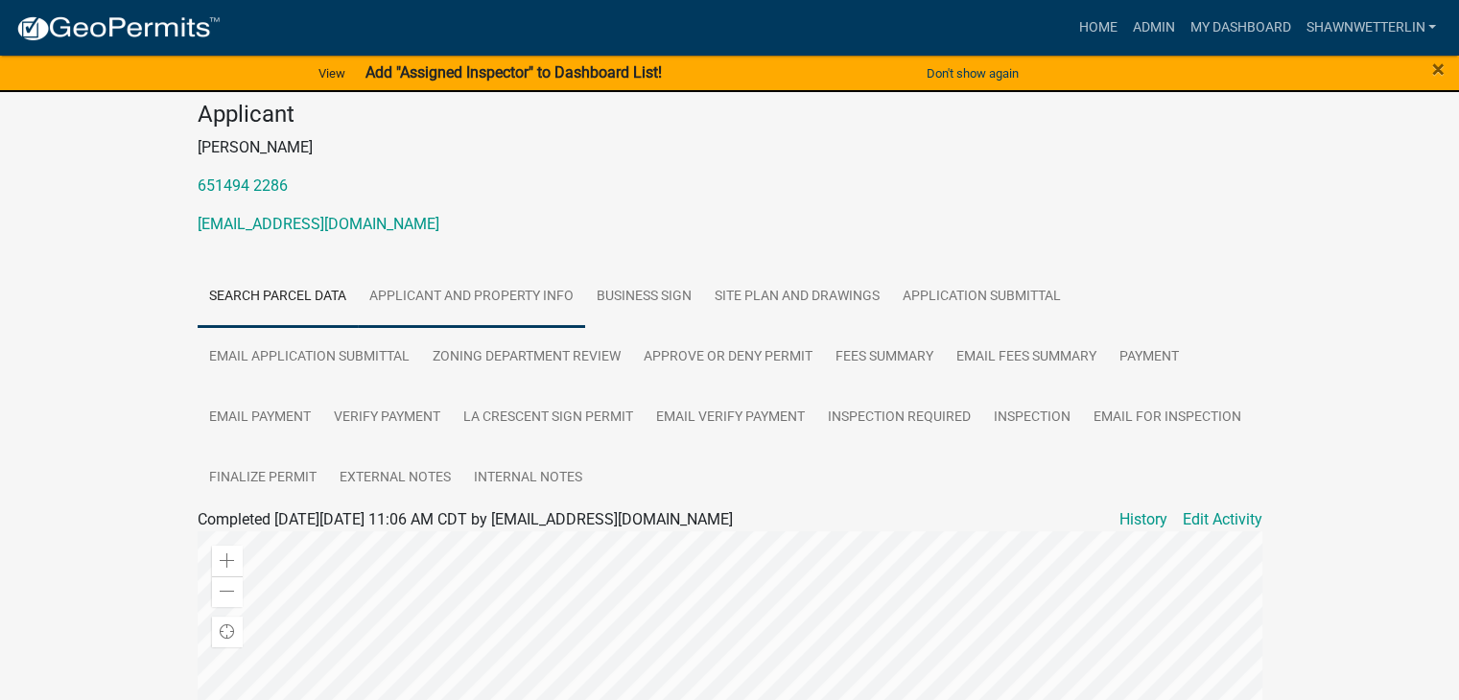
click at [414, 296] on link "Applicant and Property Info" at bounding box center [471, 297] width 227 height 61
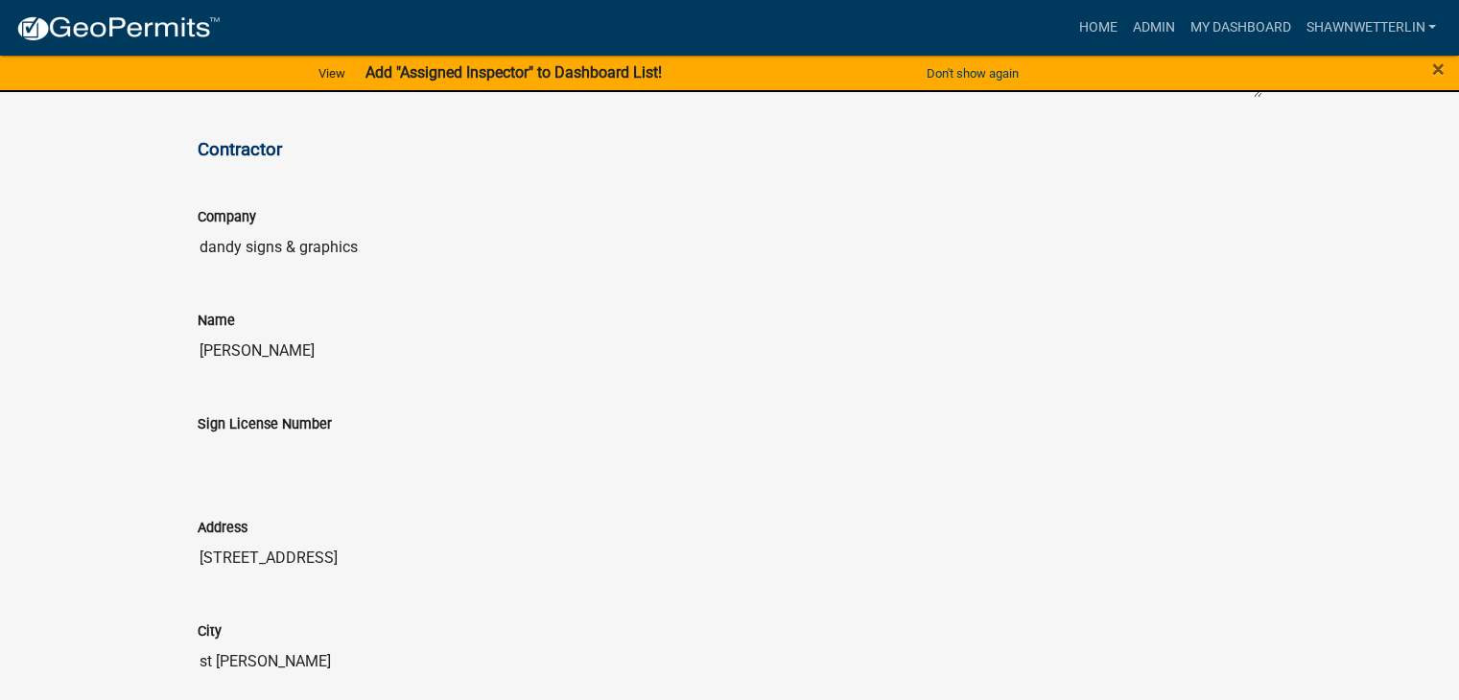
scroll to position [2111, 0]
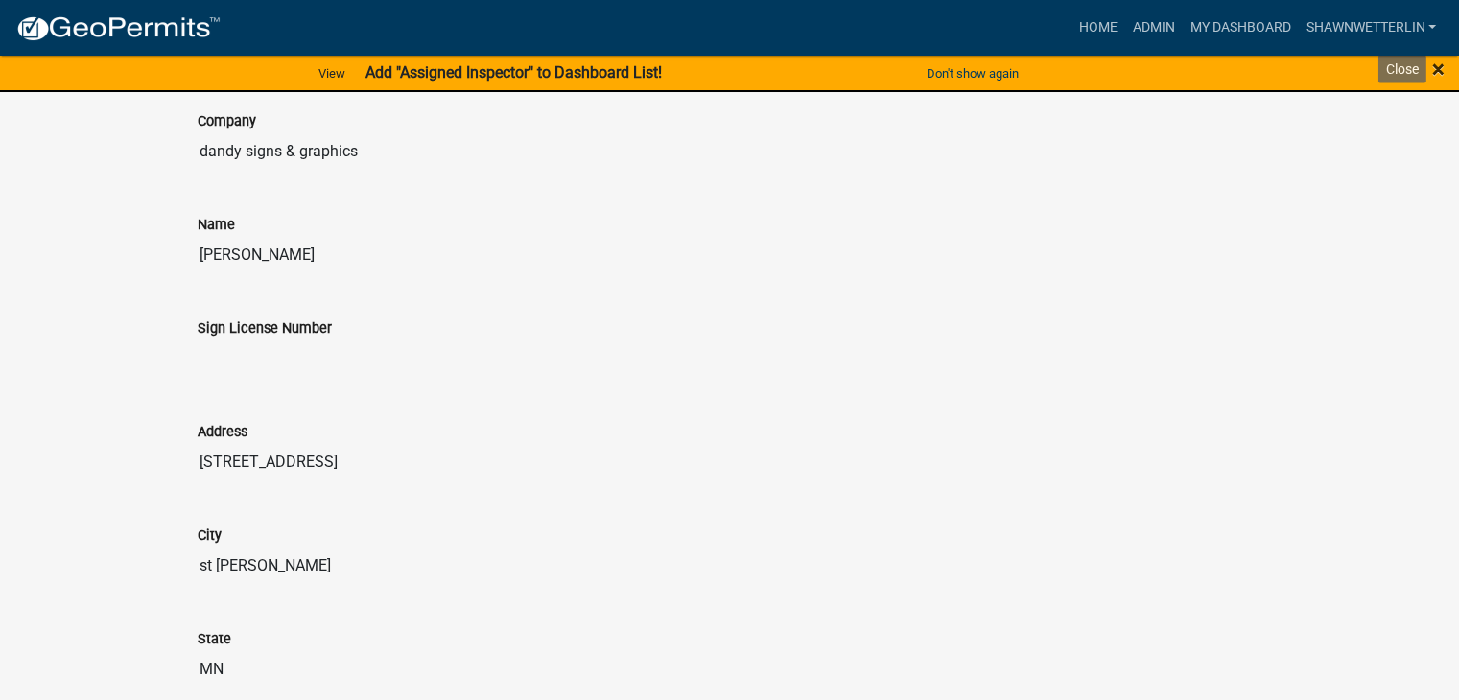
click at [851, 77] on span "×" at bounding box center [1438, 69] width 12 height 27
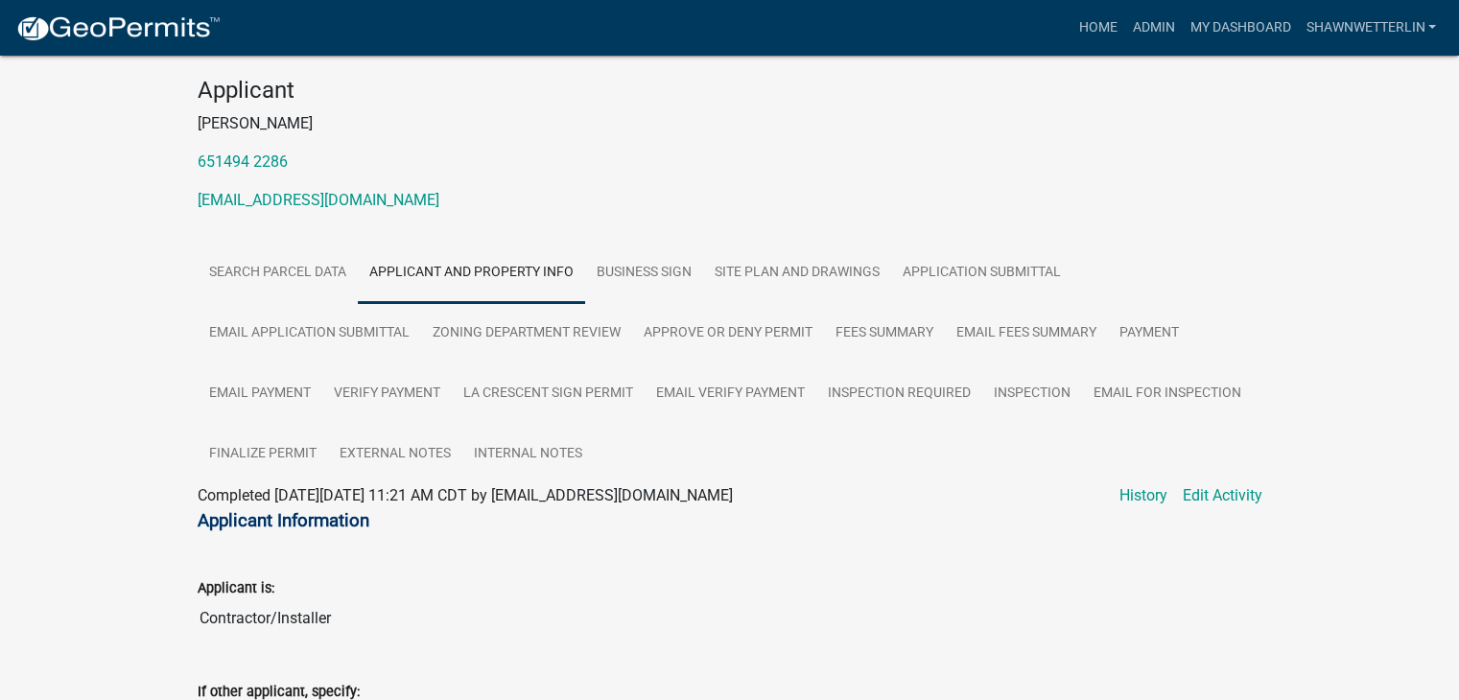
scroll to position [192, 0]
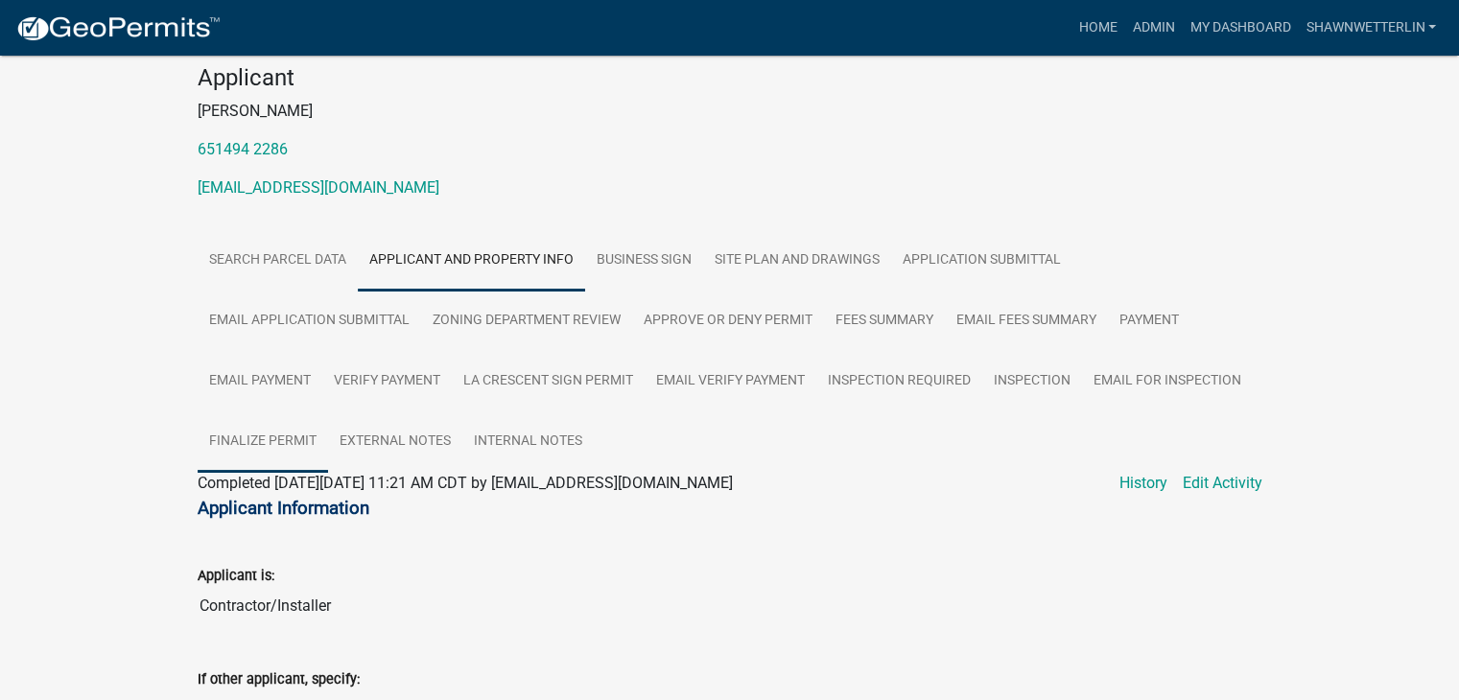
click at [249, 440] on link "Finalize Permit" at bounding box center [263, 442] width 130 height 61
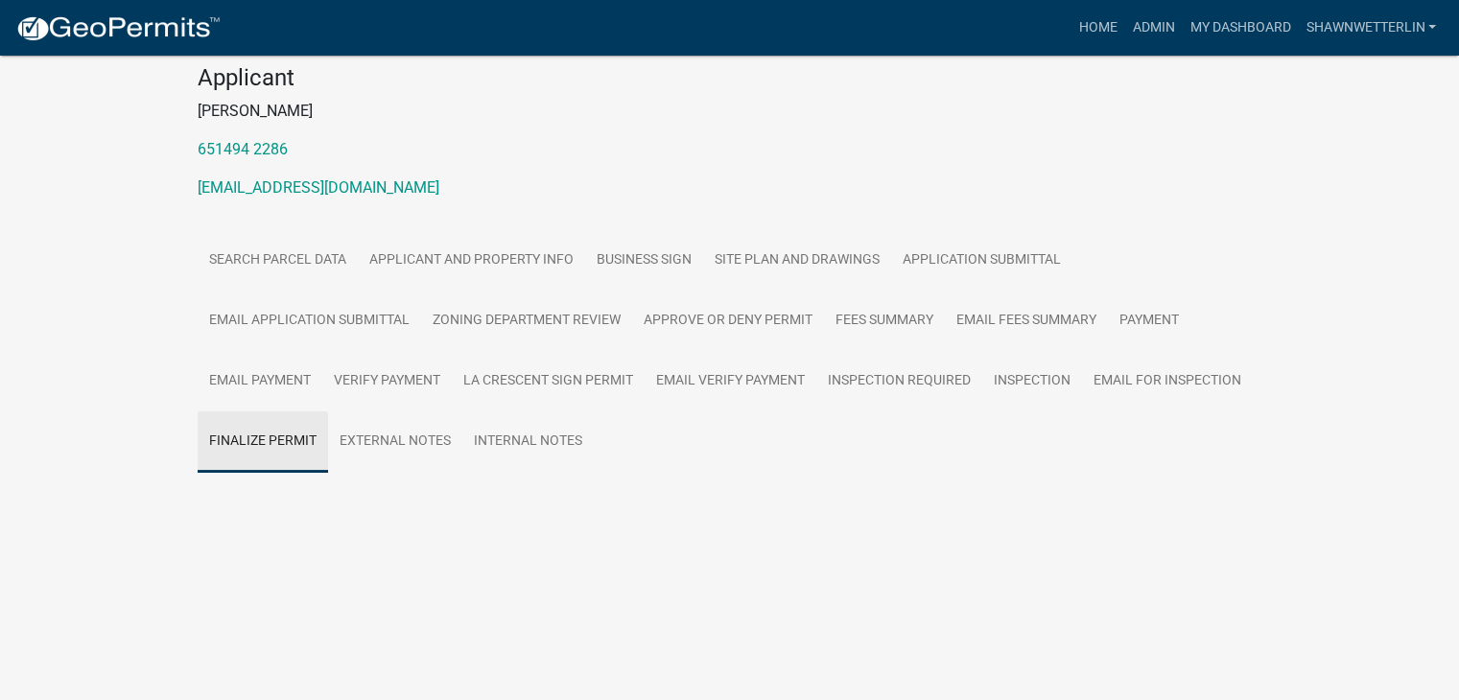
scroll to position [172, 0]
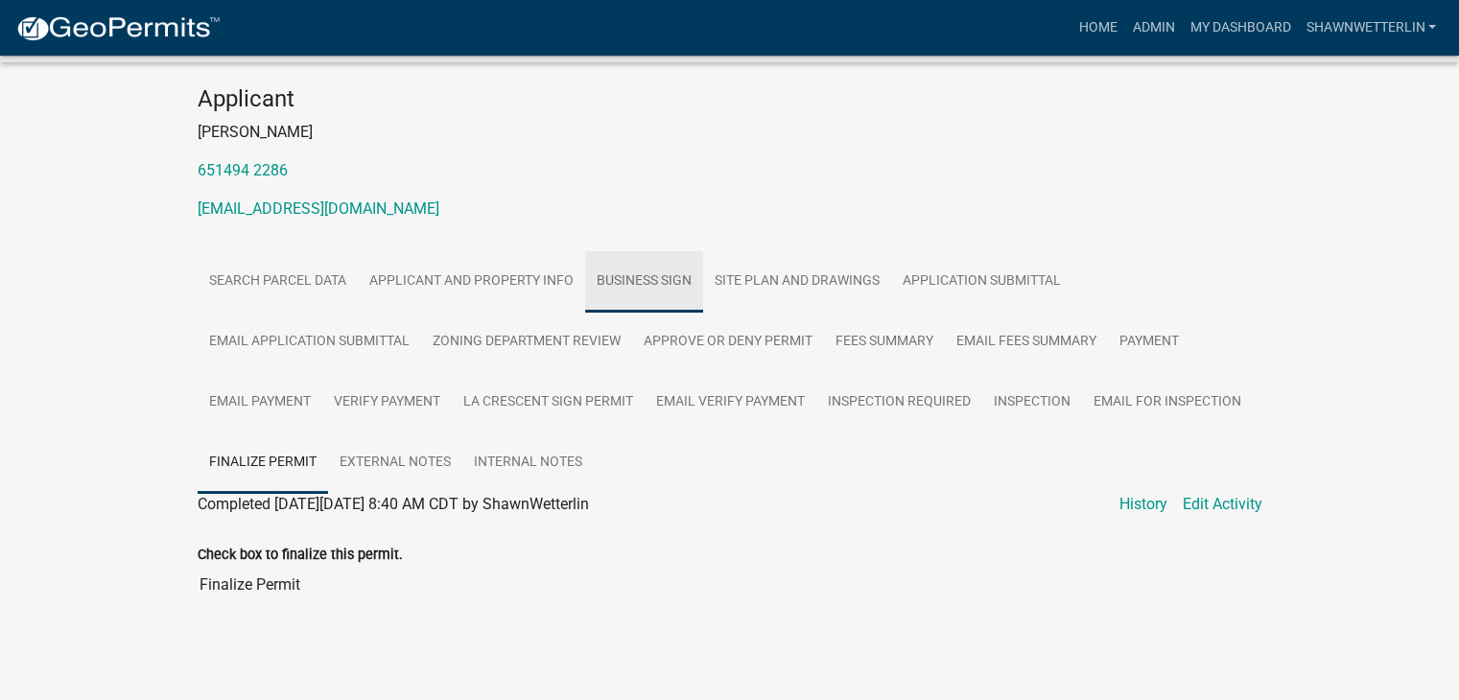
click at [648, 281] on link "Business Sign" at bounding box center [644, 281] width 118 height 61
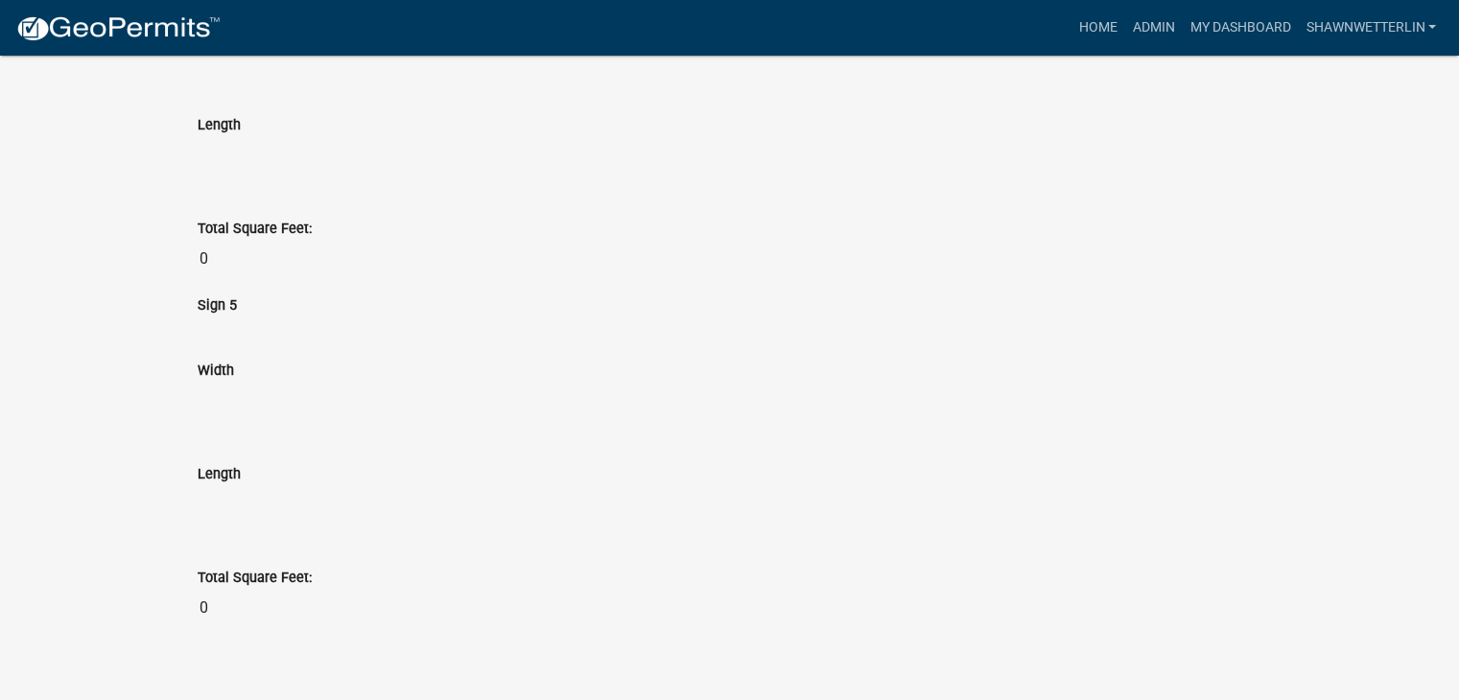
scroll to position [4256, 0]
